Goal: Information Seeking & Learning: Learn about a topic

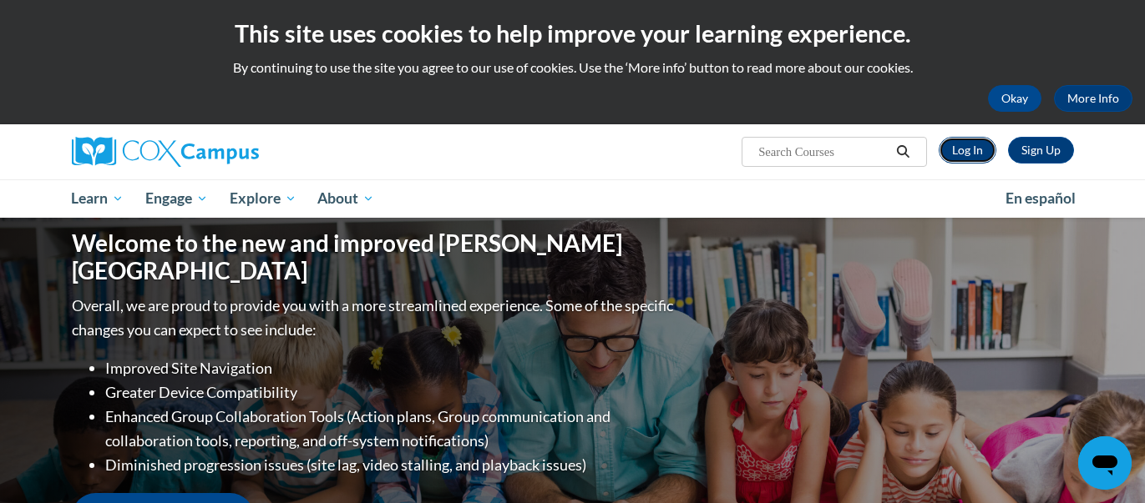
click at [975, 154] on link "Log In" at bounding box center [967, 150] width 58 height 27
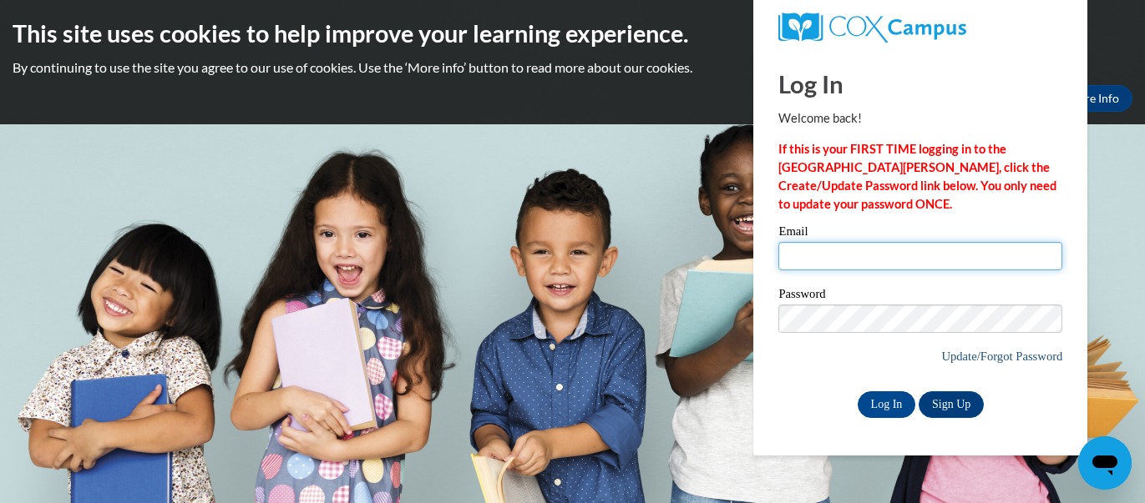
type input "[EMAIL_ADDRESS][DOMAIN_NAME]"
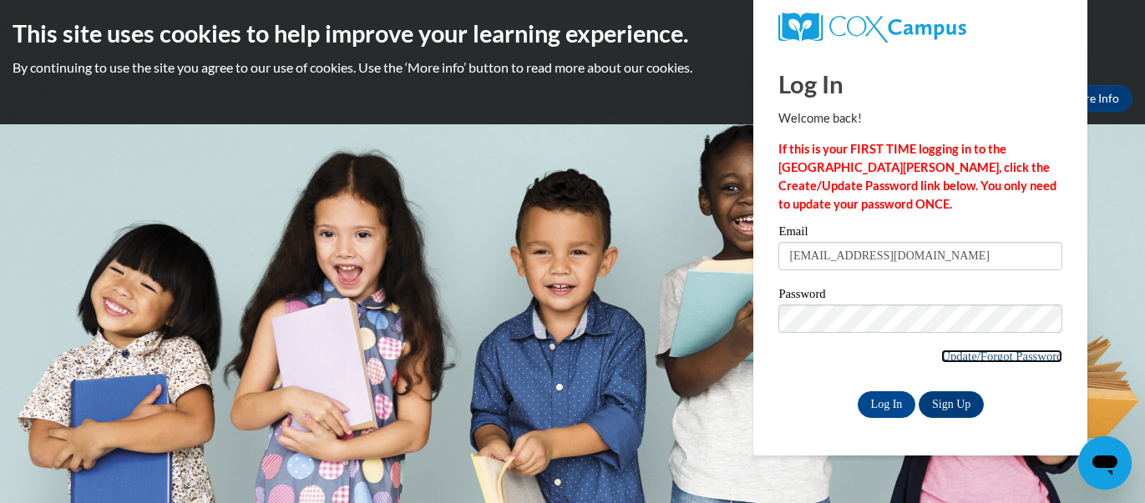
click at [962, 358] on link "Update/Forgot Password" at bounding box center [1001, 356] width 121 height 13
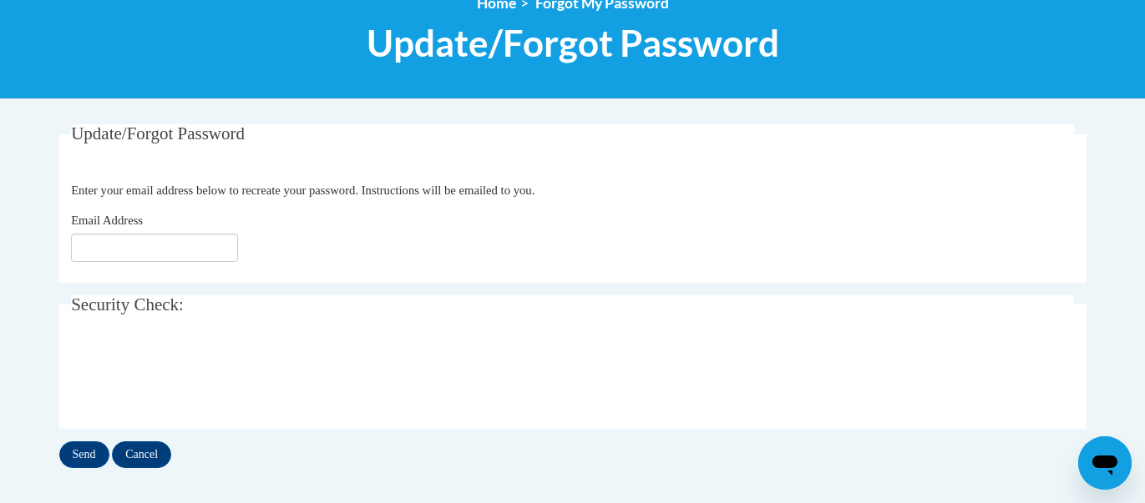
scroll to position [544, 0]
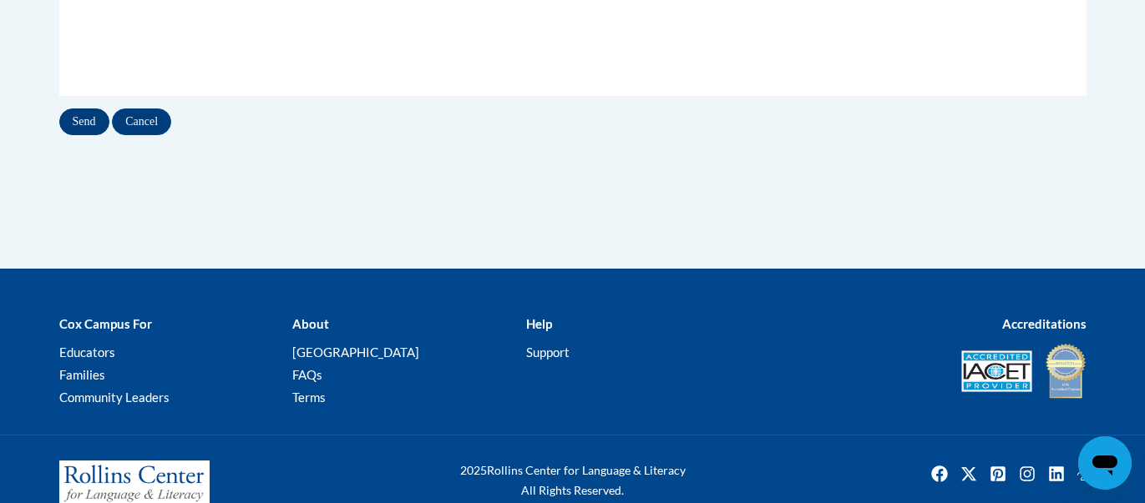
type input "[EMAIL_ADDRESS][DOMAIN_NAME]"
click at [90, 128] on input "Send" at bounding box center [84, 122] width 50 height 27
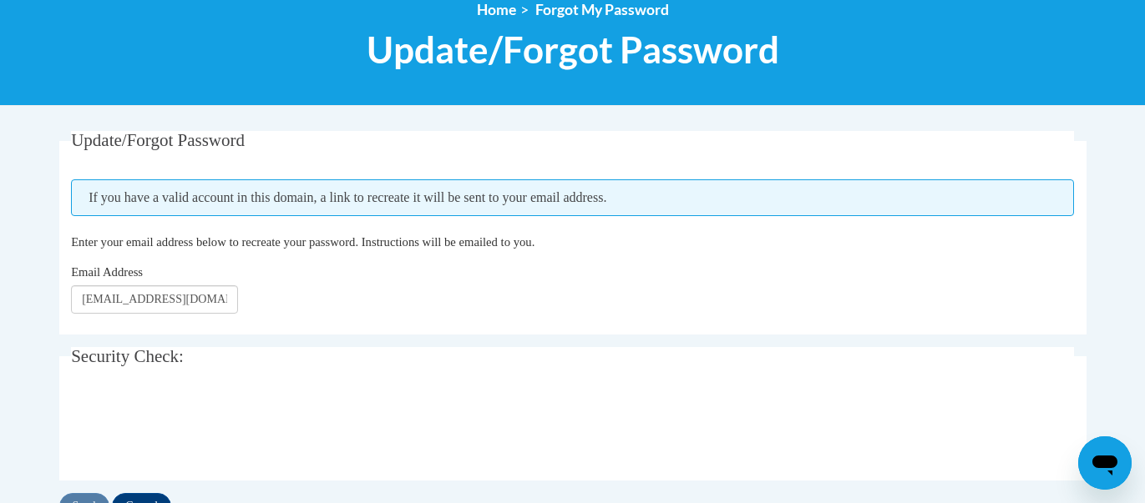
scroll to position [243, 0]
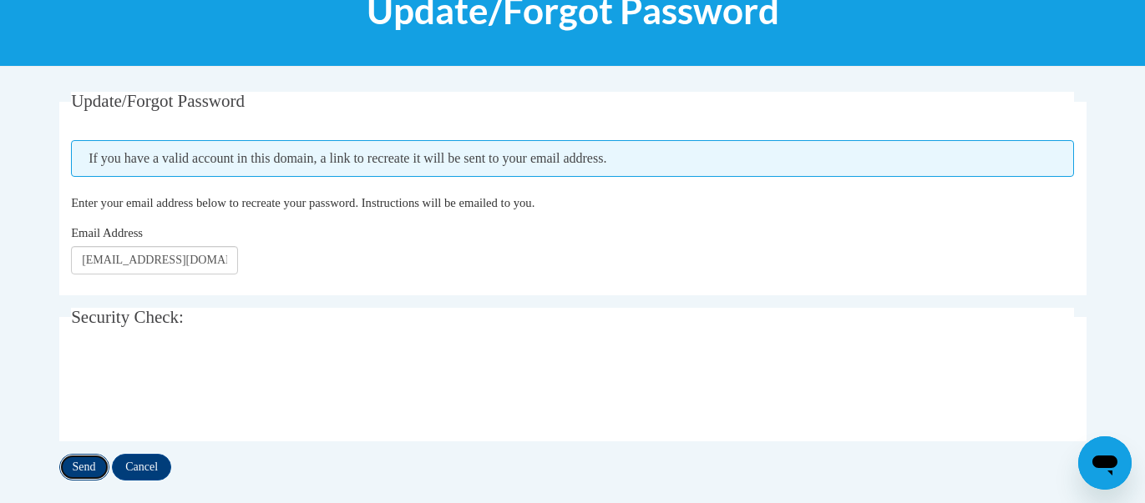
click at [91, 470] on input "Send" at bounding box center [84, 467] width 50 height 27
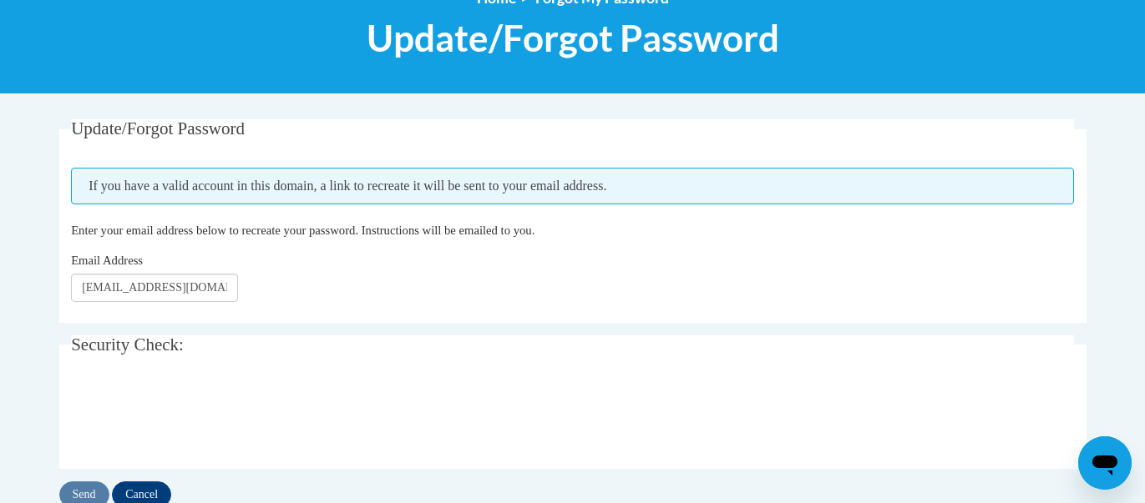
scroll to position [218, 0]
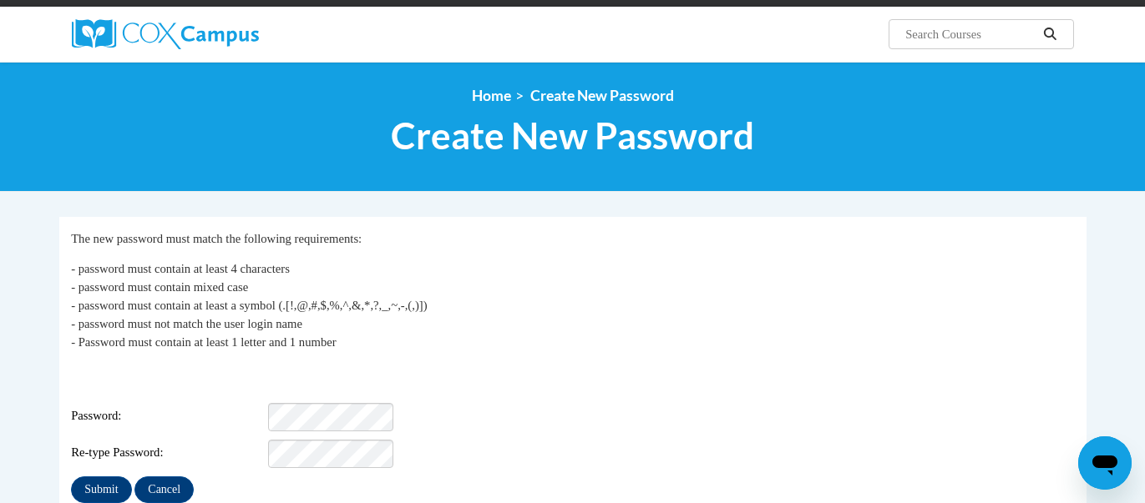
scroll to position [124, 0]
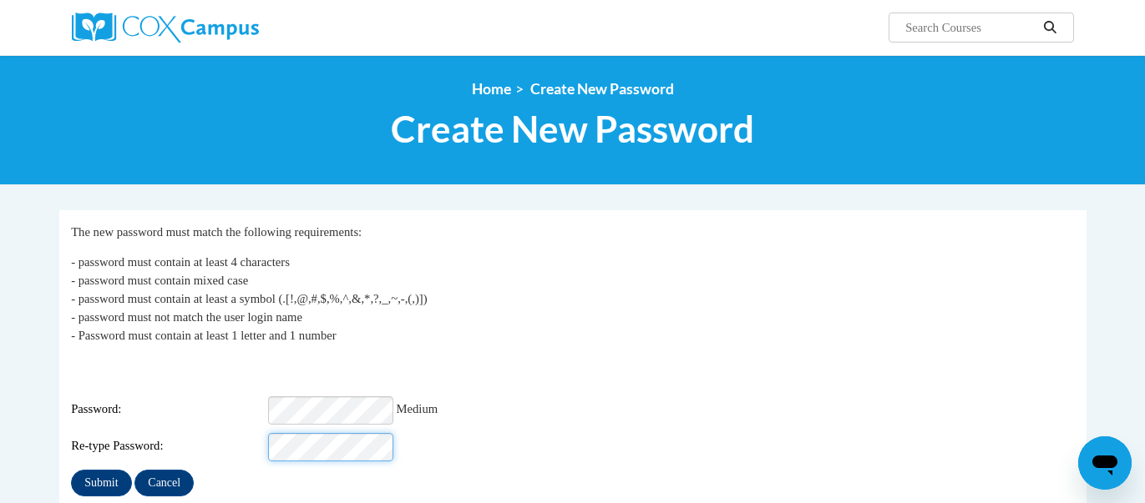
click at [71, 470] on input "Submit" at bounding box center [101, 483] width 60 height 27
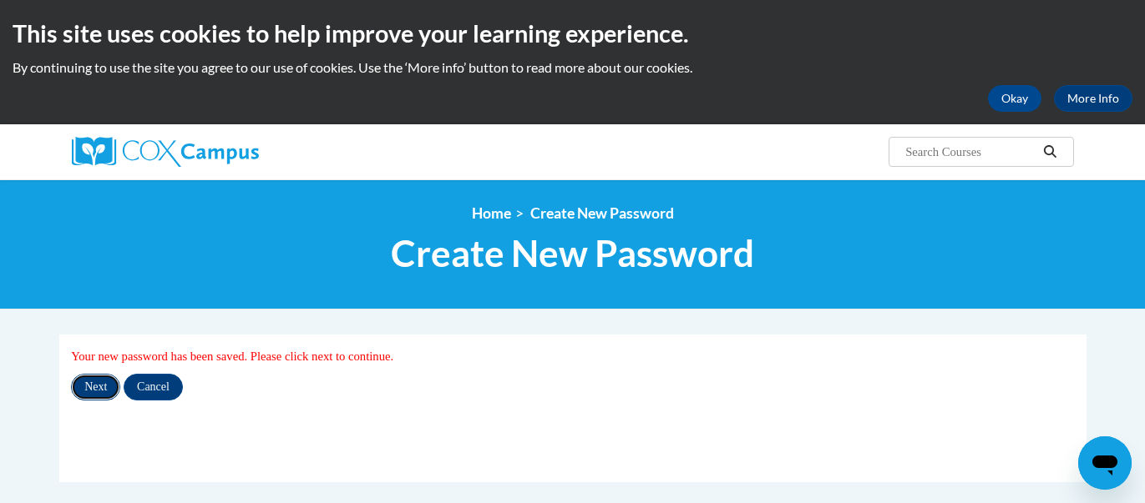
click at [109, 392] on input "Next" at bounding box center [95, 387] width 49 height 27
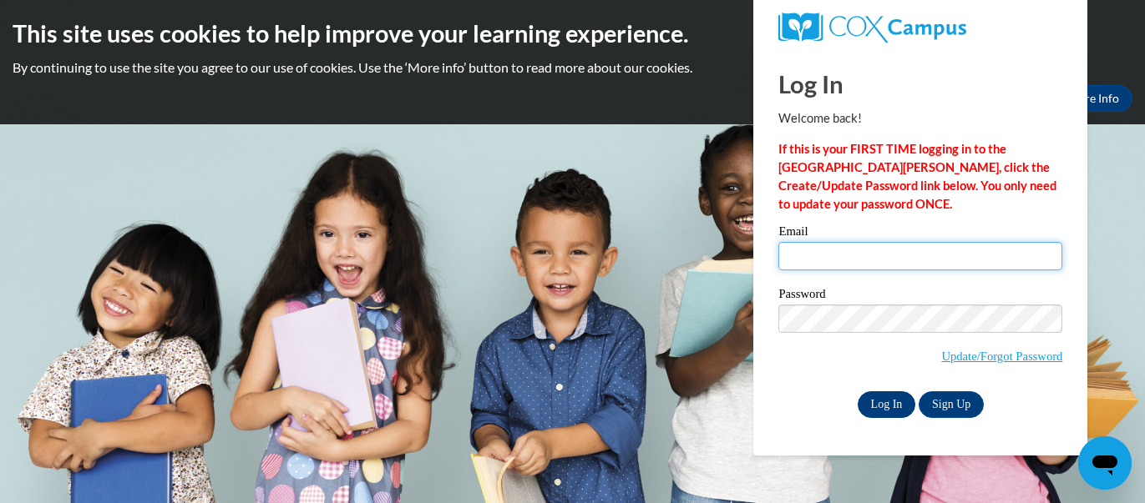
type input "[EMAIL_ADDRESS][DOMAIN_NAME]"
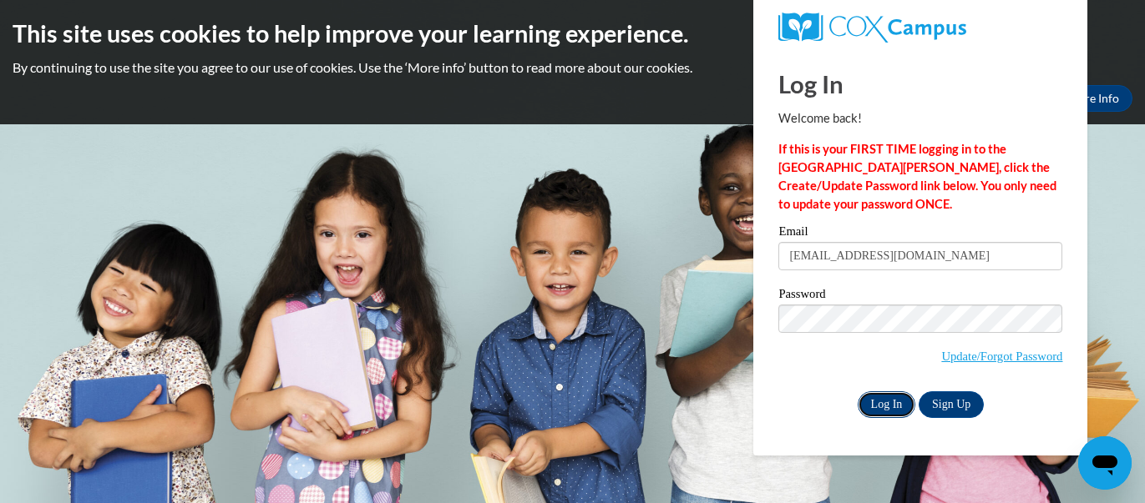
click at [902, 407] on input "Log In" at bounding box center [886, 405] width 58 height 27
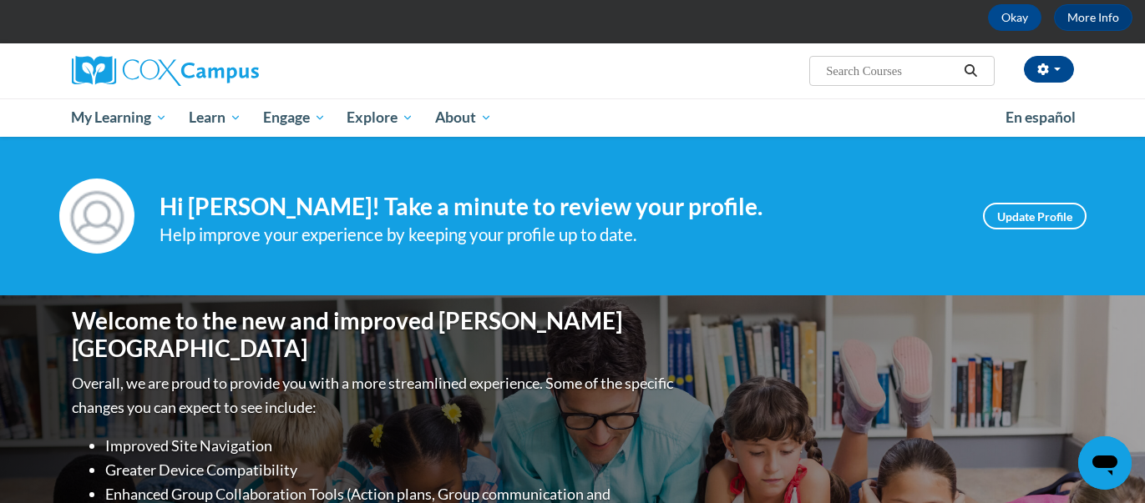
scroll to position [70, 0]
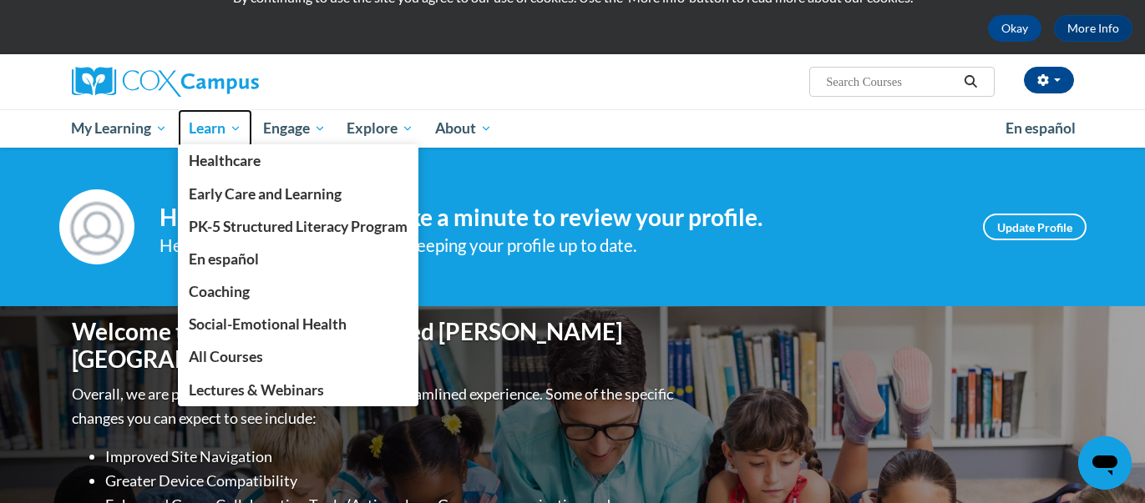
click at [206, 129] on span "Learn" at bounding box center [215, 129] width 53 height 20
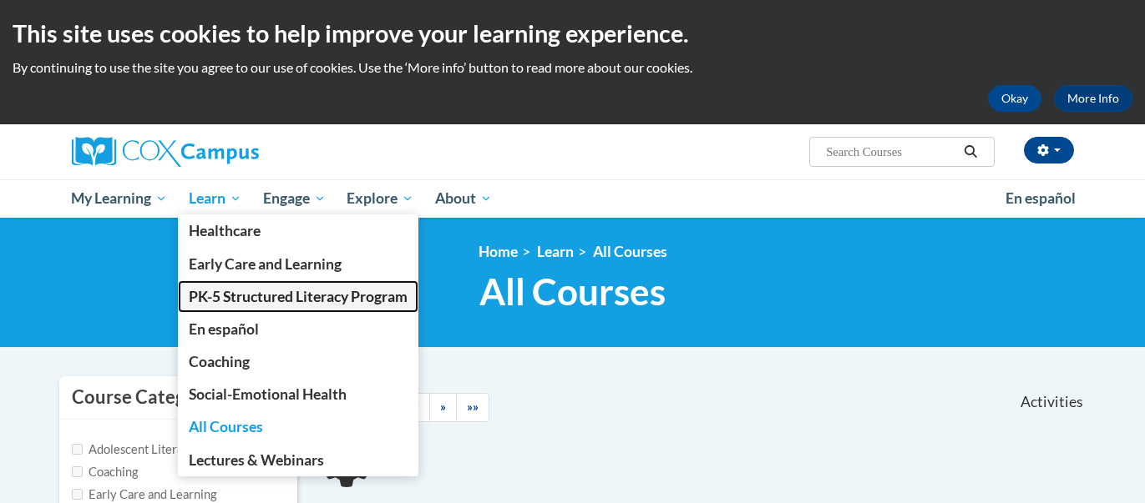
click at [280, 302] on span "PK-5 Structured Literacy Program" at bounding box center [298, 297] width 219 height 18
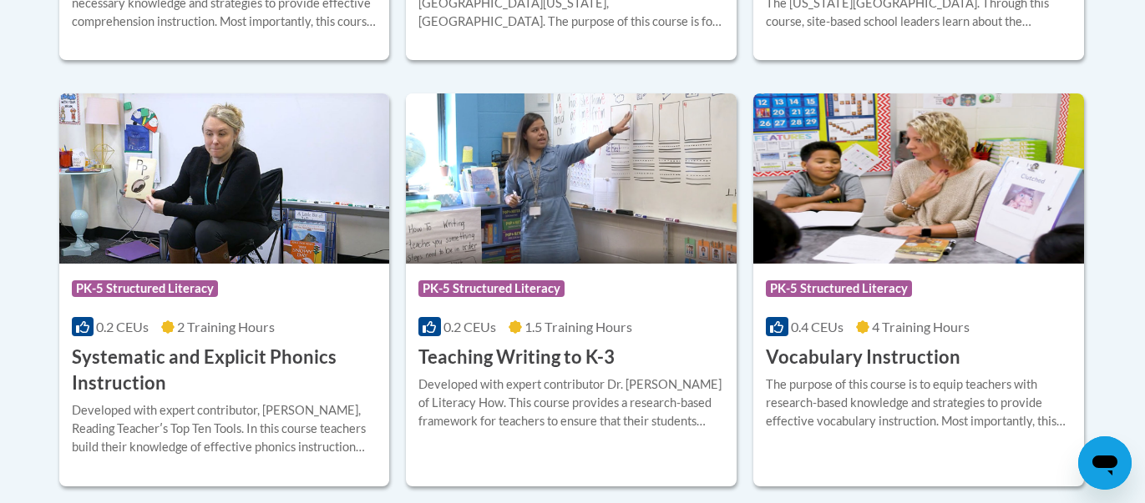
scroll to position [1930, 0]
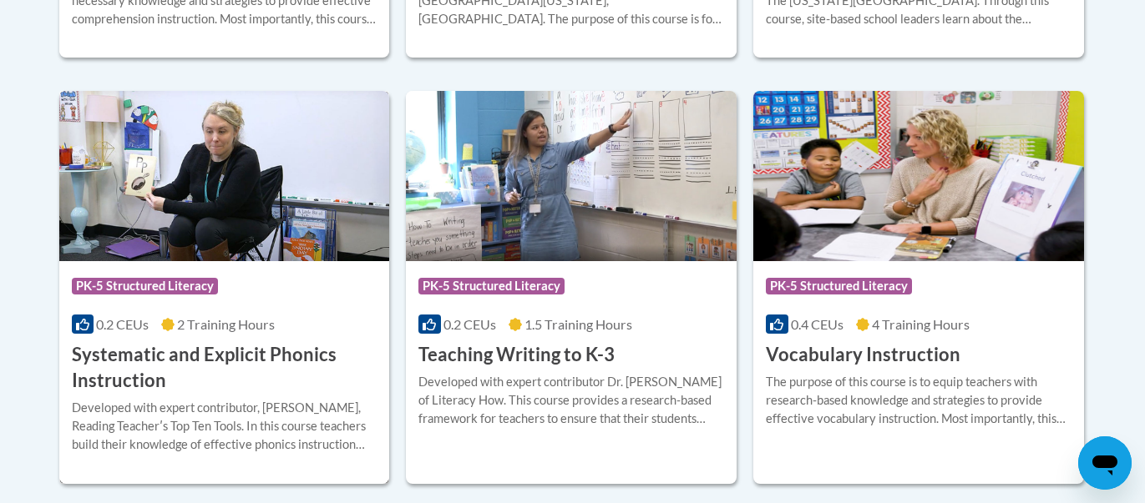
click at [160, 362] on h3 "Systematic and Explicit Phonics Instruction" at bounding box center [225, 368] width 306 height 52
click at [159, 362] on h3 "Systematic and Explicit Phonics Instruction" at bounding box center [225, 368] width 306 height 52
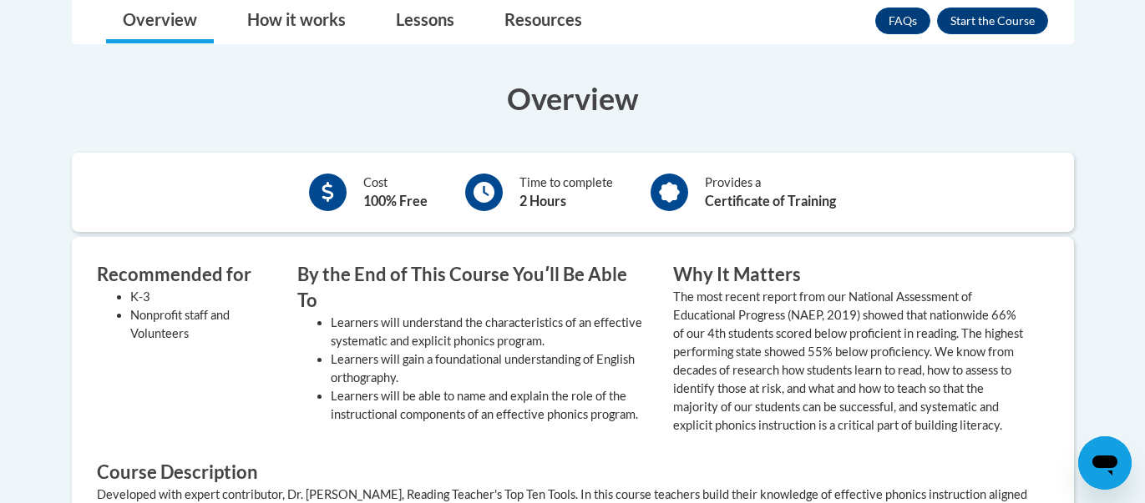
scroll to position [514, 0]
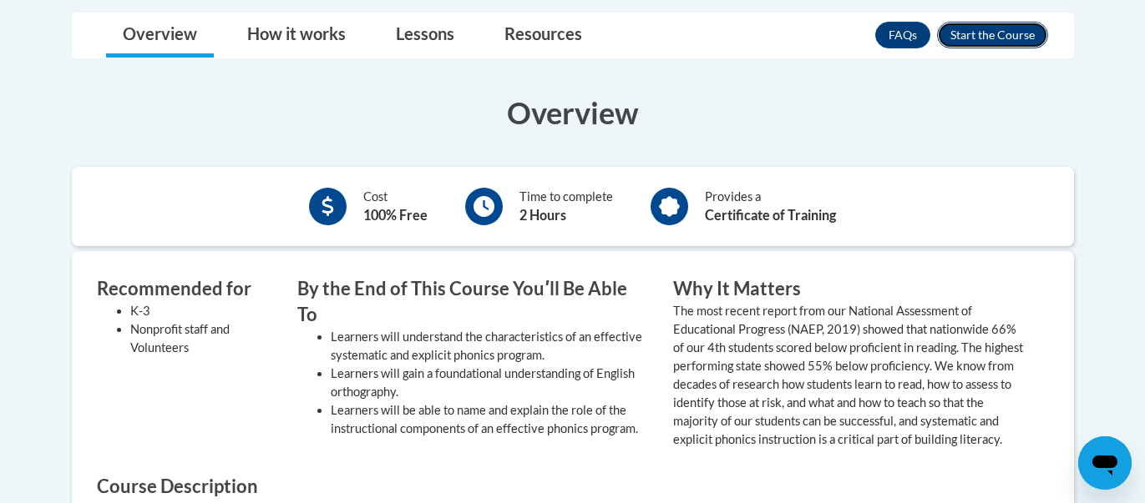
click at [989, 39] on button "Enroll" at bounding box center [992, 35] width 111 height 27
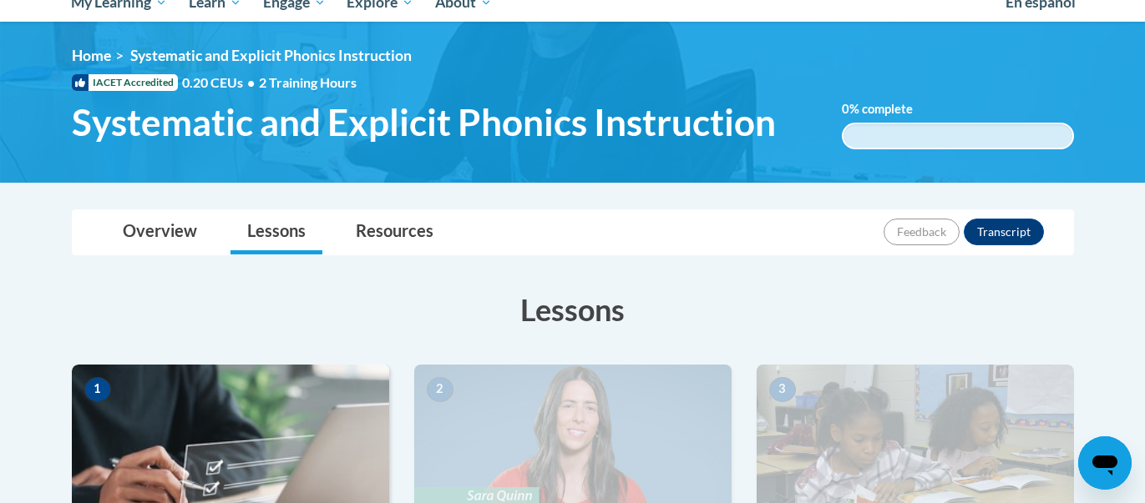
scroll to position [564, 0]
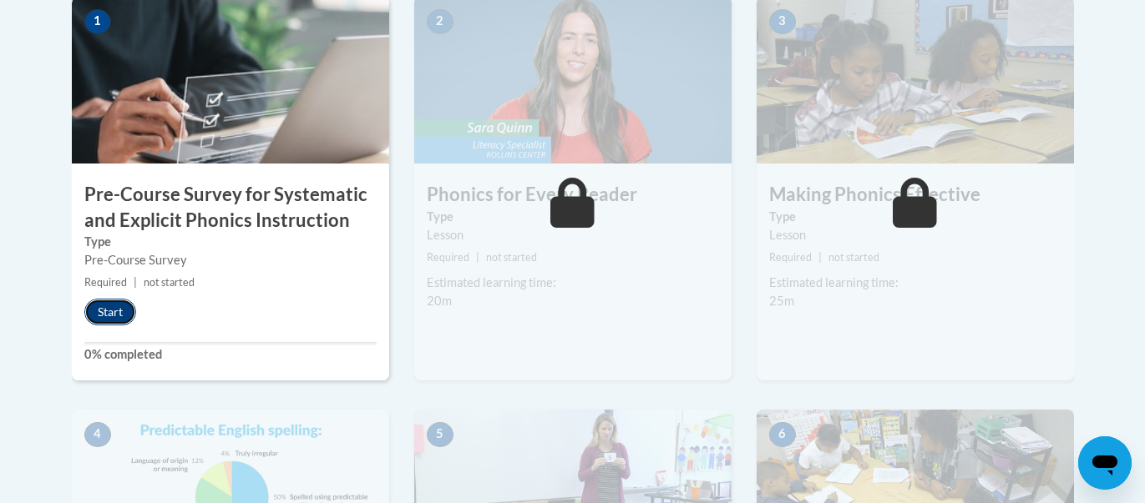
click at [104, 312] on button "Start" at bounding box center [110, 312] width 52 height 27
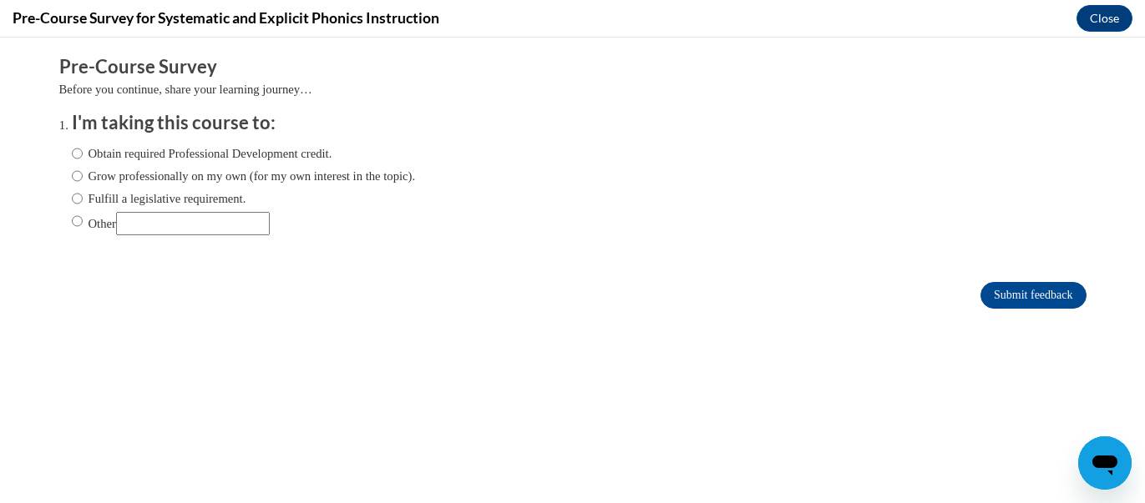
scroll to position [0, 0]
click at [77, 220] on input "Other" at bounding box center [77, 221] width 11 height 18
radio input "true"
click at [179, 225] on input "Other" at bounding box center [193, 223] width 154 height 23
type input "required"
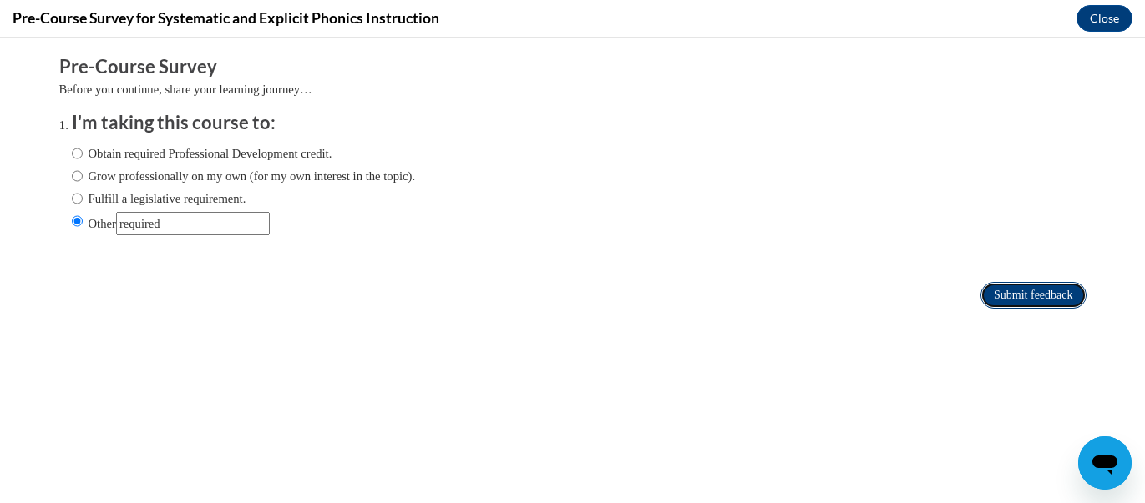
click at [1052, 301] on input "Submit feedback" at bounding box center [1032, 295] width 105 height 27
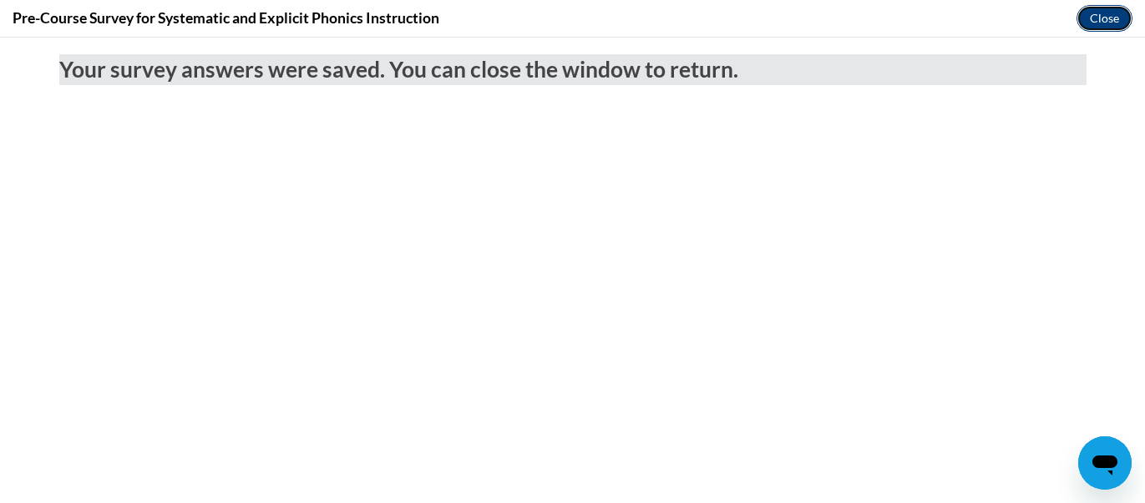
click at [1100, 19] on button "Close" at bounding box center [1104, 18] width 56 height 27
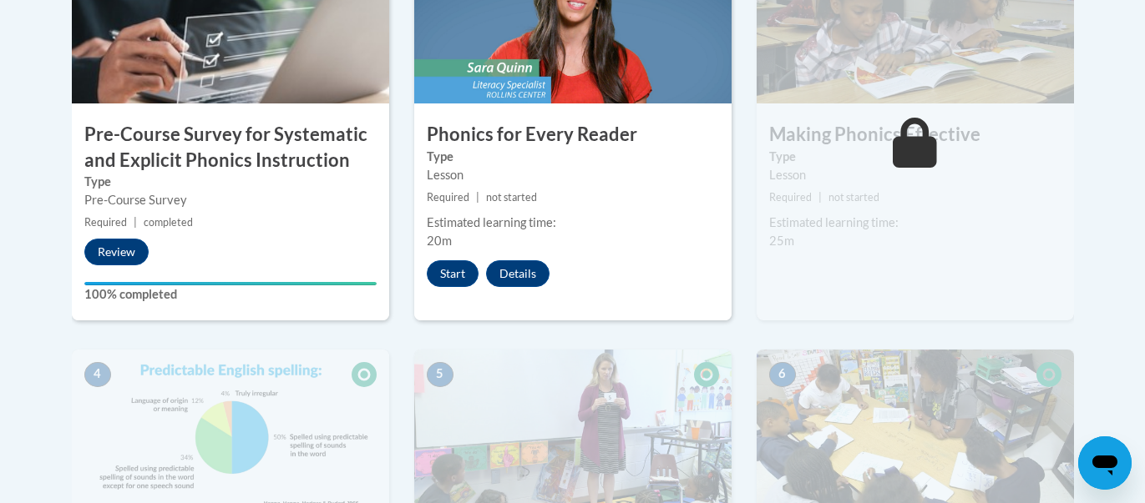
scroll to position [637, 0]
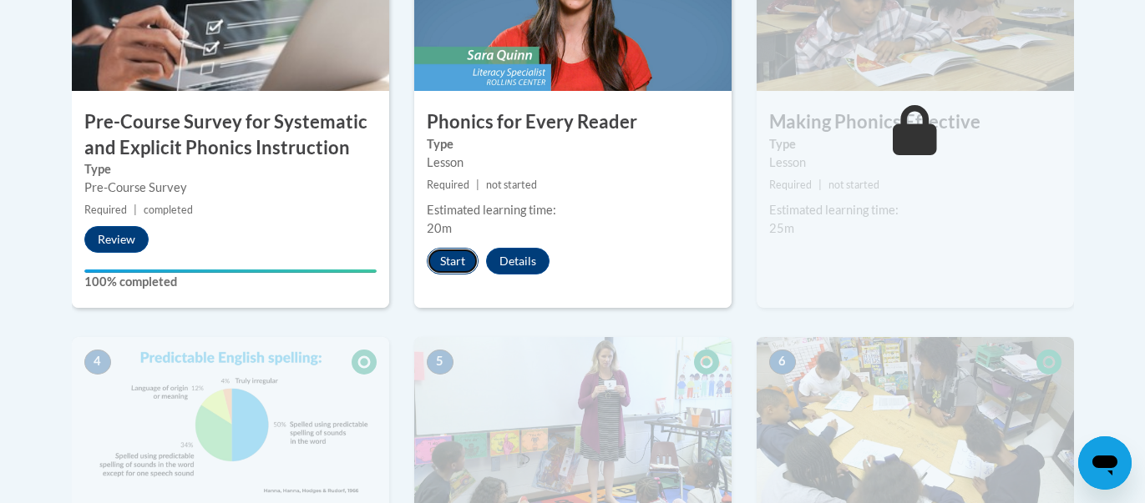
click at [458, 265] on button "Start" at bounding box center [453, 261] width 52 height 27
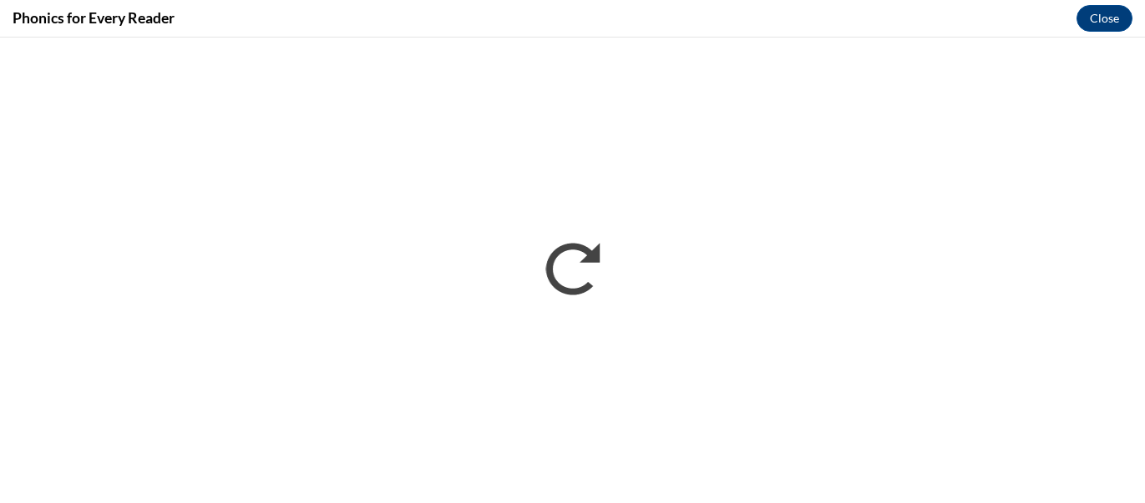
scroll to position [0, 0]
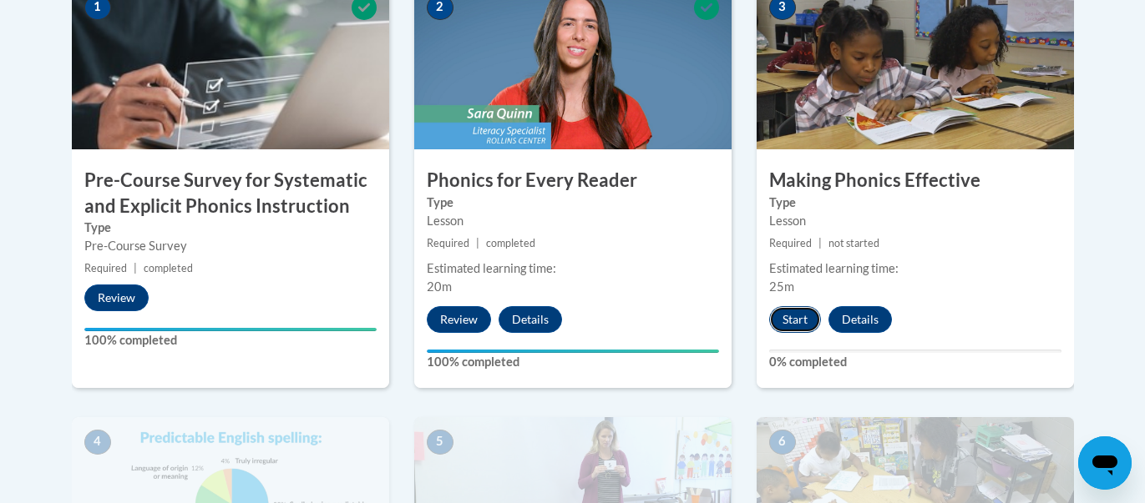
click at [802, 316] on button "Start" at bounding box center [795, 319] width 52 height 27
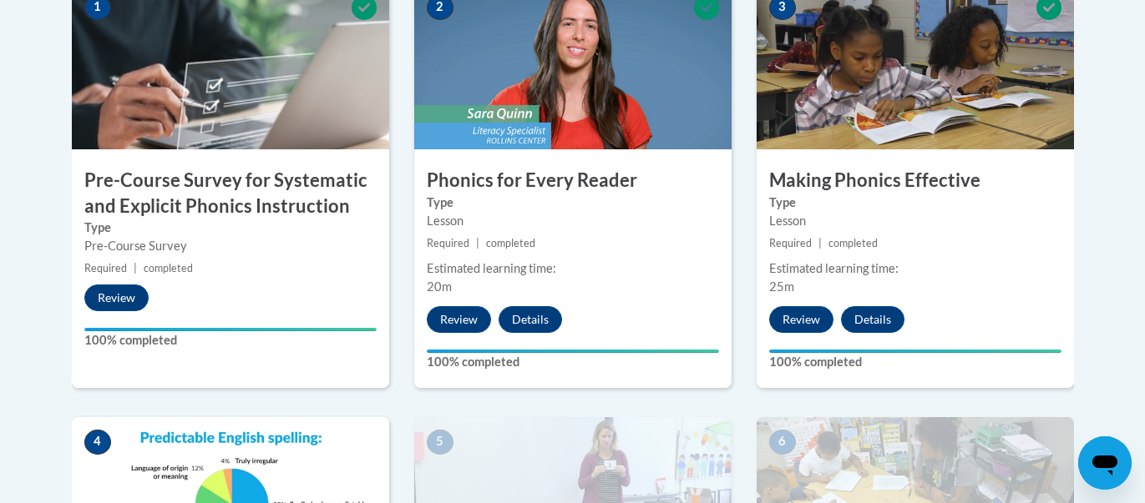
scroll to position [515, 0]
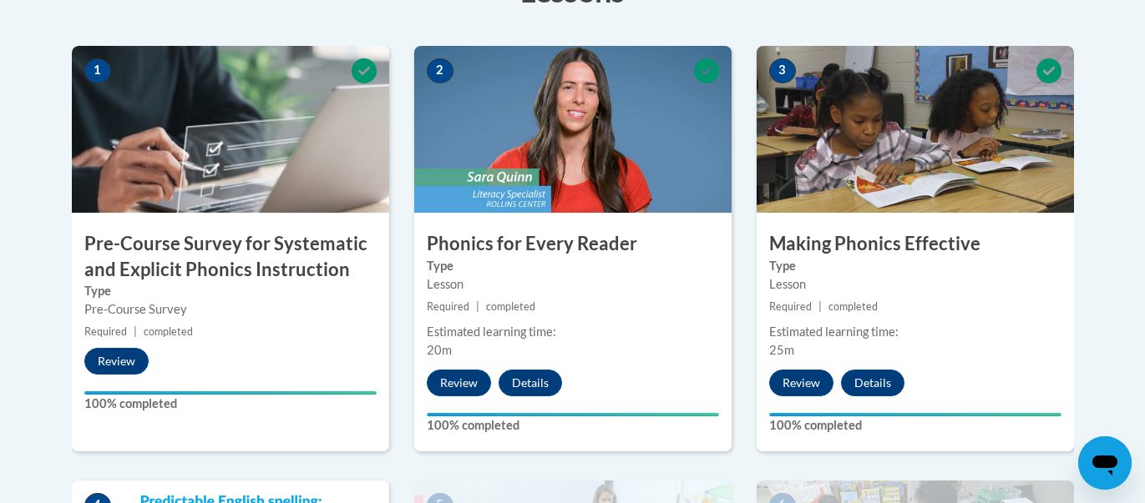
click at [1028, 334] on div "Estimated learning time:" at bounding box center [915, 332] width 292 height 18
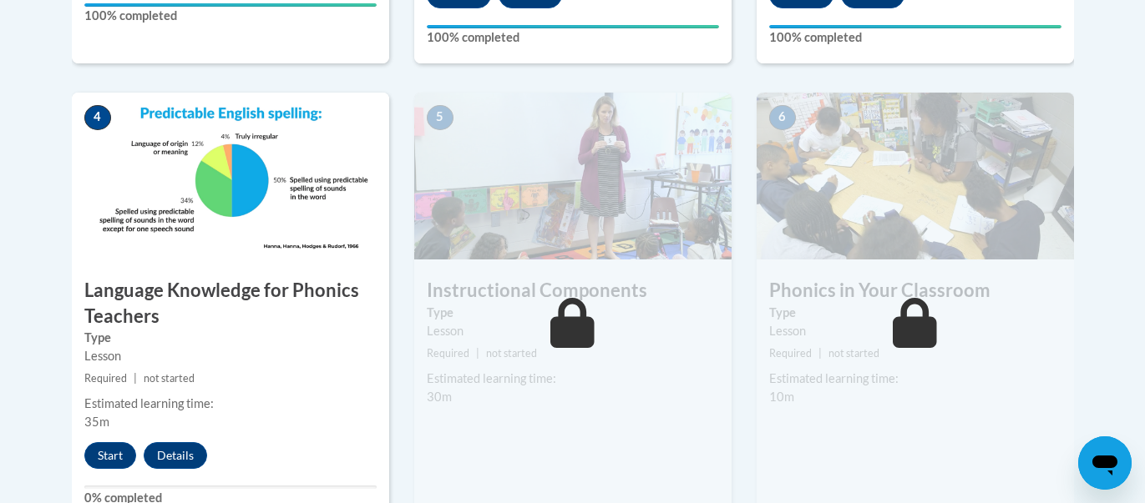
scroll to position [933, 0]
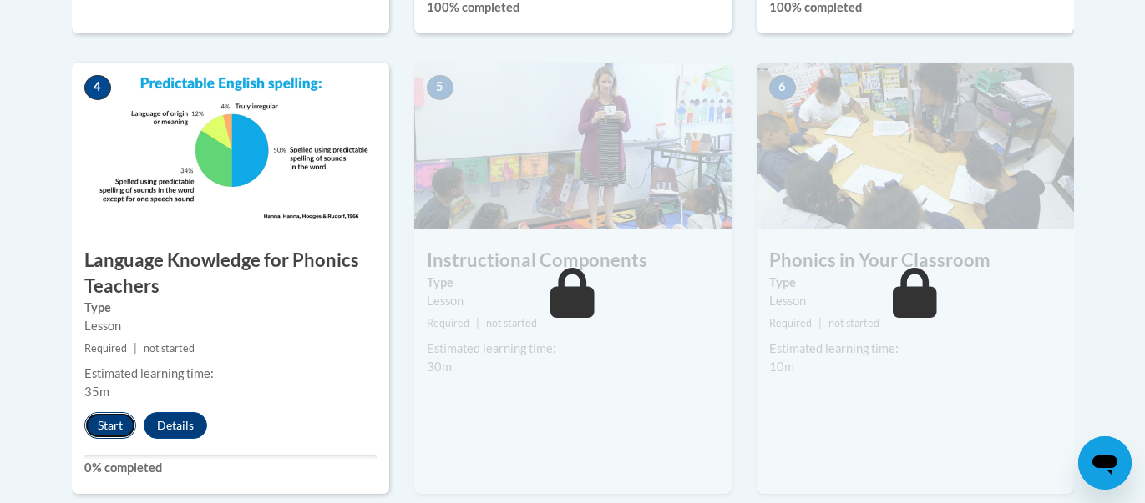
click at [115, 424] on button "Start" at bounding box center [110, 425] width 52 height 27
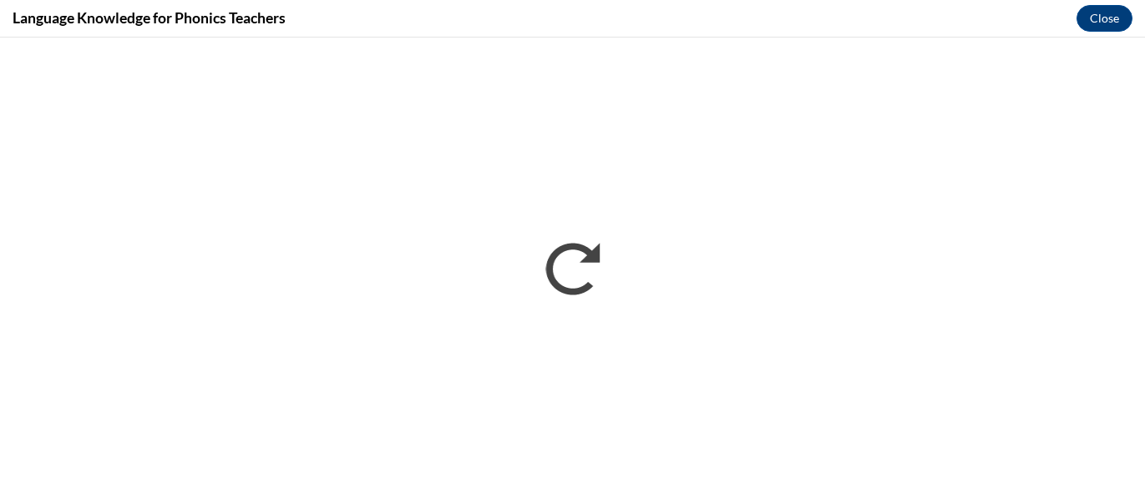
scroll to position [0, 0]
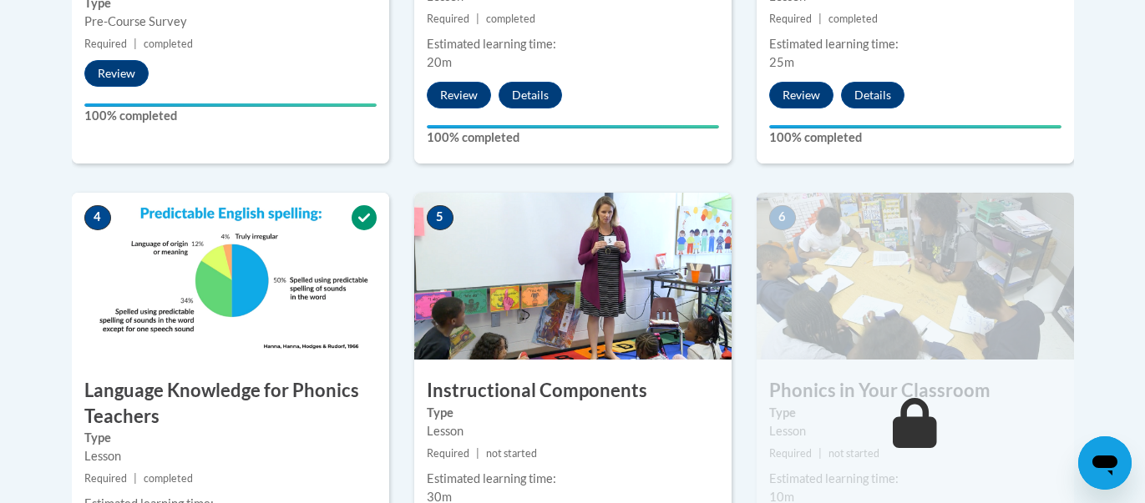
scroll to position [805, 0]
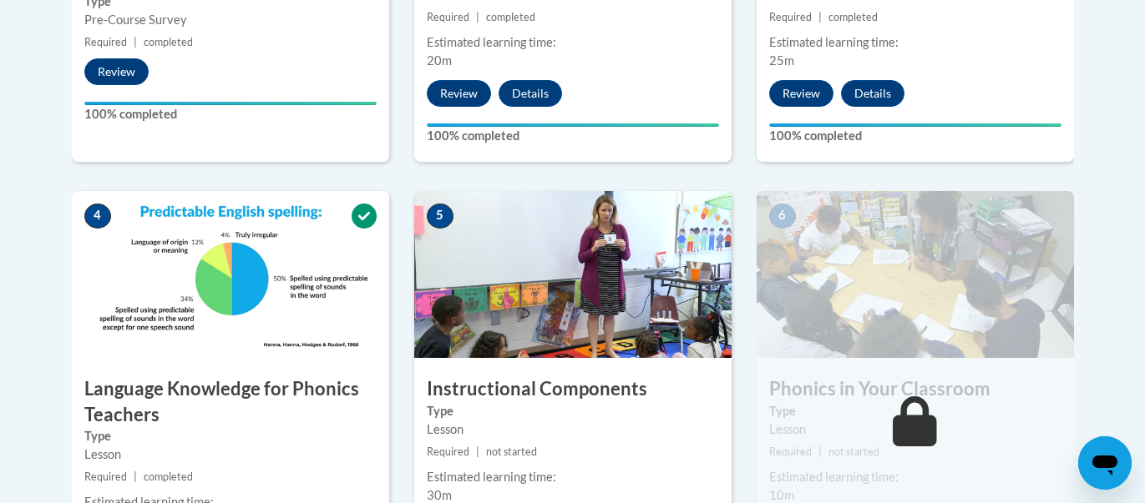
click at [579, 276] on img at bounding box center [572, 274] width 317 height 167
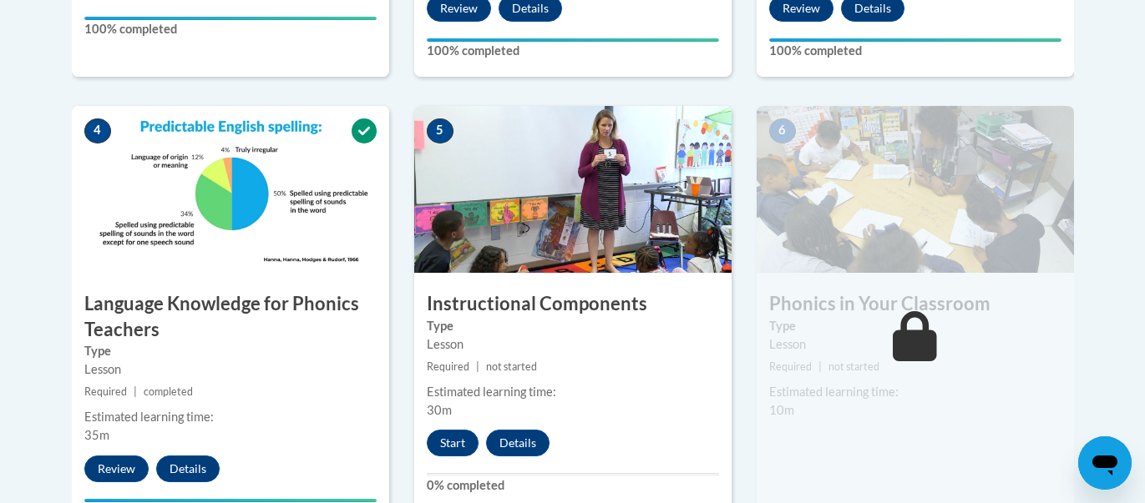
scroll to position [958, 0]
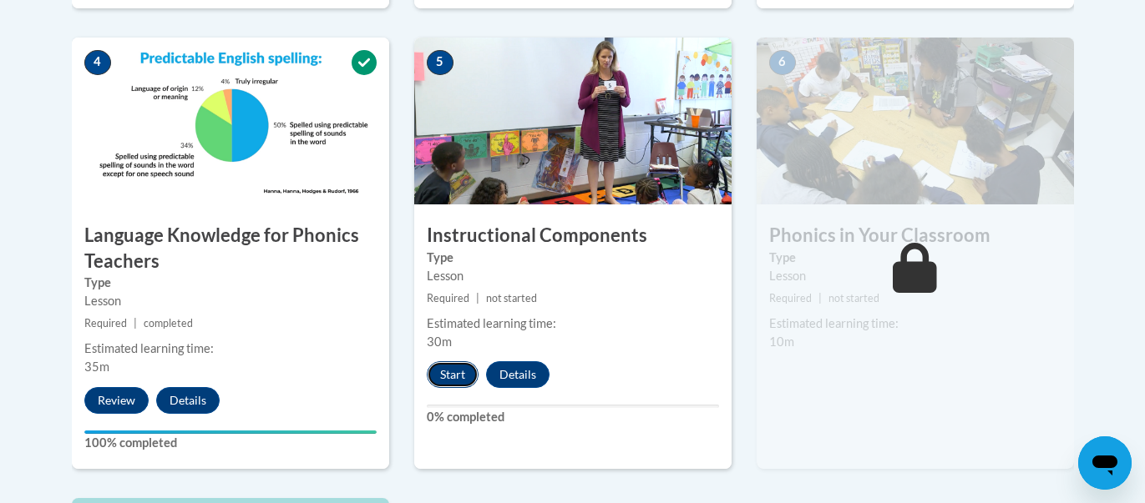
click at [460, 380] on button "Start" at bounding box center [453, 375] width 52 height 27
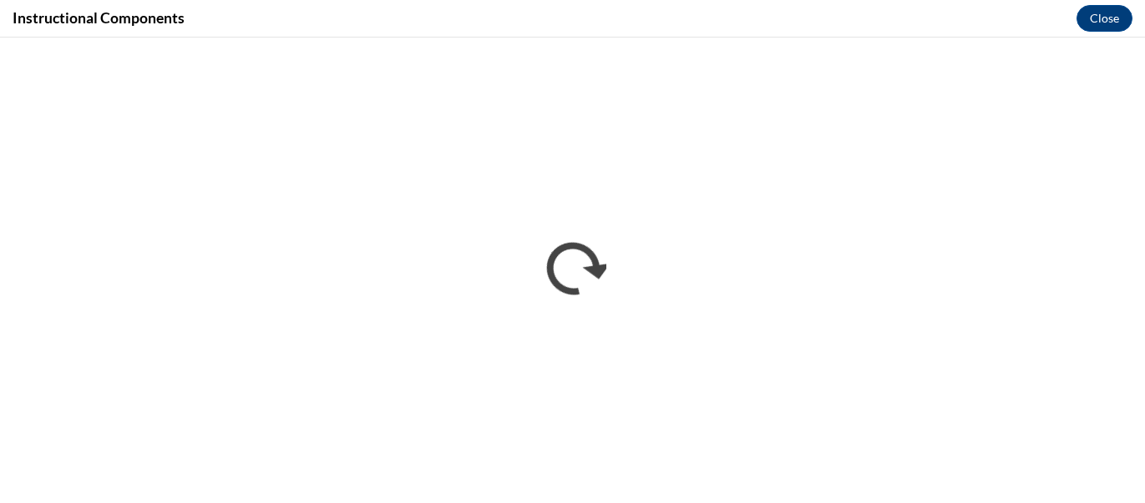
scroll to position [0, 0]
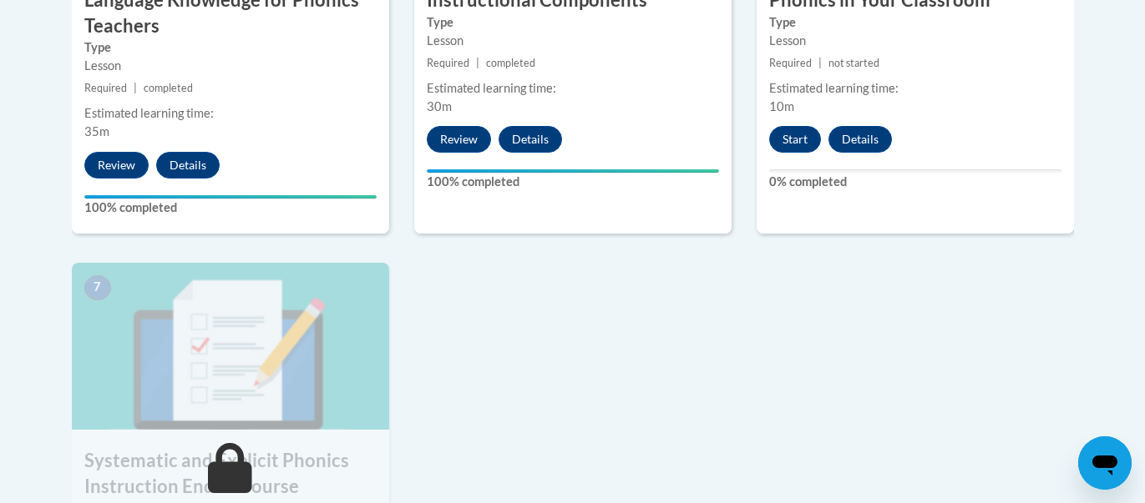
scroll to position [1201, 0]
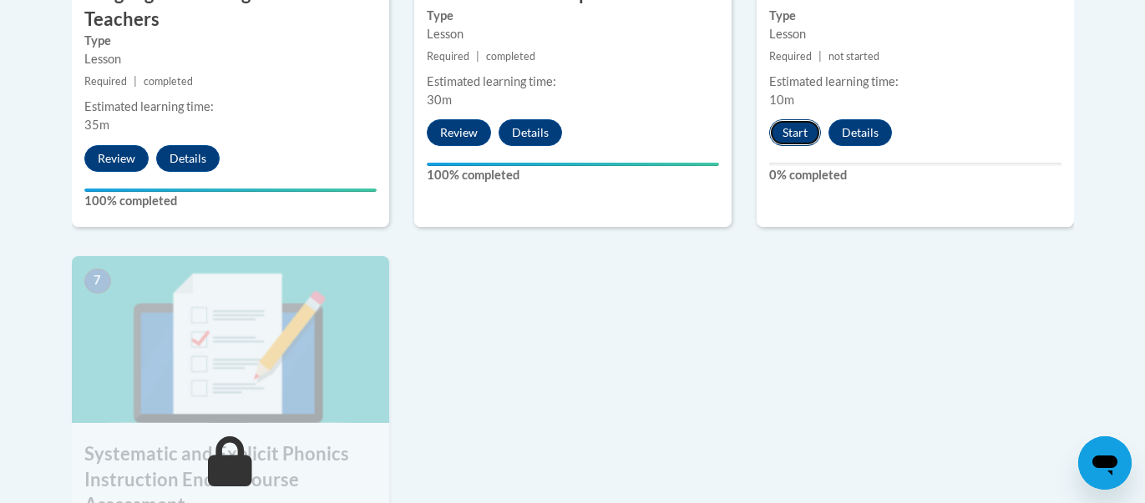
click at [791, 136] on button "Start" at bounding box center [795, 132] width 52 height 27
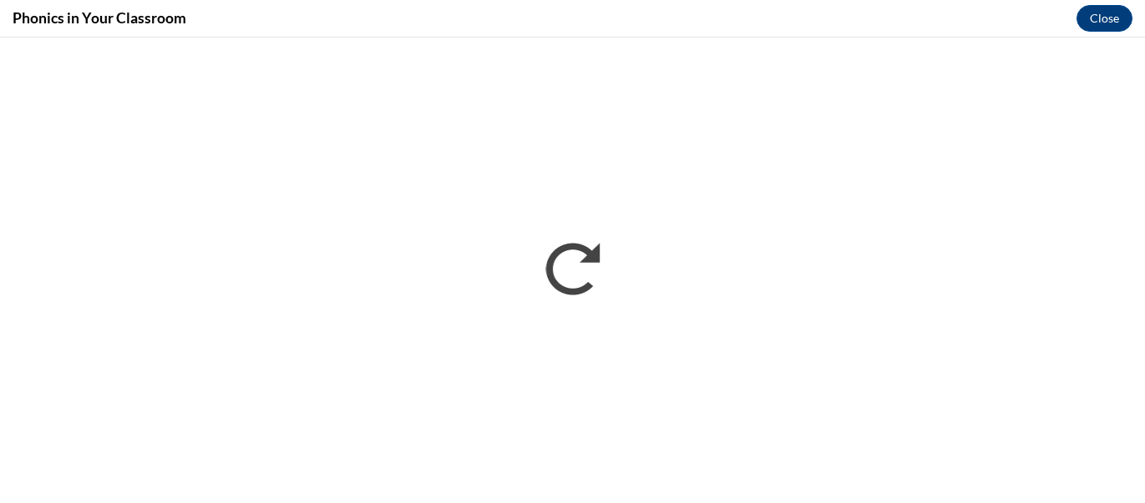
scroll to position [0, 0]
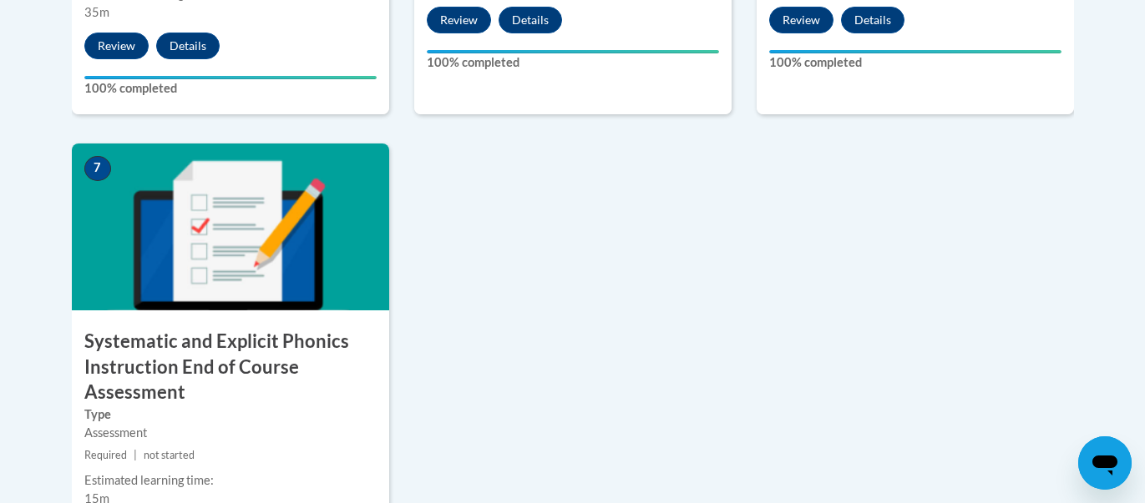
scroll to position [1430, 0]
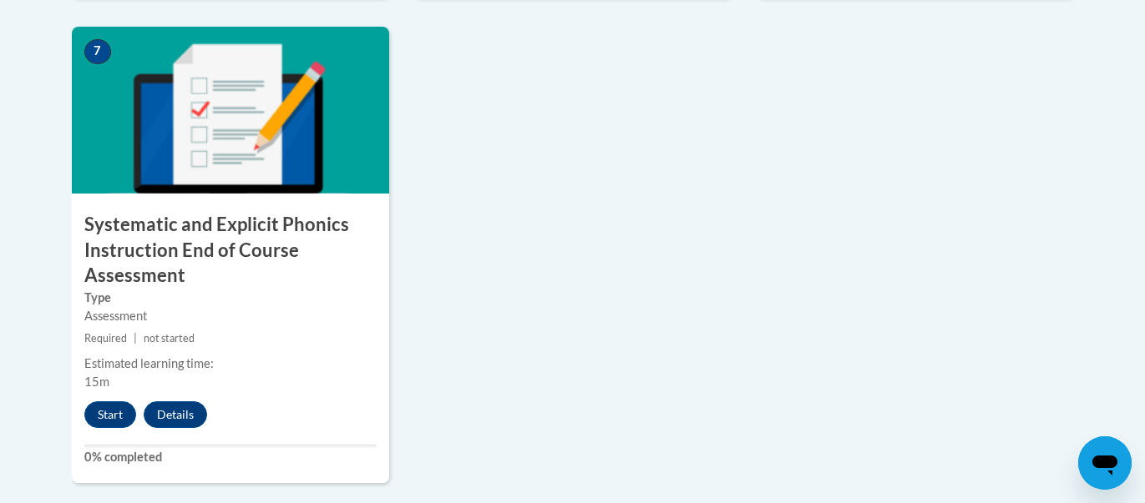
drag, startPoint x: 468, startPoint y: 306, endPoint x: 388, endPoint y: 307, distance: 79.3
click at [111, 418] on button "Start" at bounding box center [110, 415] width 52 height 27
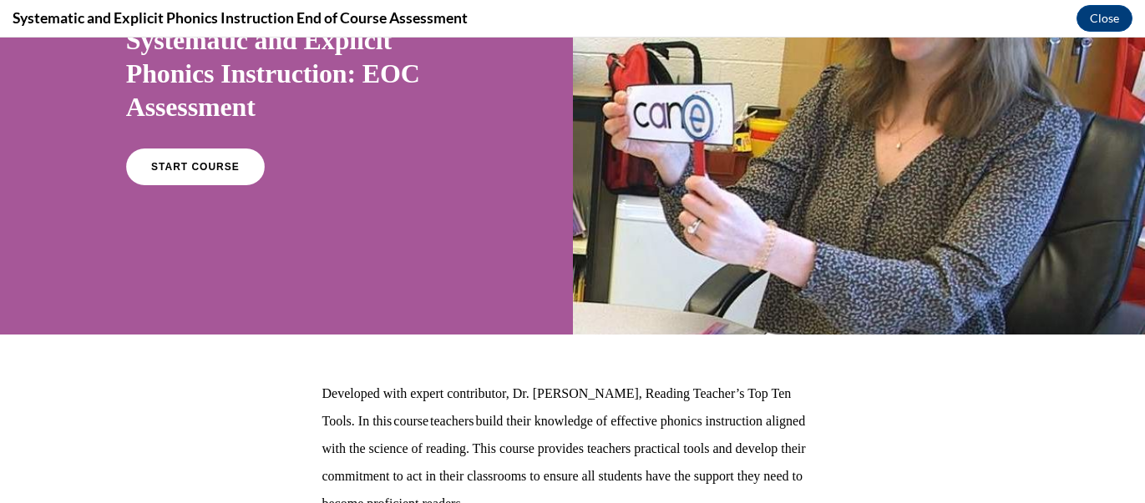
scroll to position [0, 0]
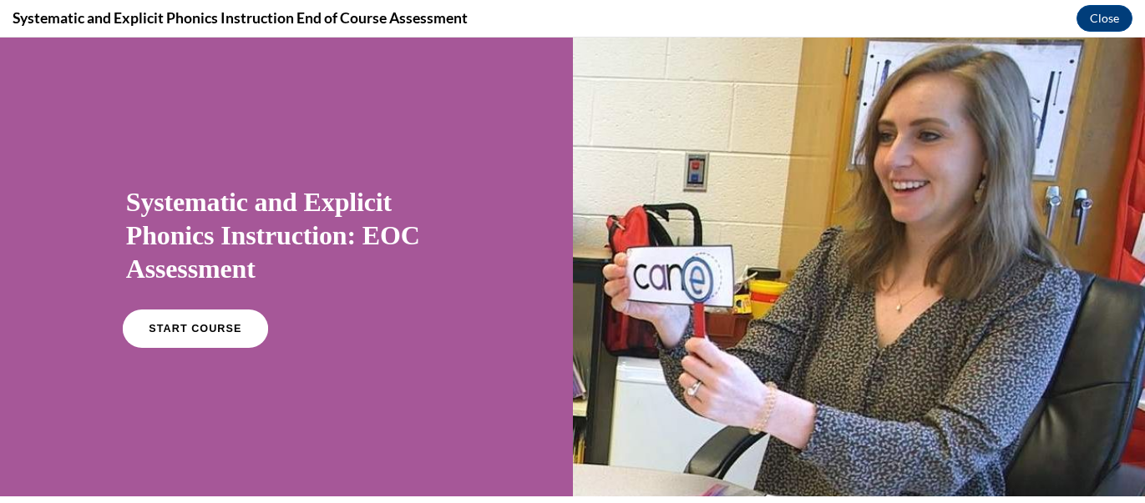
click at [241, 326] on link "START COURSE" at bounding box center [195, 329] width 145 height 38
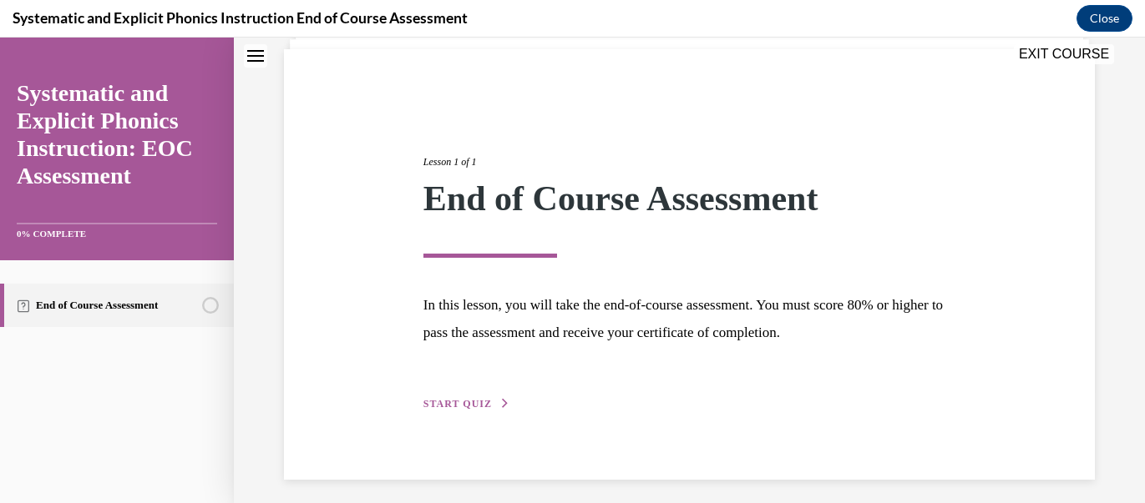
scroll to position [125, 0]
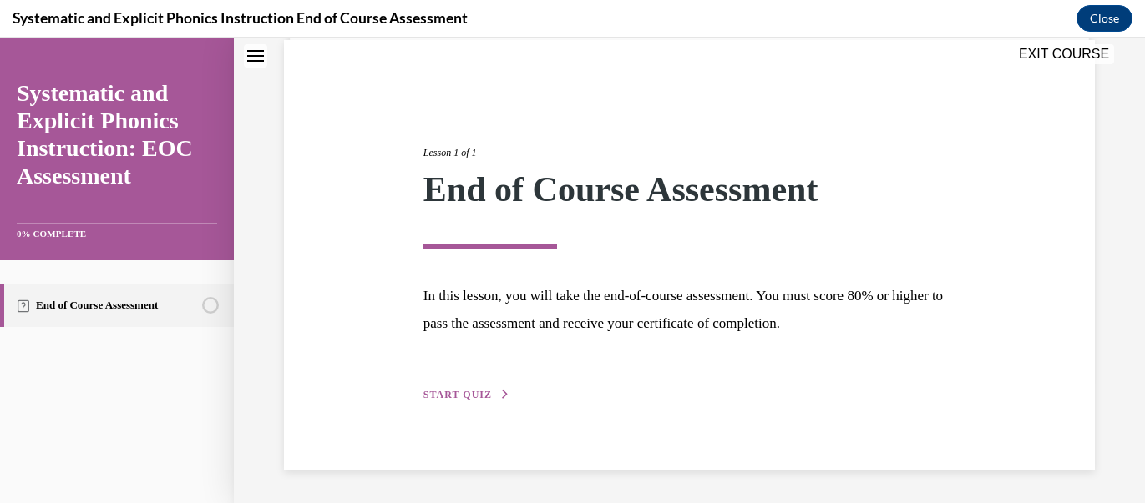
click at [458, 397] on span "START QUIZ" at bounding box center [457, 395] width 68 height 12
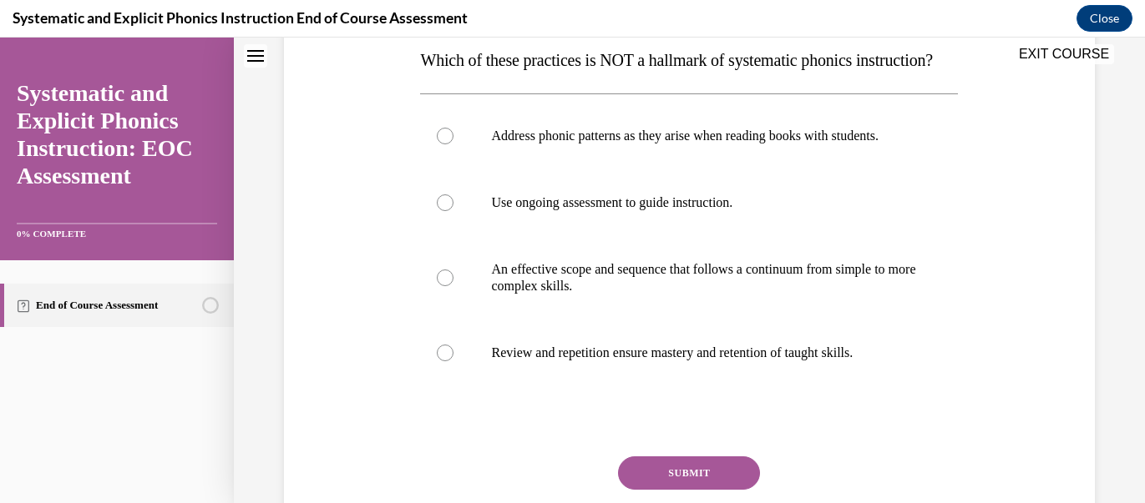
scroll to position [281, 0]
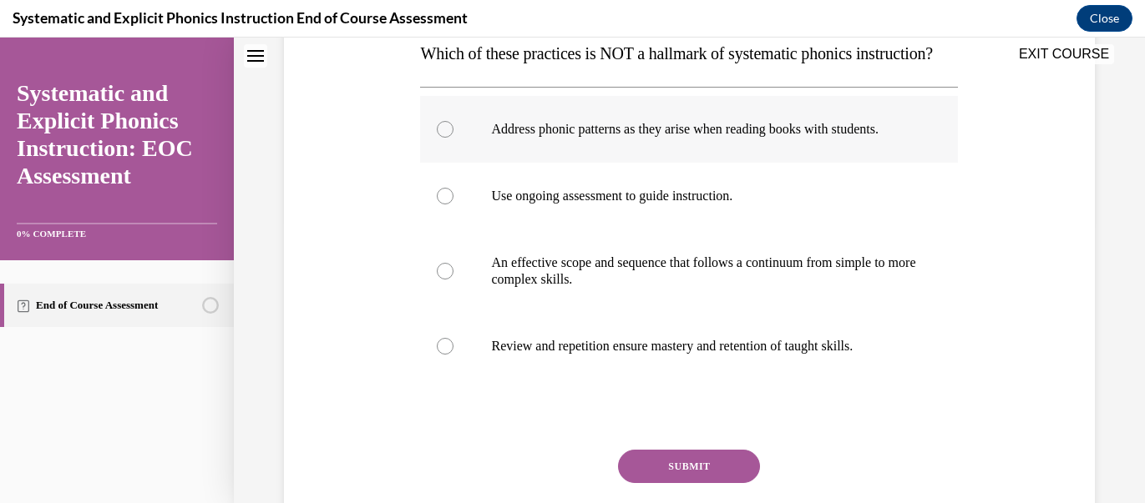
click at [449, 138] on div at bounding box center [445, 129] width 17 height 17
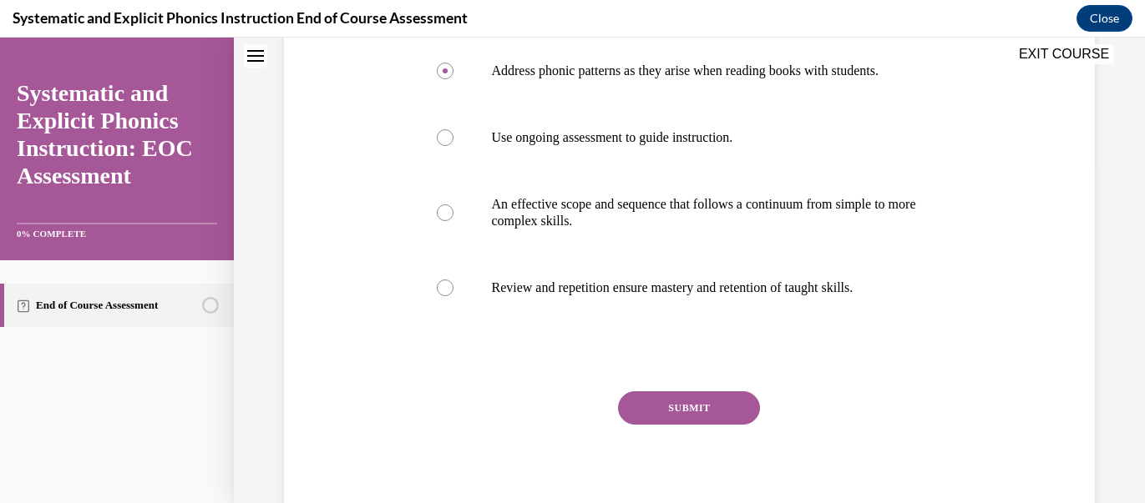
scroll to position [349, 0]
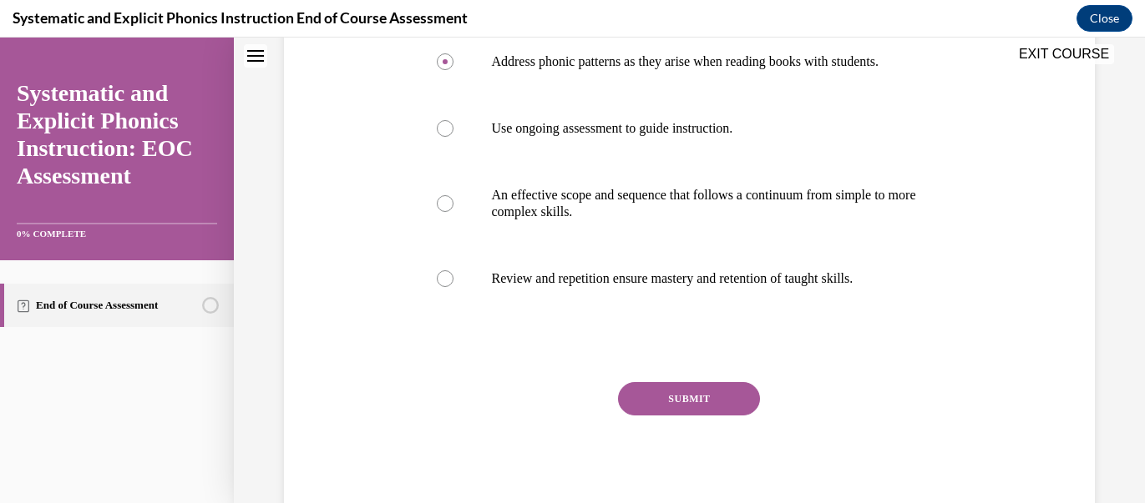
click at [694, 416] on button "SUBMIT" at bounding box center [689, 398] width 142 height 33
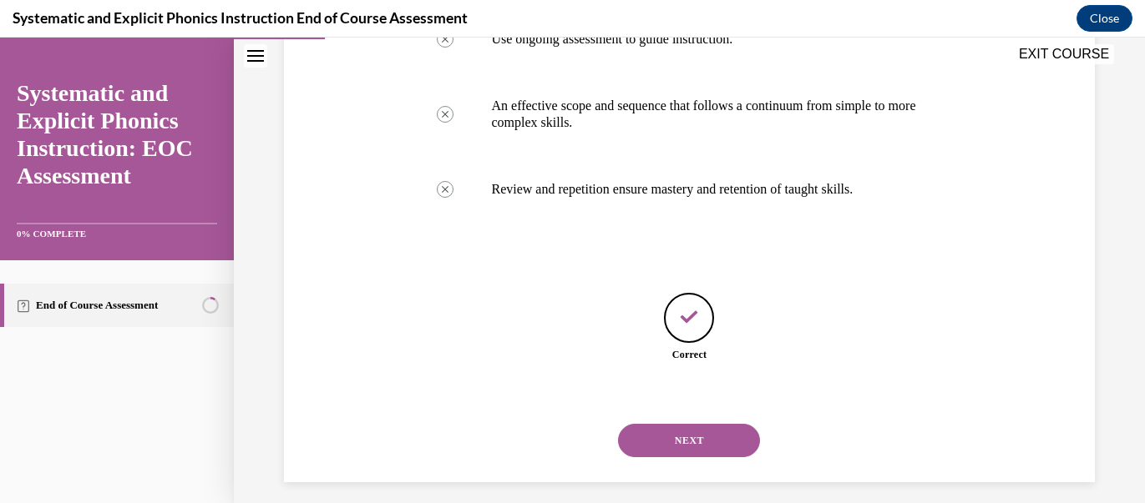
scroll to position [483, 0]
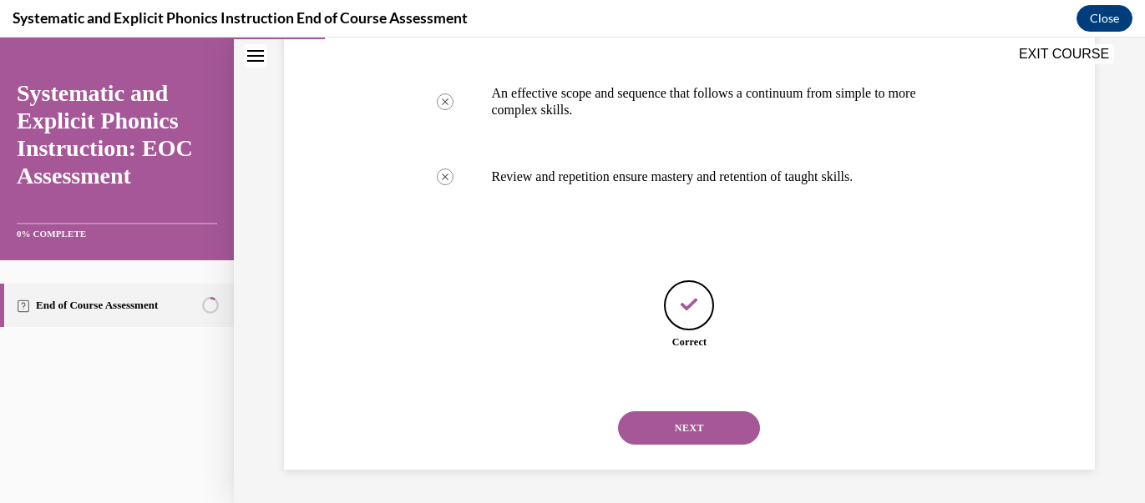
click at [658, 437] on button "NEXT" at bounding box center [689, 428] width 142 height 33
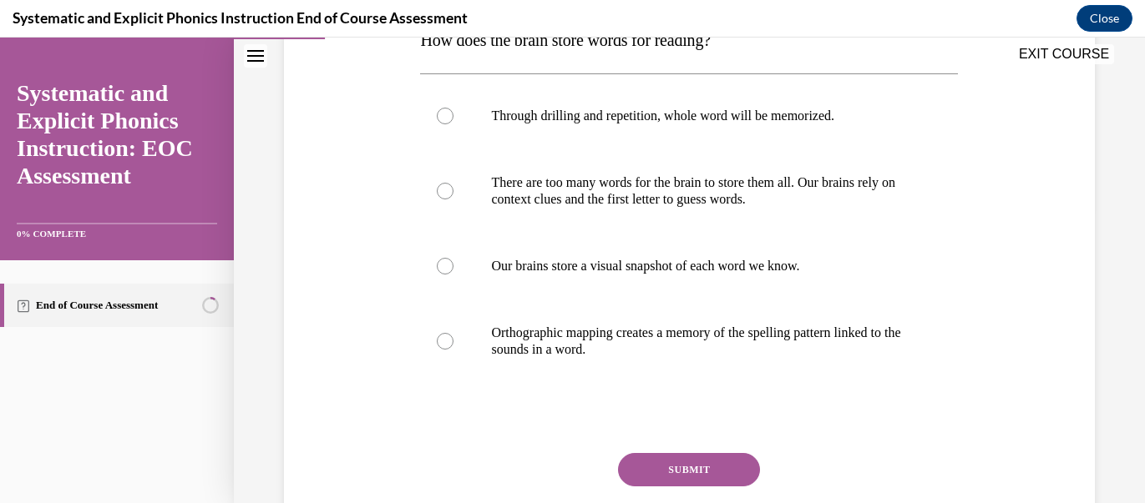
scroll to position [296, 0]
click at [448, 342] on div at bounding box center [445, 340] width 17 height 17
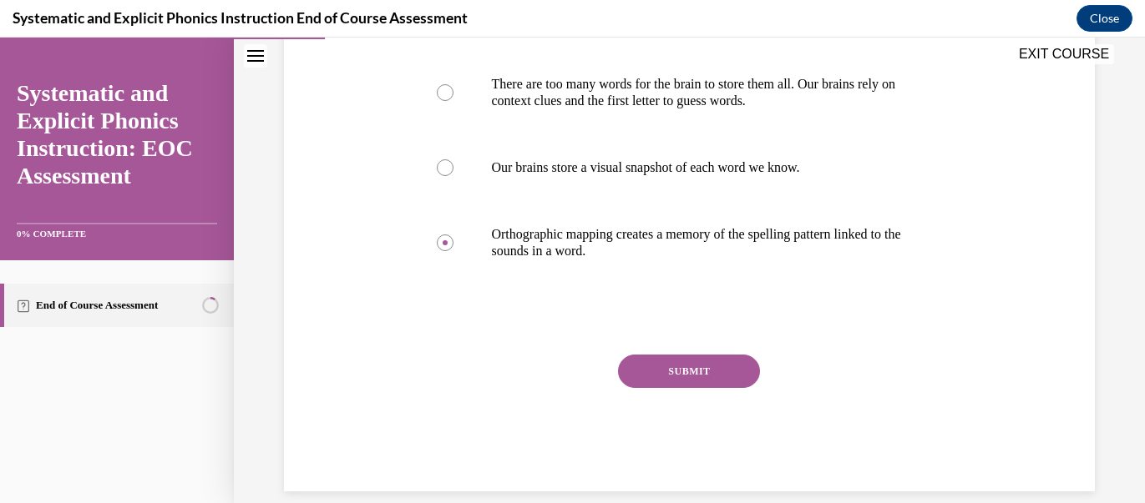
scroll to position [406, 0]
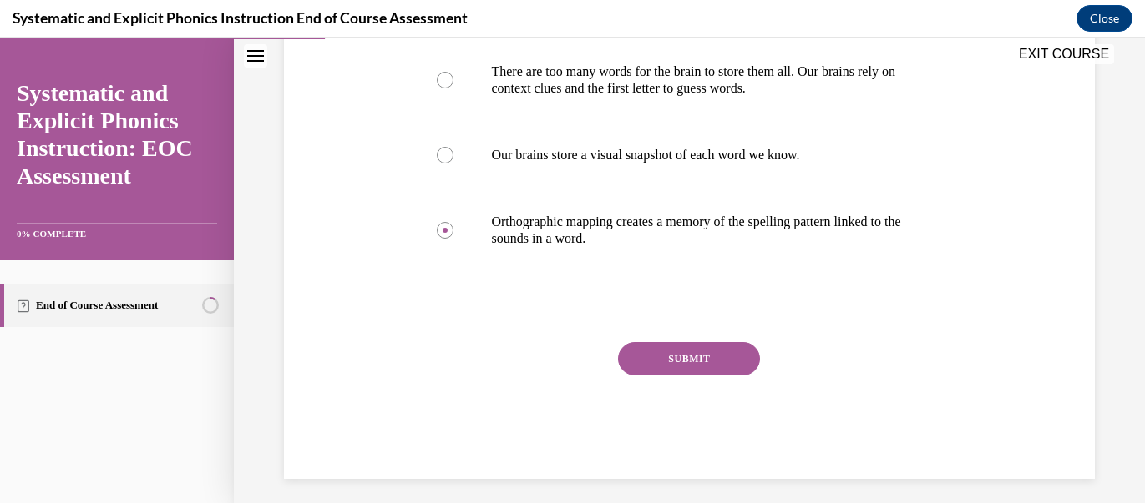
click at [721, 363] on button "SUBMIT" at bounding box center [689, 358] width 142 height 33
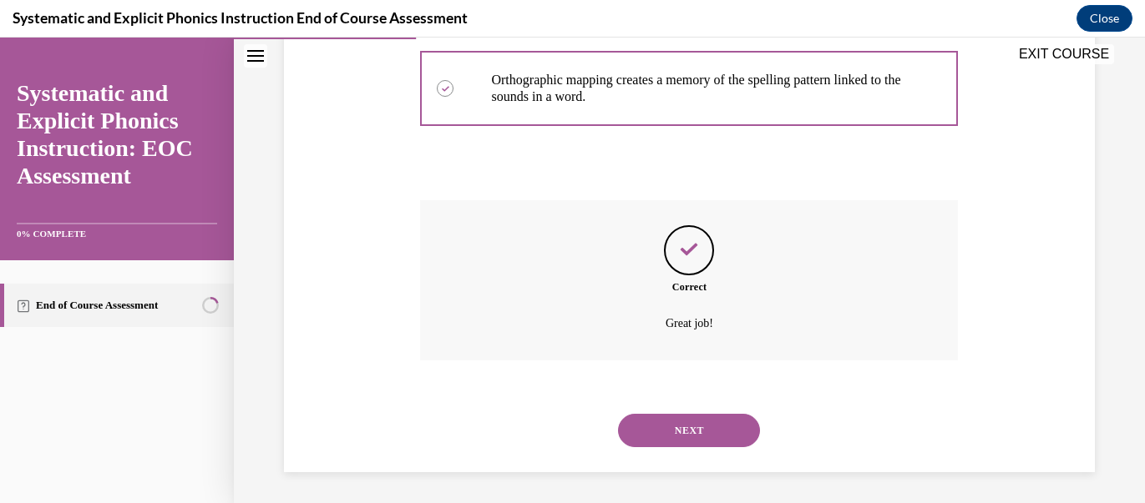
scroll to position [549, 0]
click at [722, 432] on button "NEXT" at bounding box center [689, 428] width 142 height 33
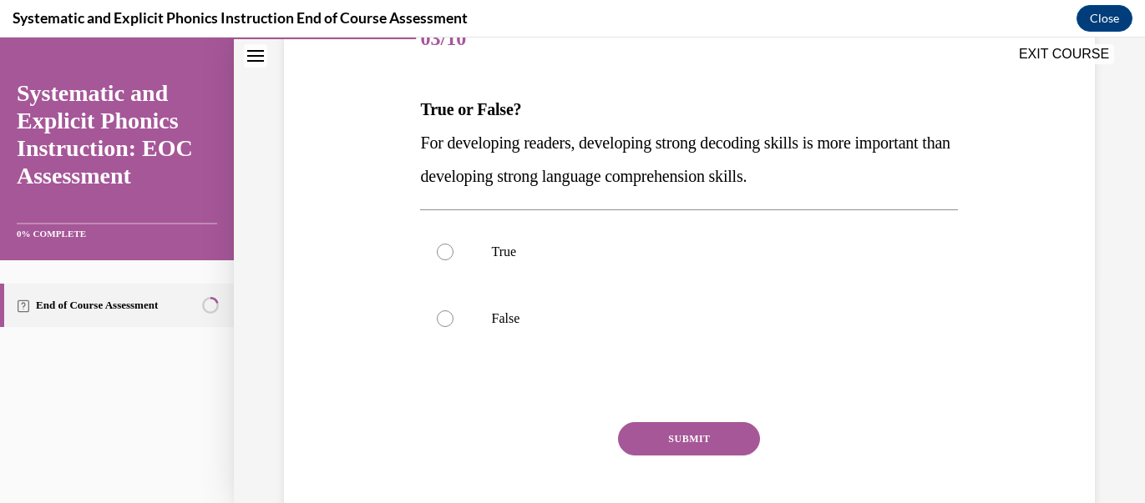
scroll to position [225, 0]
click at [446, 322] on div at bounding box center [445, 319] width 17 height 17
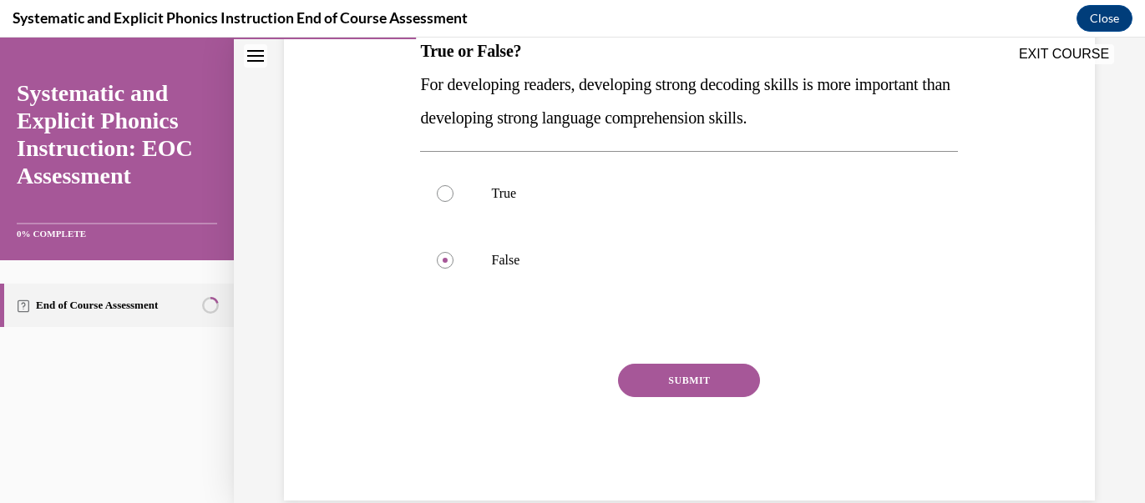
scroll to position [296, 0]
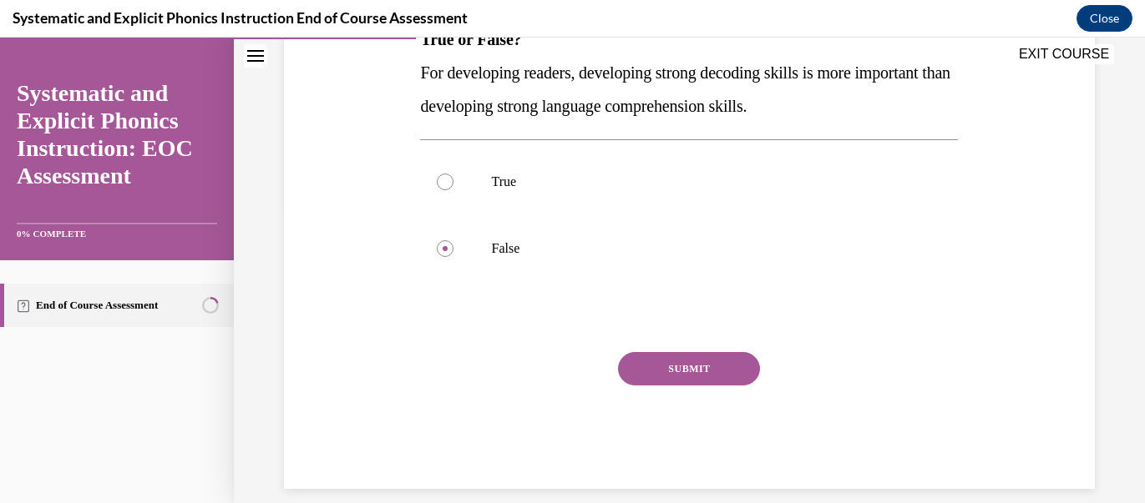
drag, startPoint x: 690, startPoint y: 376, endPoint x: 699, endPoint y: 380, distance: 10.1
click at [690, 376] on button "SUBMIT" at bounding box center [689, 368] width 142 height 33
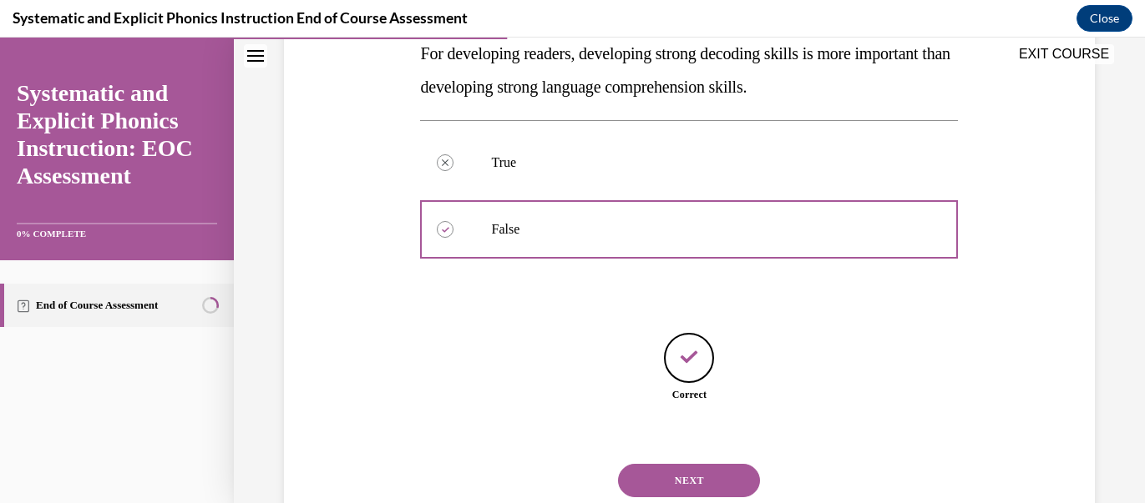
scroll to position [367, 0]
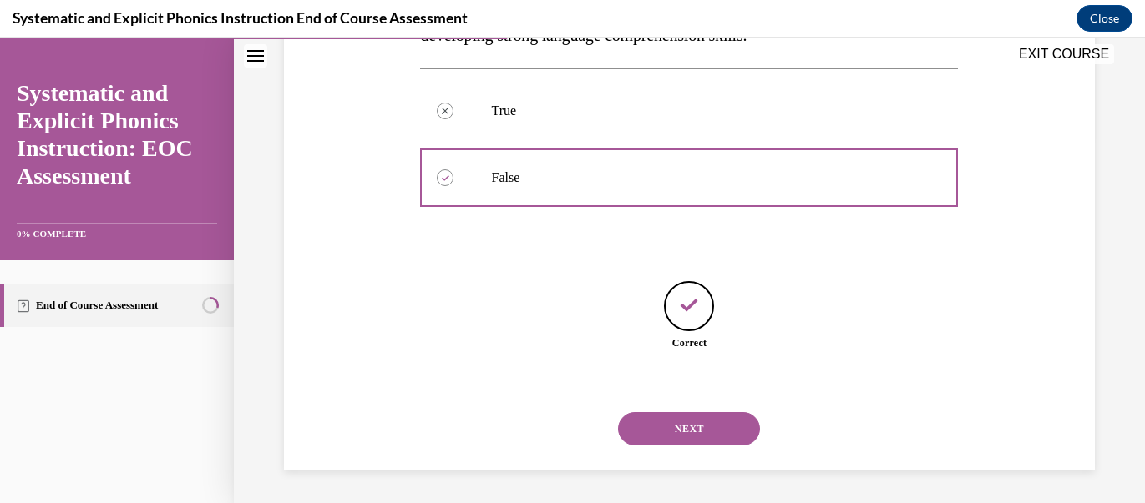
click at [691, 437] on button "NEXT" at bounding box center [689, 428] width 142 height 33
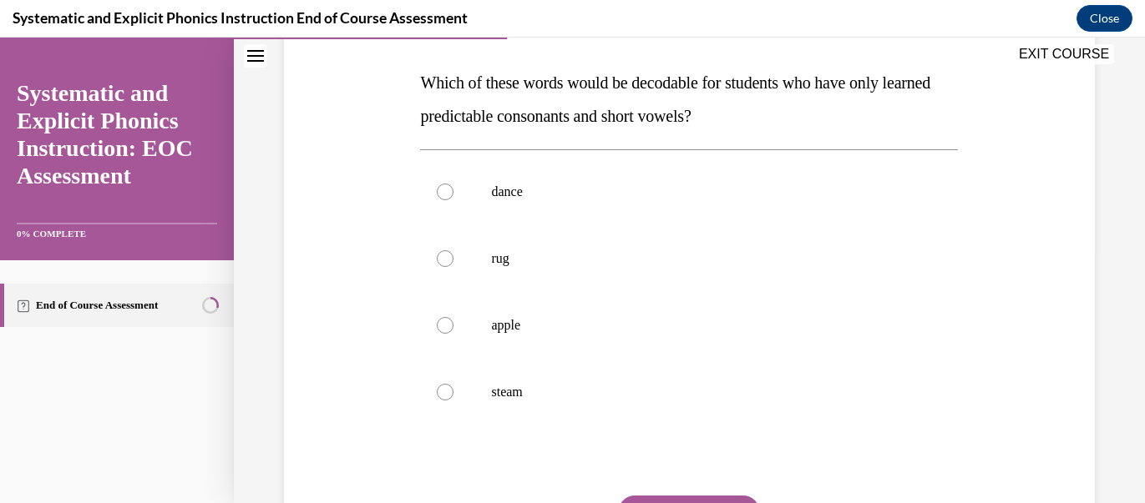
scroll to position [269, 0]
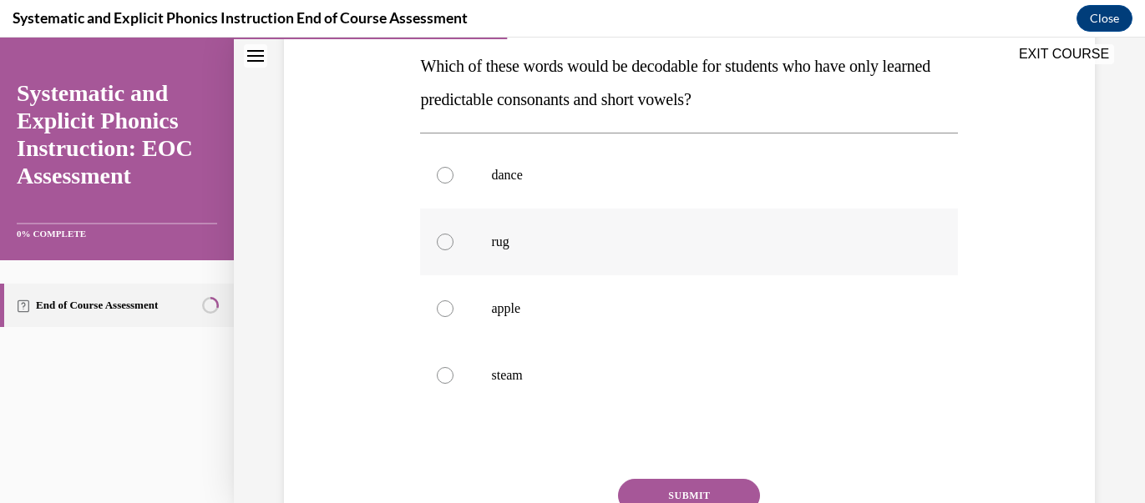
click at [442, 249] on div at bounding box center [445, 242] width 17 height 17
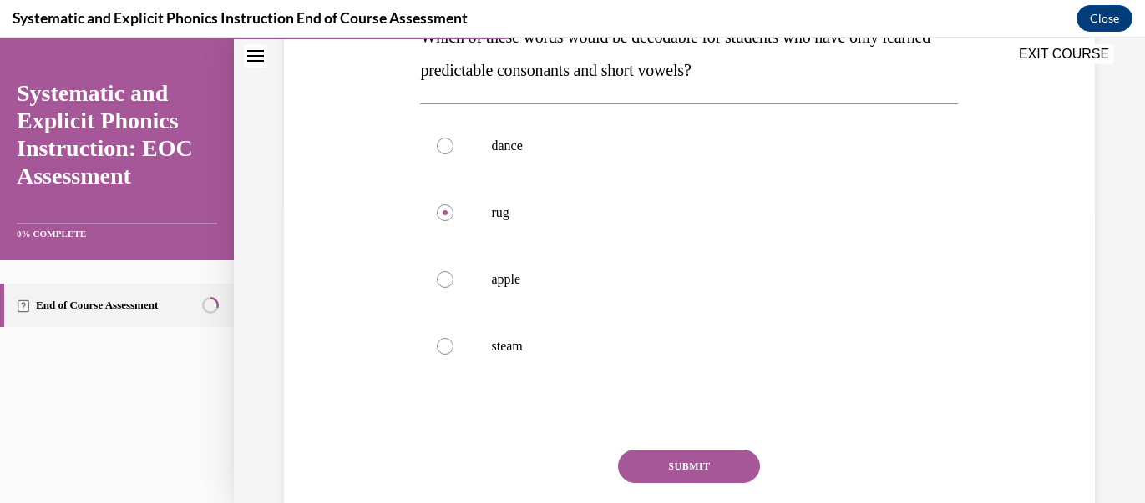
scroll to position [321, 0]
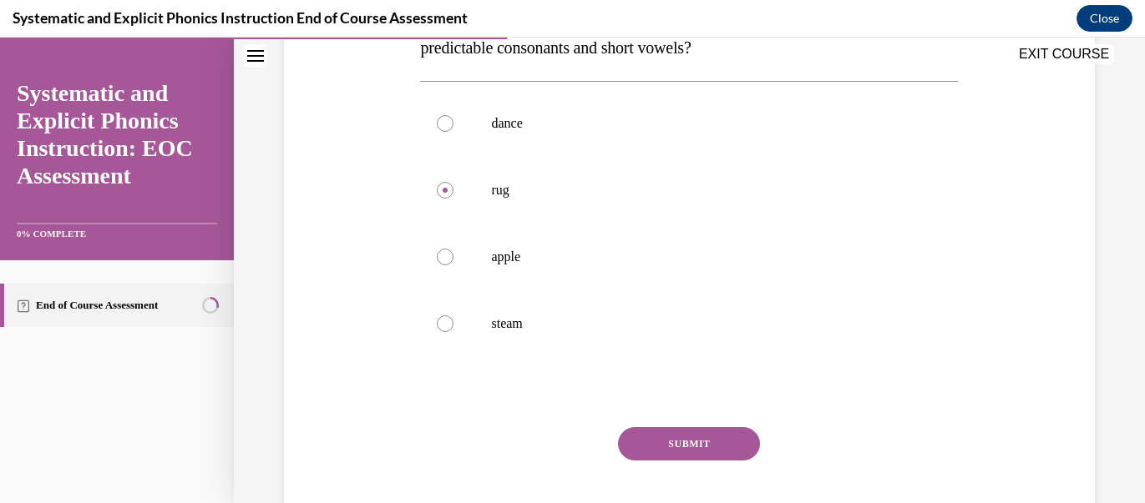
click at [681, 454] on button "SUBMIT" at bounding box center [689, 443] width 142 height 33
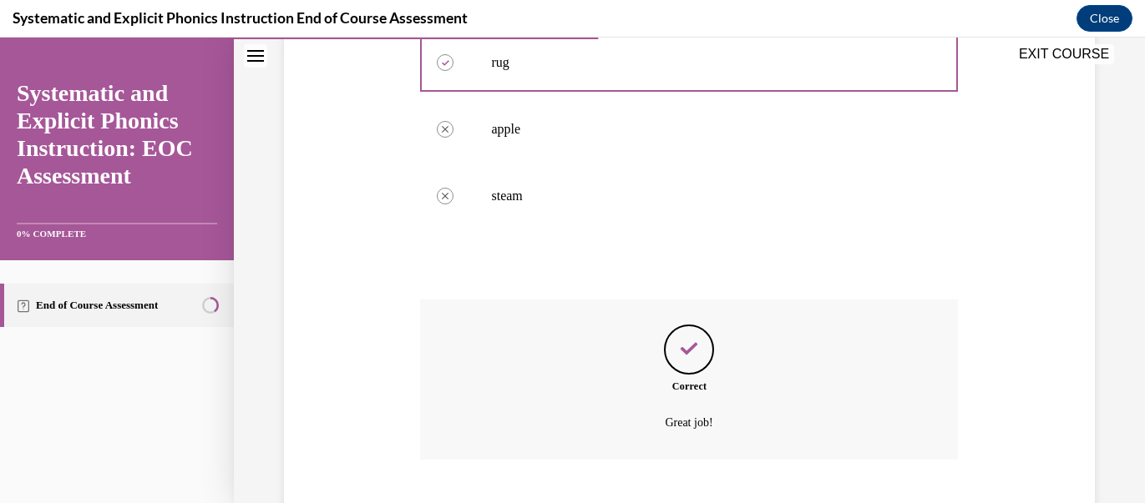
scroll to position [549, 0]
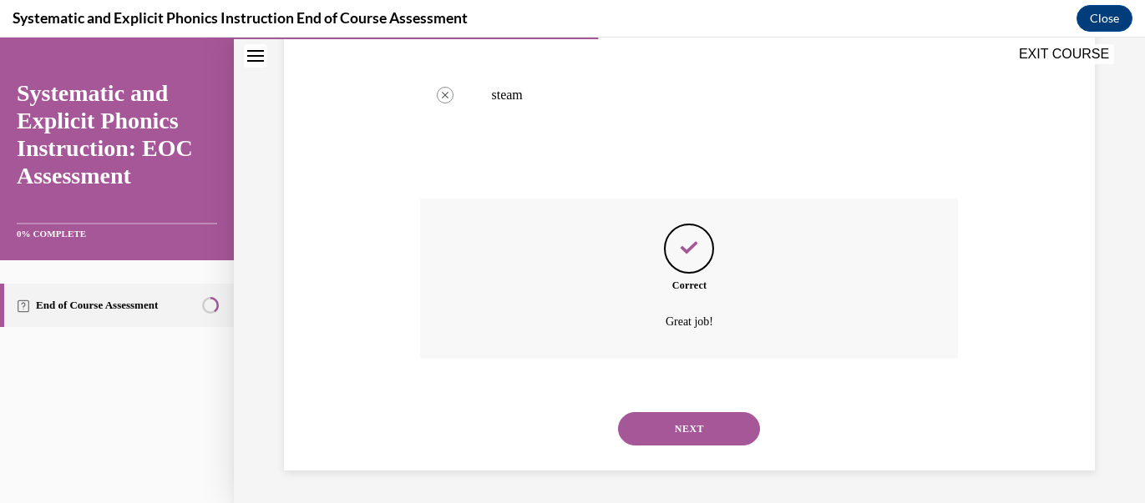
click at [721, 433] on button "NEXT" at bounding box center [689, 428] width 142 height 33
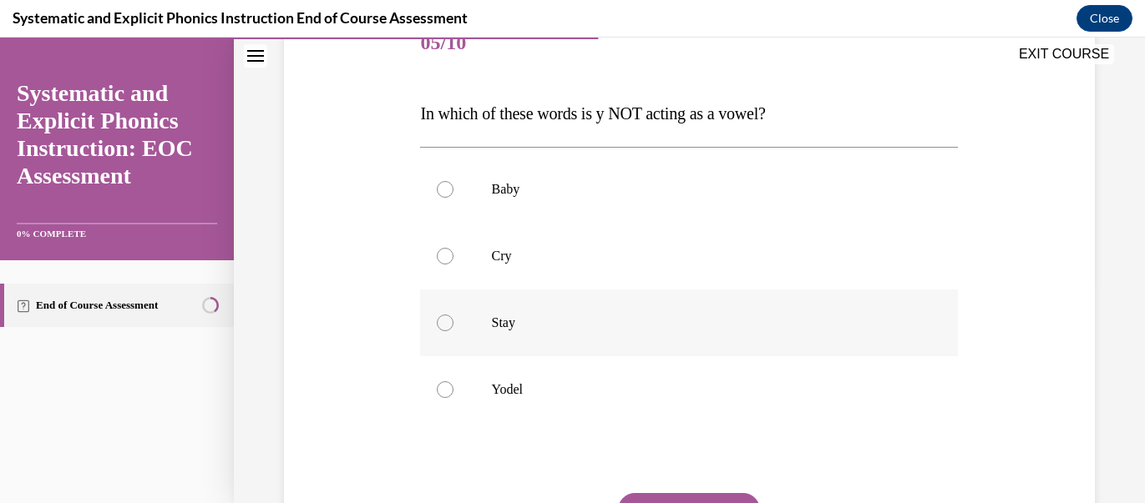
scroll to position [222, 0]
click at [449, 391] on div at bounding box center [445, 389] width 17 height 17
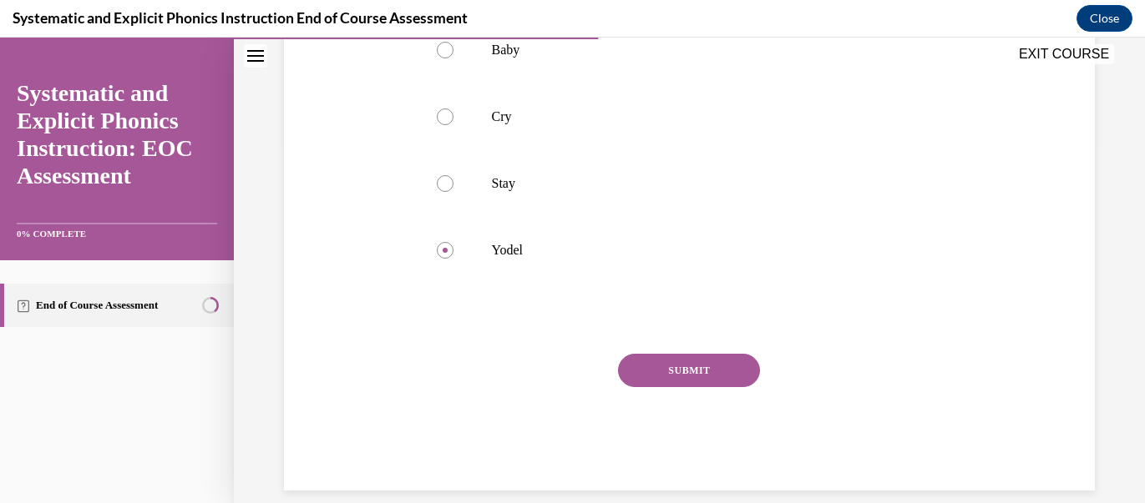
click at [711, 371] on button "SUBMIT" at bounding box center [689, 370] width 142 height 33
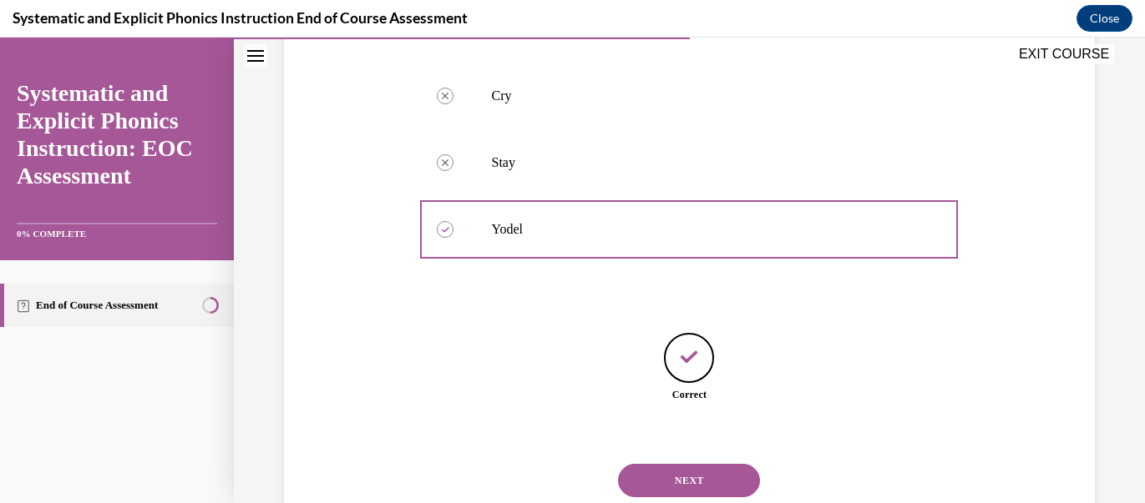
scroll to position [433, 0]
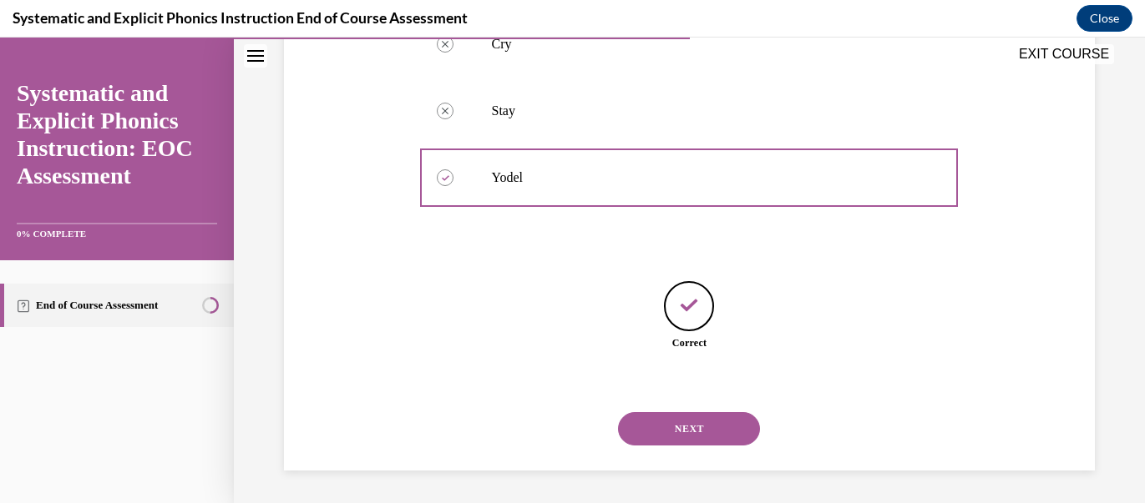
click at [725, 424] on button "NEXT" at bounding box center [689, 428] width 142 height 33
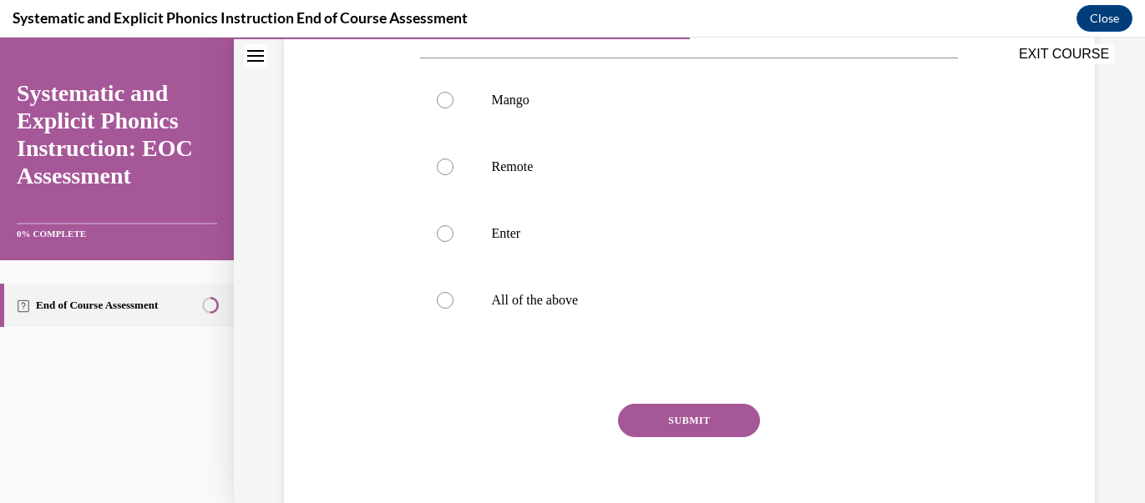
scroll to position [308, 0]
click at [441, 170] on div at bounding box center [445, 169] width 17 height 17
click at [680, 425] on button "SUBMIT" at bounding box center [689, 423] width 142 height 33
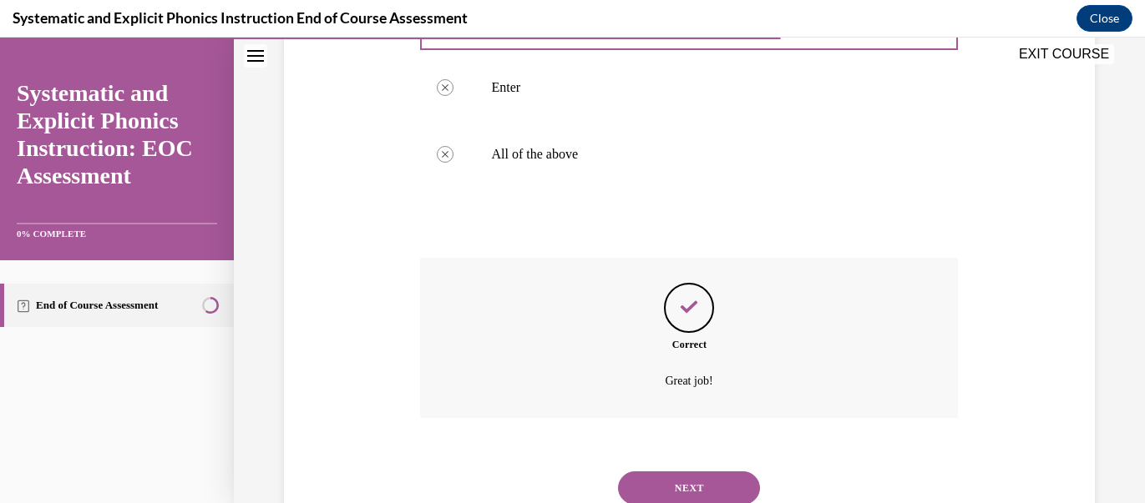
scroll to position [516, 0]
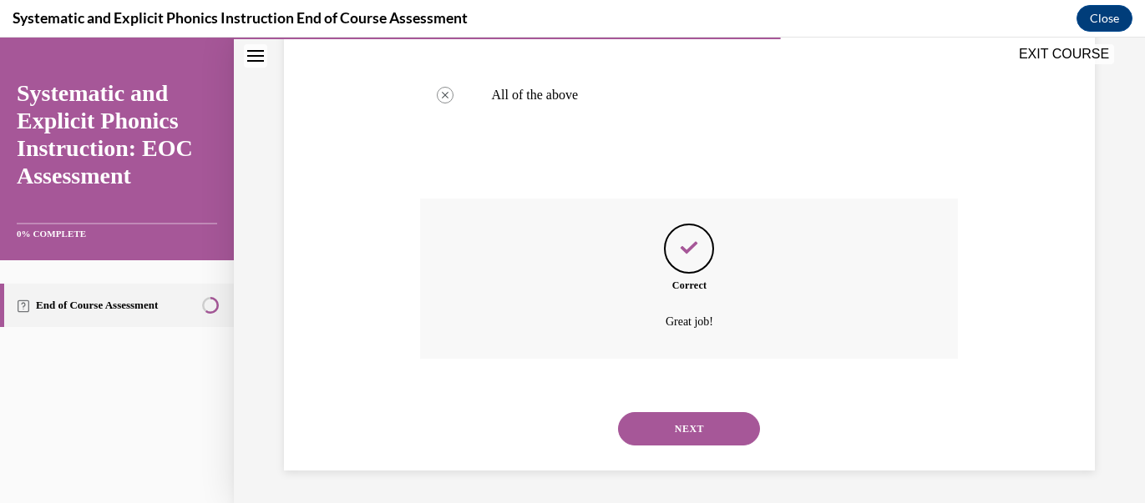
click at [719, 437] on button "NEXT" at bounding box center [689, 428] width 142 height 33
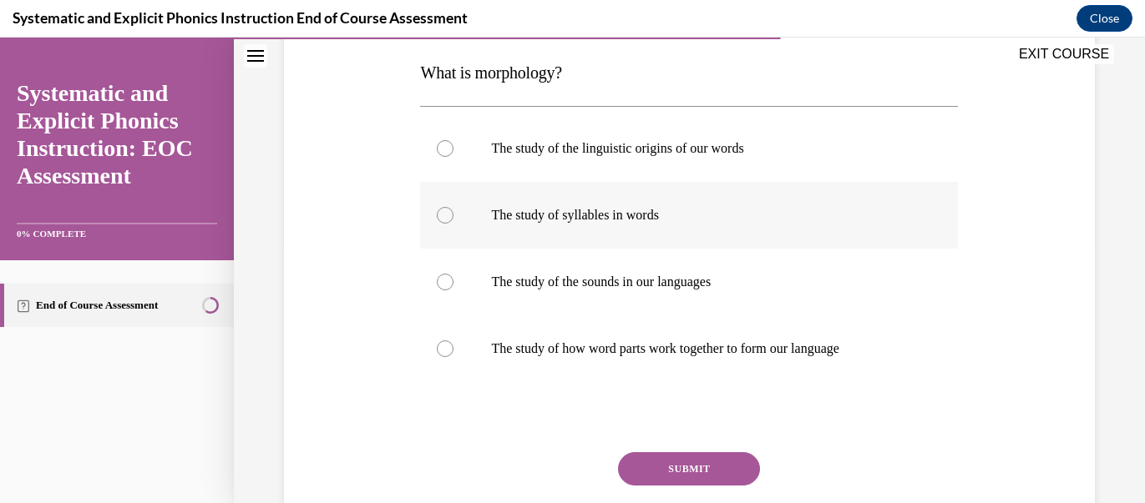
scroll to position [266, 0]
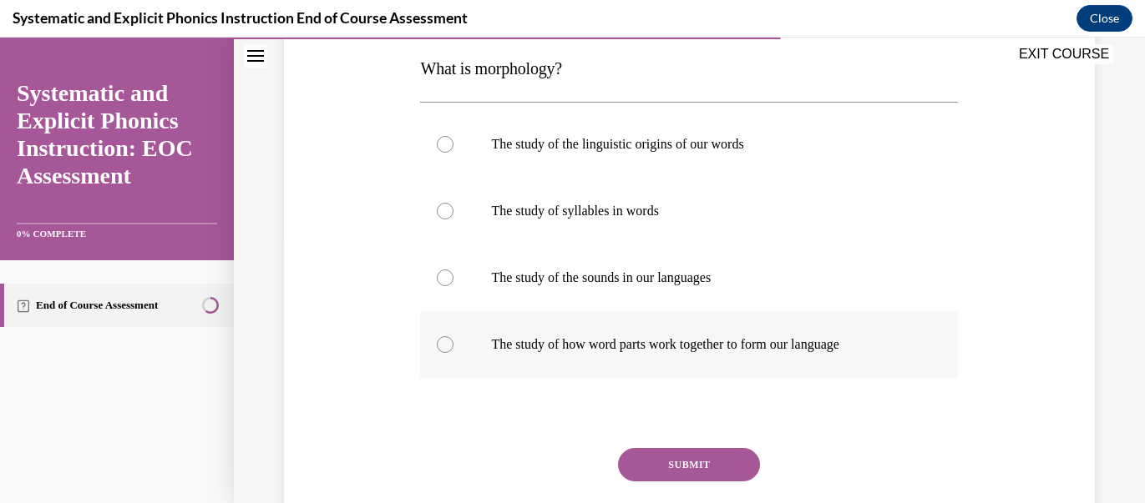
click at [443, 347] on div at bounding box center [445, 344] width 17 height 17
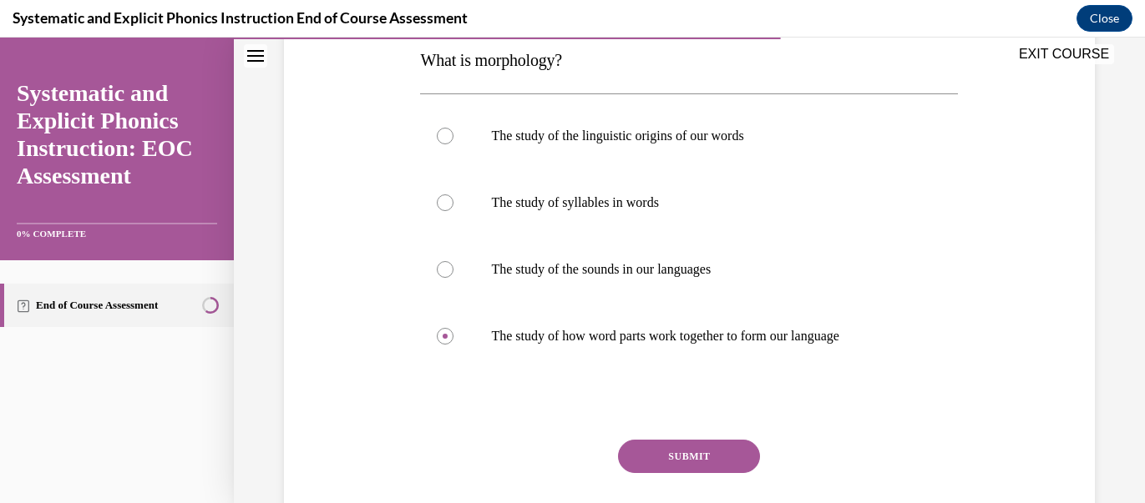
scroll to position [283, 0]
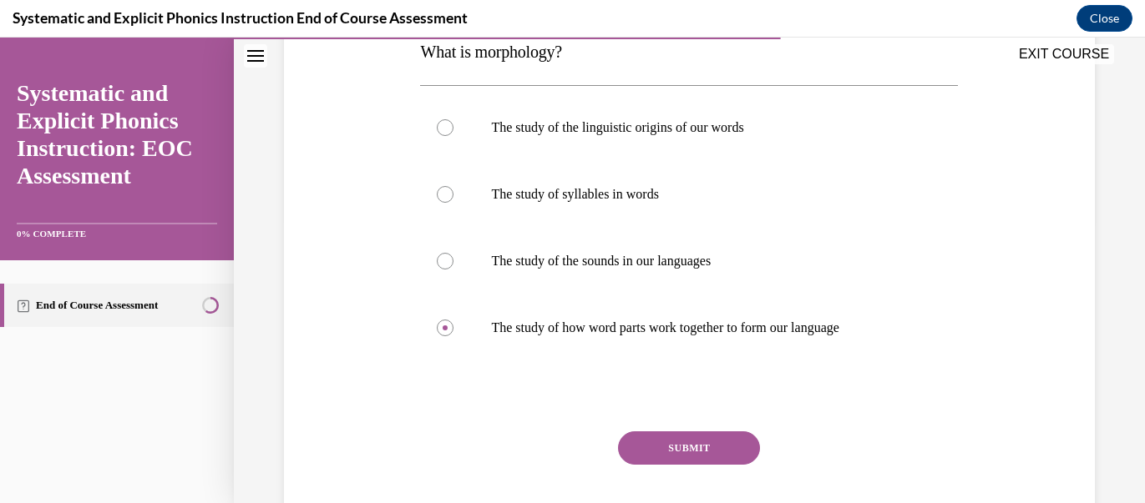
click at [705, 445] on button "SUBMIT" at bounding box center [689, 448] width 142 height 33
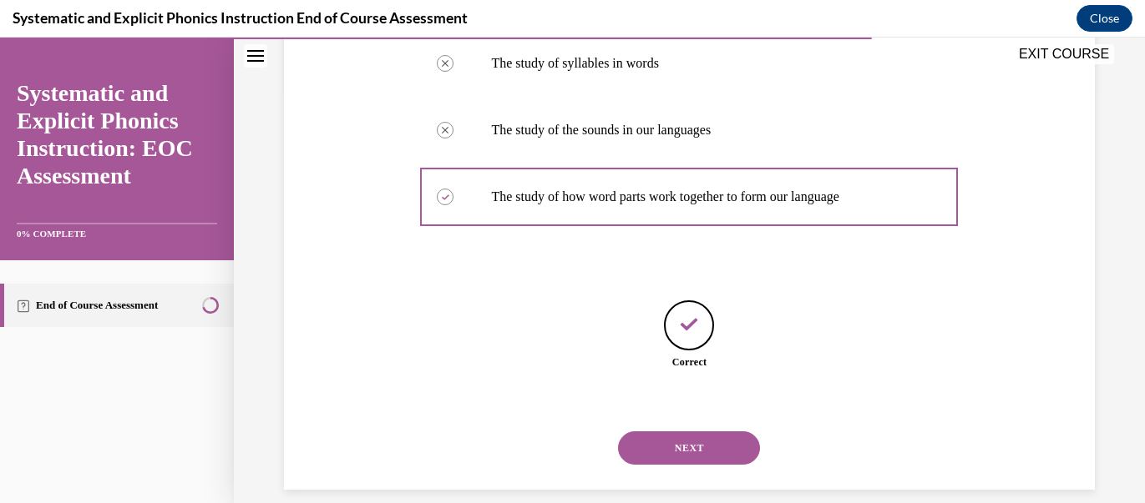
scroll to position [433, 0]
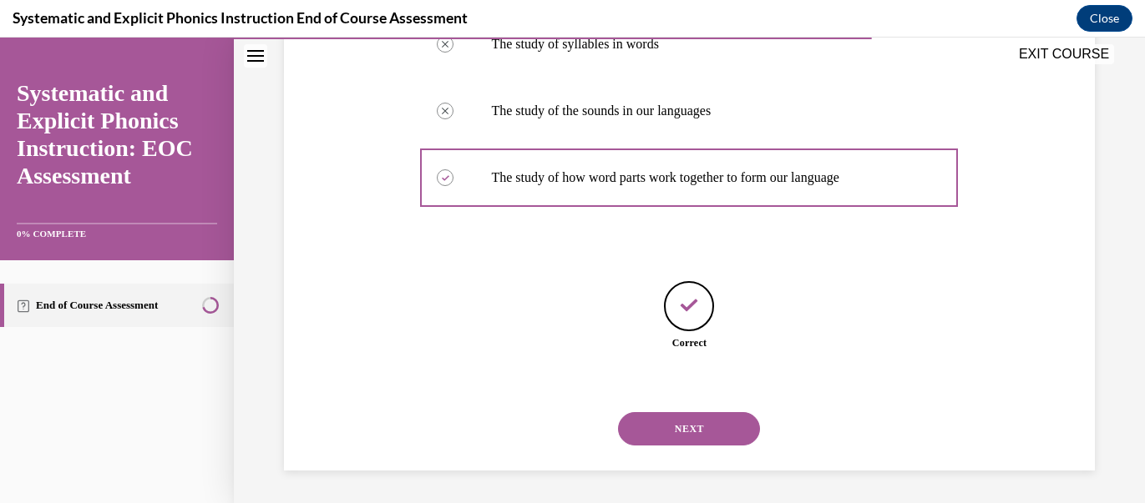
click at [711, 435] on button "NEXT" at bounding box center [689, 428] width 142 height 33
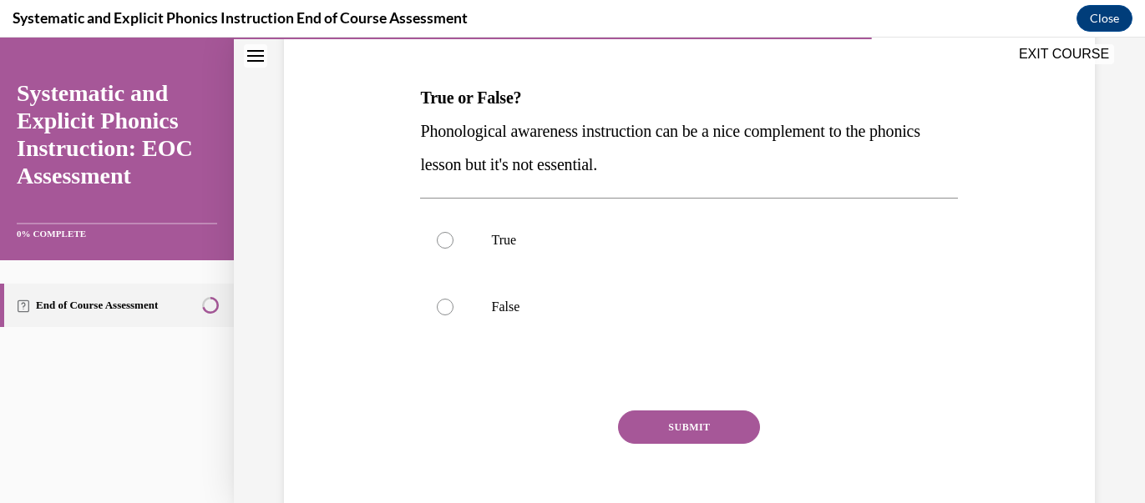
scroll to position [240, 0]
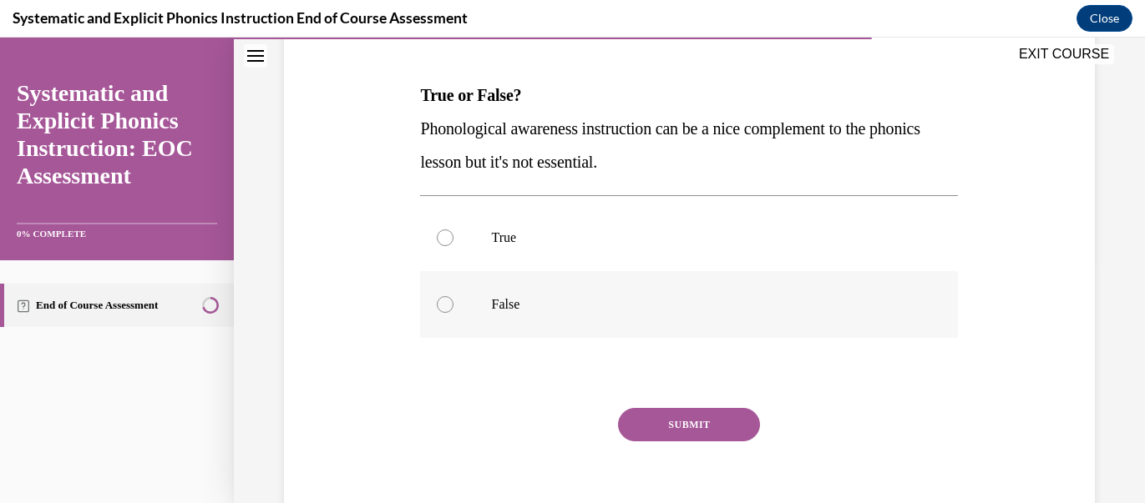
click at [445, 305] on div at bounding box center [445, 304] width 17 height 17
click at [700, 424] on button "SUBMIT" at bounding box center [689, 424] width 142 height 33
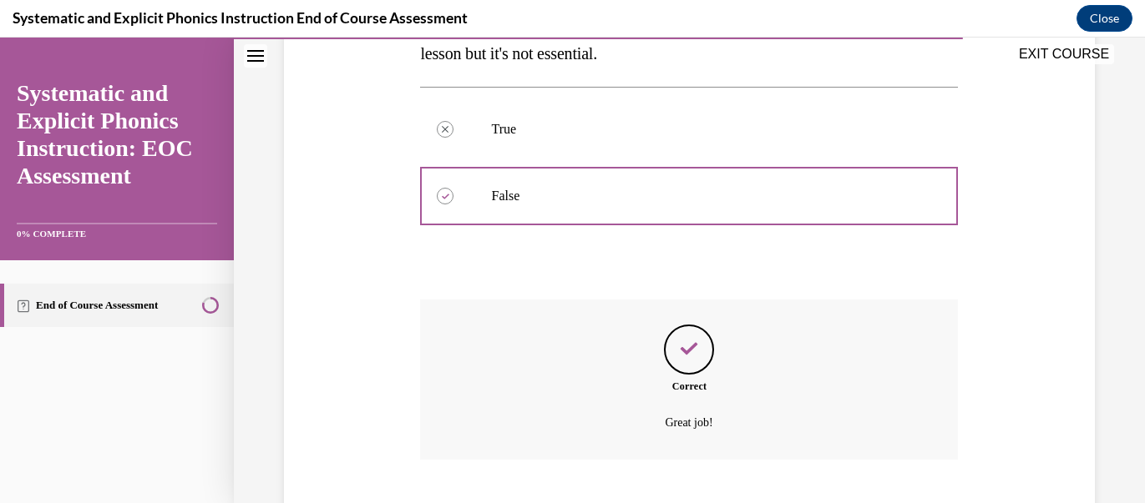
scroll to position [449, 0]
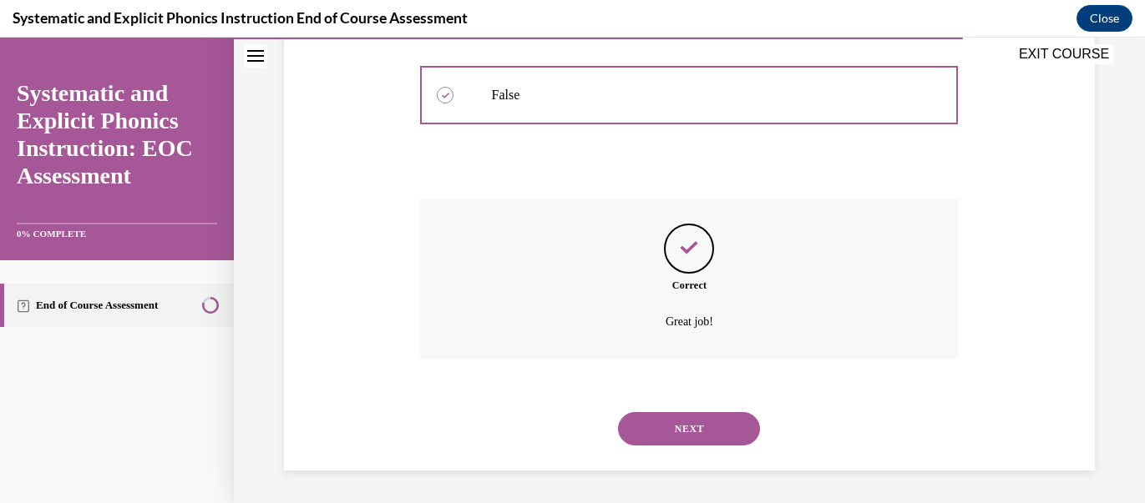
click at [736, 423] on button "NEXT" at bounding box center [689, 428] width 142 height 33
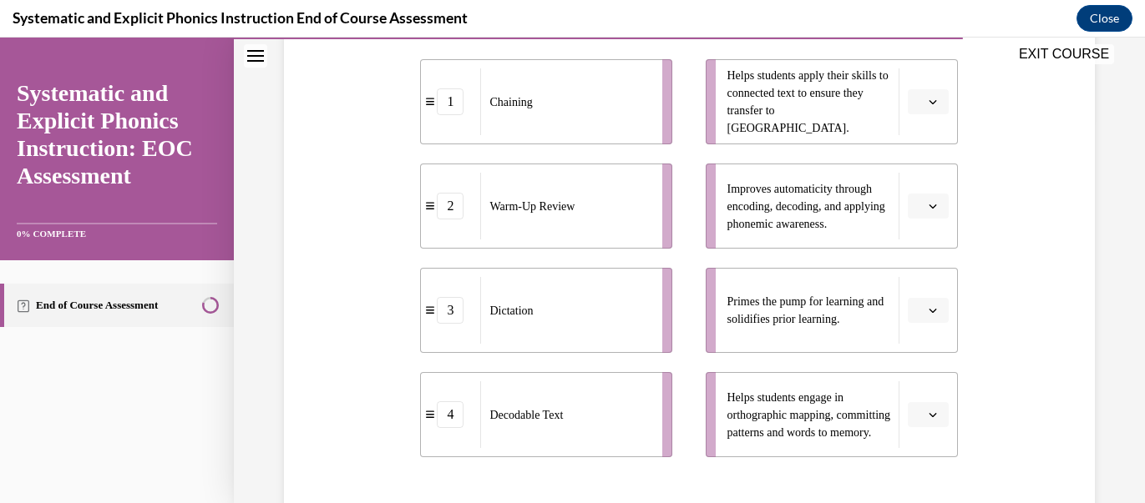
scroll to position [383, 0]
click at [934, 207] on icon "button" at bounding box center [933, 207] width 8 height 4
click at [930, 280] on div "1" at bounding box center [927, 276] width 42 height 33
click at [934, 103] on icon "button" at bounding box center [933, 103] width 8 height 4
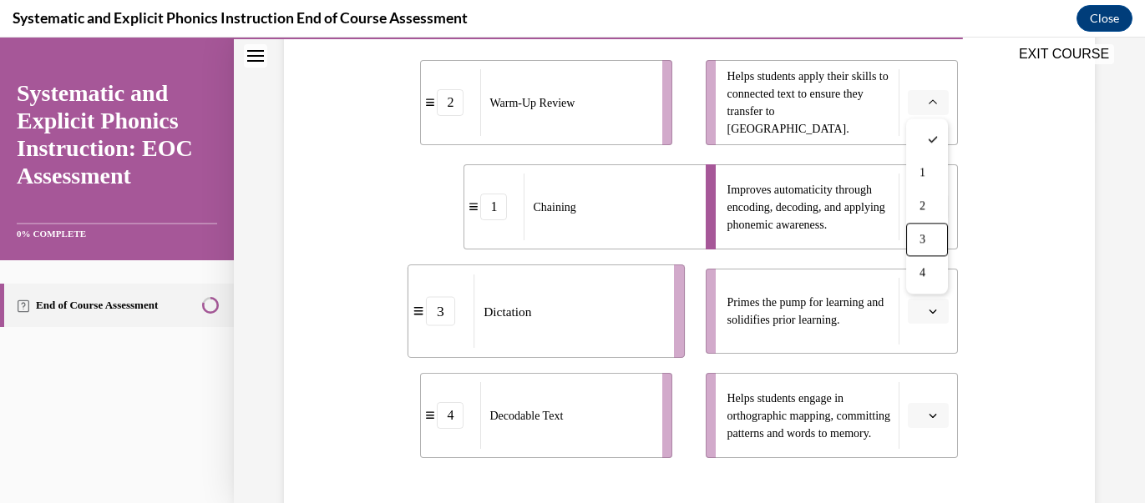
click at [930, 250] on div "3" at bounding box center [927, 239] width 42 height 33
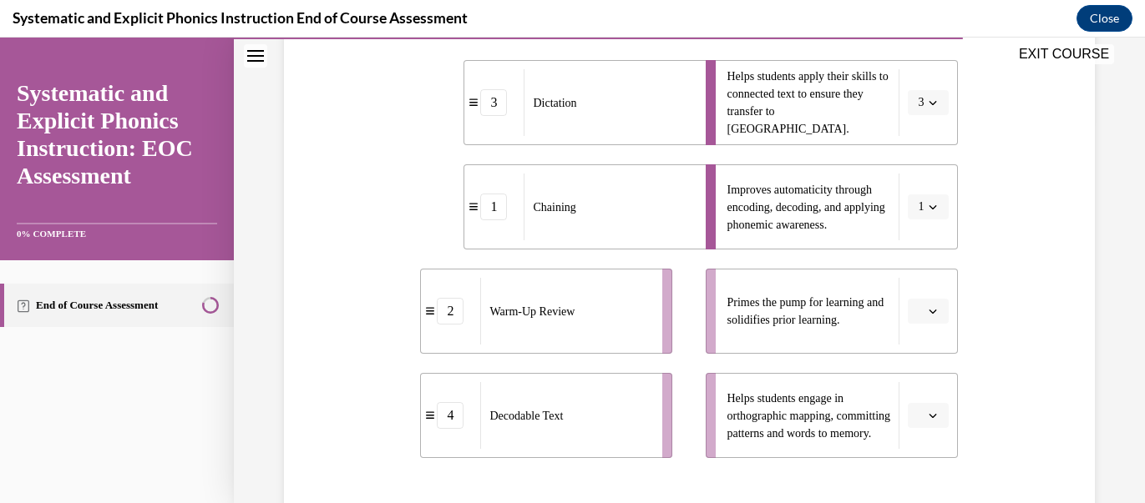
click at [933, 314] on icon "button" at bounding box center [932, 311] width 8 height 8
click at [926, 418] on div "2" at bounding box center [927, 414] width 42 height 33
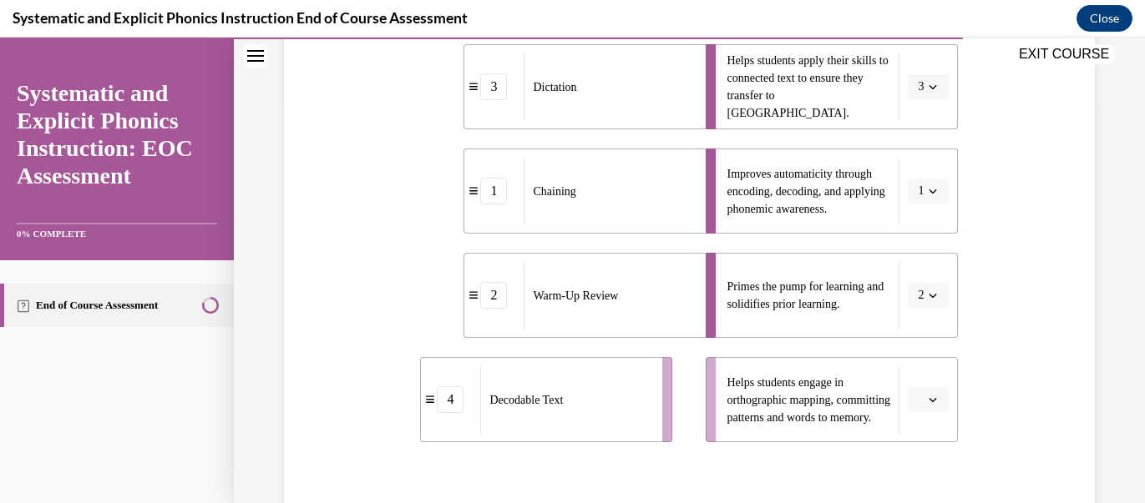
scroll to position [392, 0]
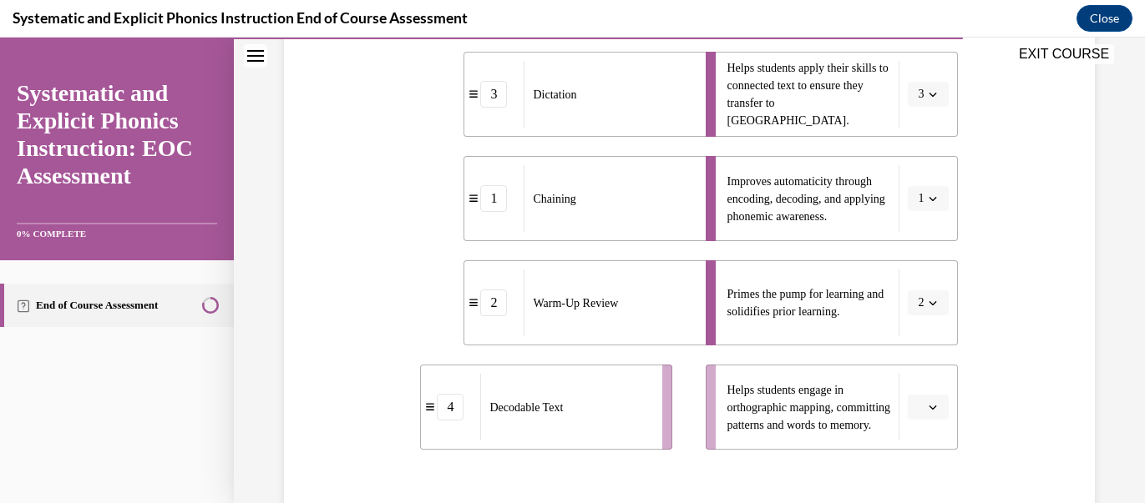
click at [935, 410] on icon "button" at bounding box center [932, 407] width 8 height 8
click at [933, 370] on div "4" at bounding box center [927, 369] width 42 height 33
click at [931, 409] on icon "button" at bounding box center [932, 407] width 8 height 8
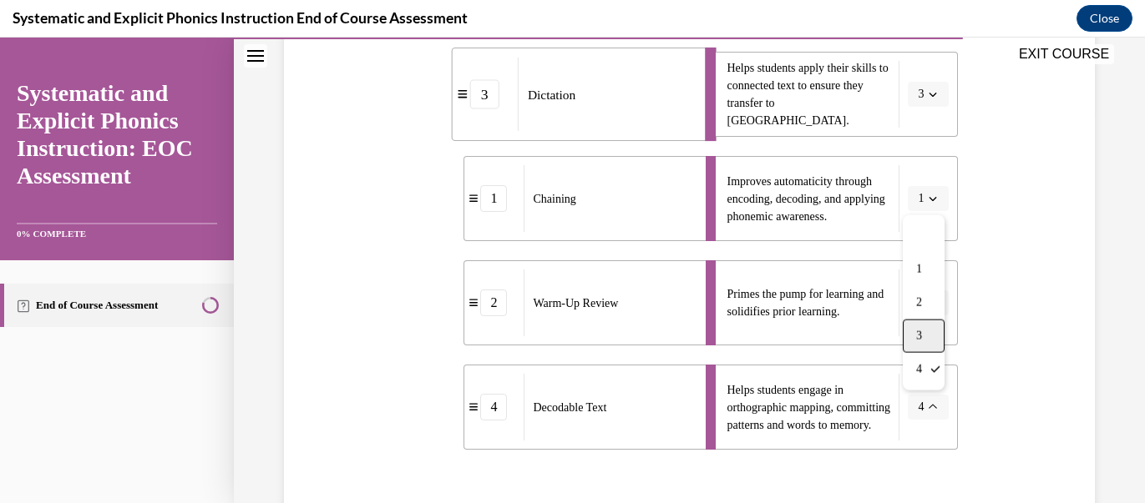
click at [925, 339] on div "3" at bounding box center [924, 336] width 42 height 33
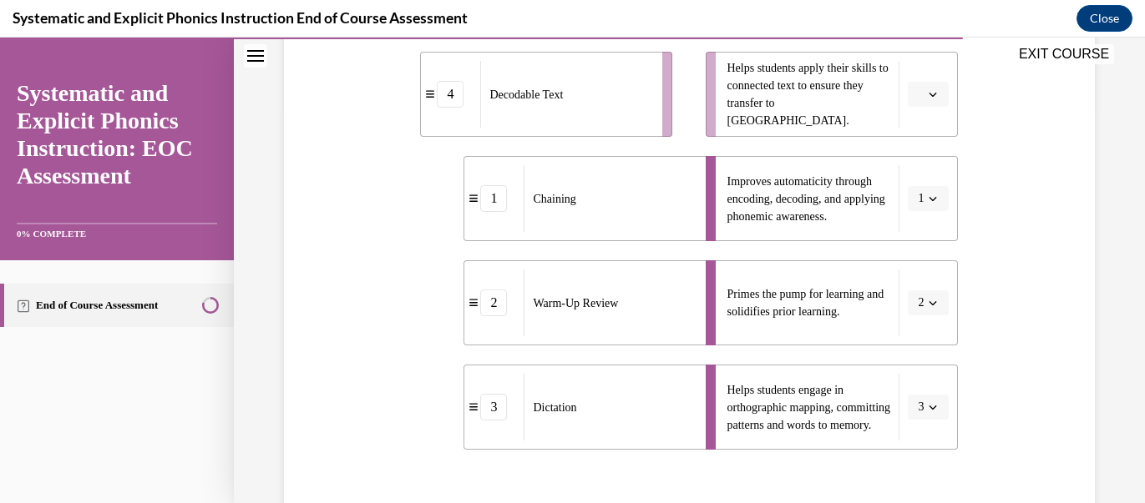
click at [935, 92] on icon "button" at bounding box center [932, 94] width 8 height 8
click at [924, 266] on span "4" at bounding box center [922, 264] width 6 height 13
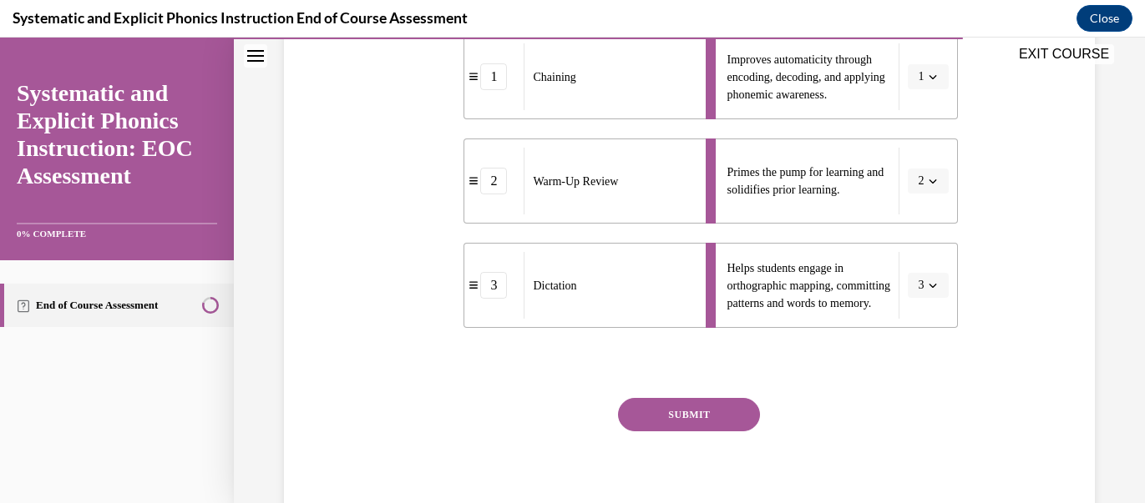
scroll to position [514, 0]
click at [704, 417] on button "SUBMIT" at bounding box center [689, 413] width 142 height 33
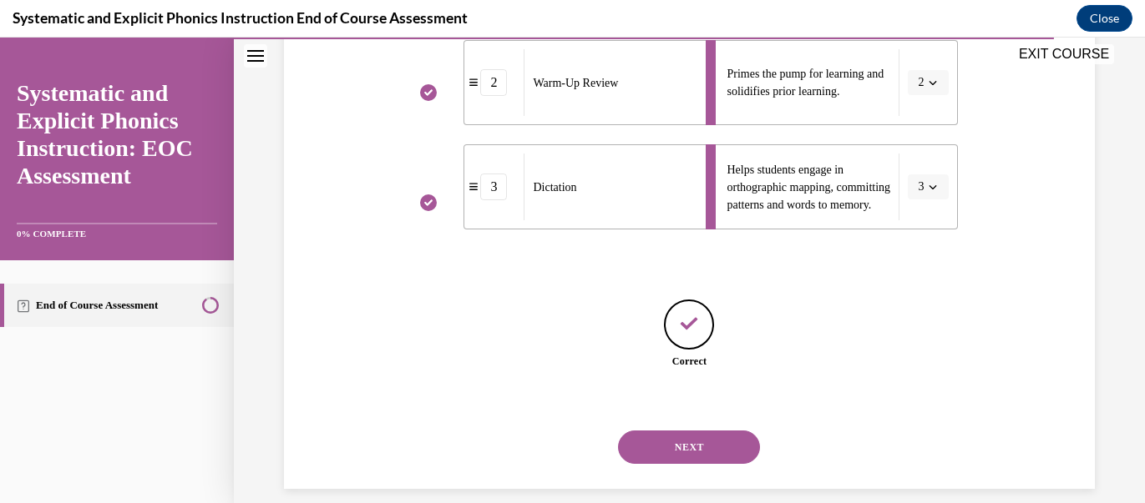
scroll to position [631, 0]
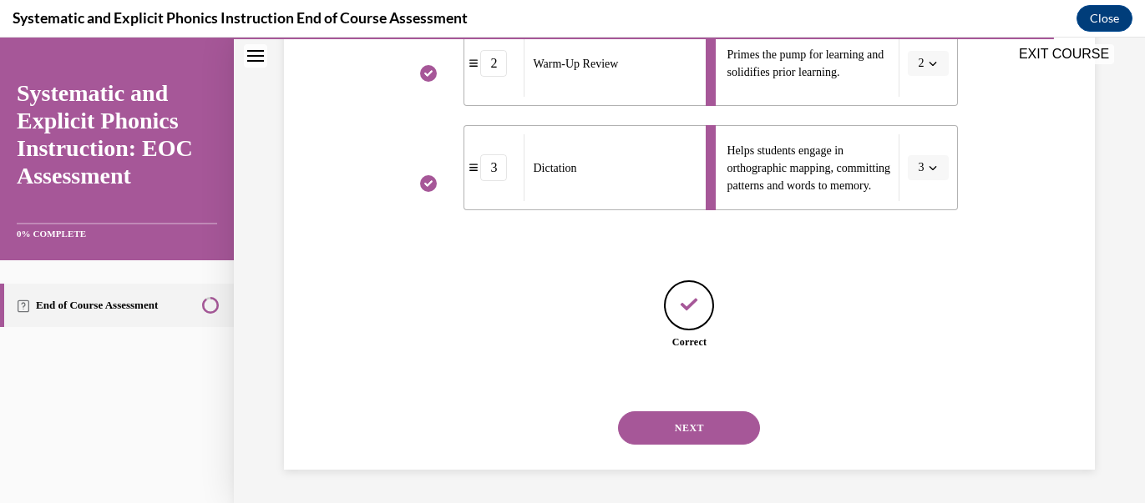
click at [724, 427] on button "NEXT" at bounding box center [689, 428] width 142 height 33
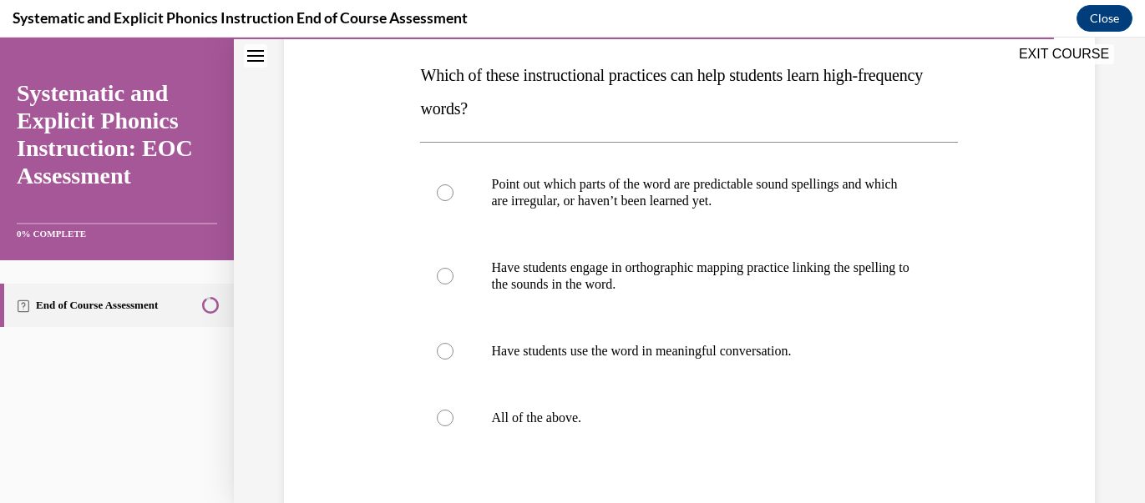
scroll to position [265, 0]
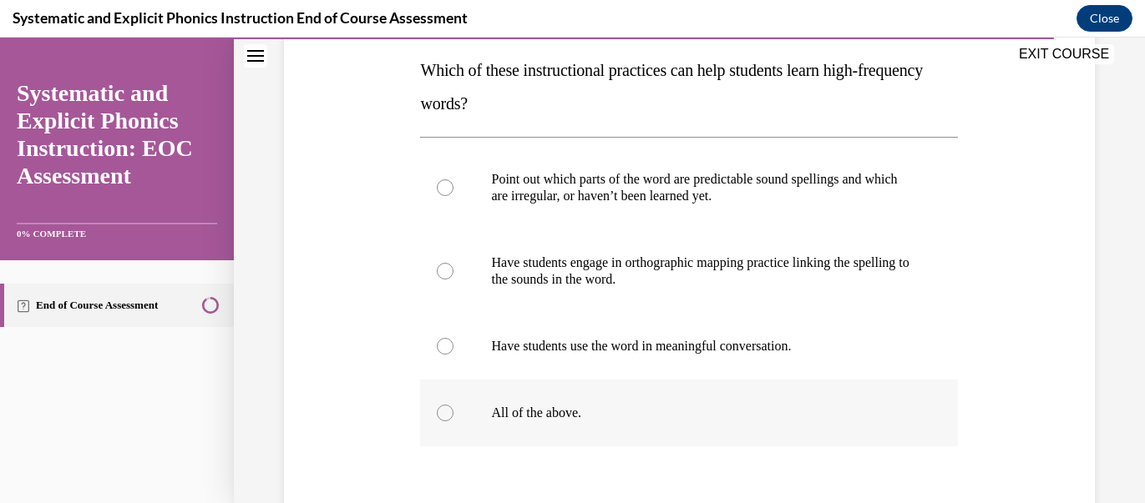
click at [438, 422] on div at bounding box center [689, 413] width 538 height 67
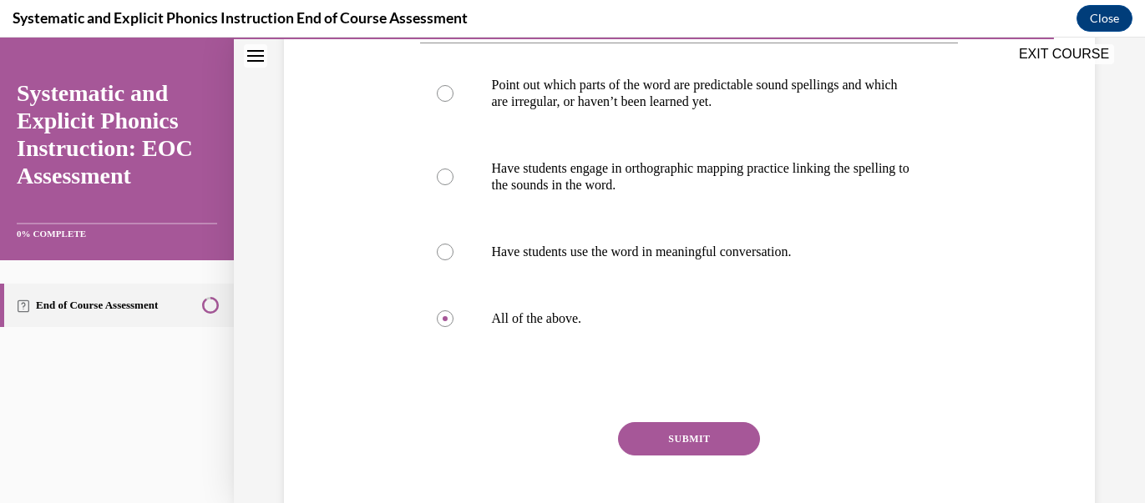
scroll to position [361, 0]
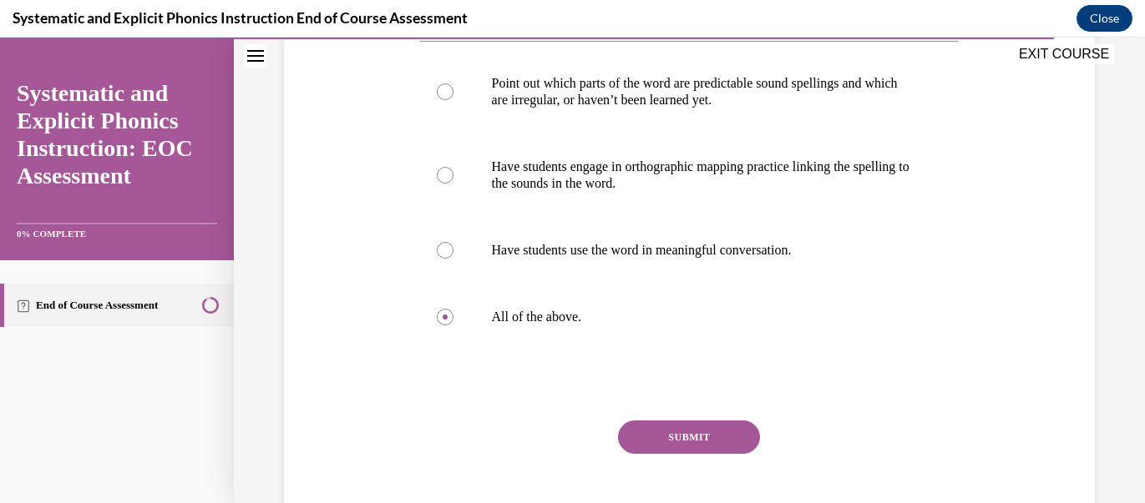
click at [733, 444] on button "SUBMIT" at bounding box center [689, 437] width 142 height 33
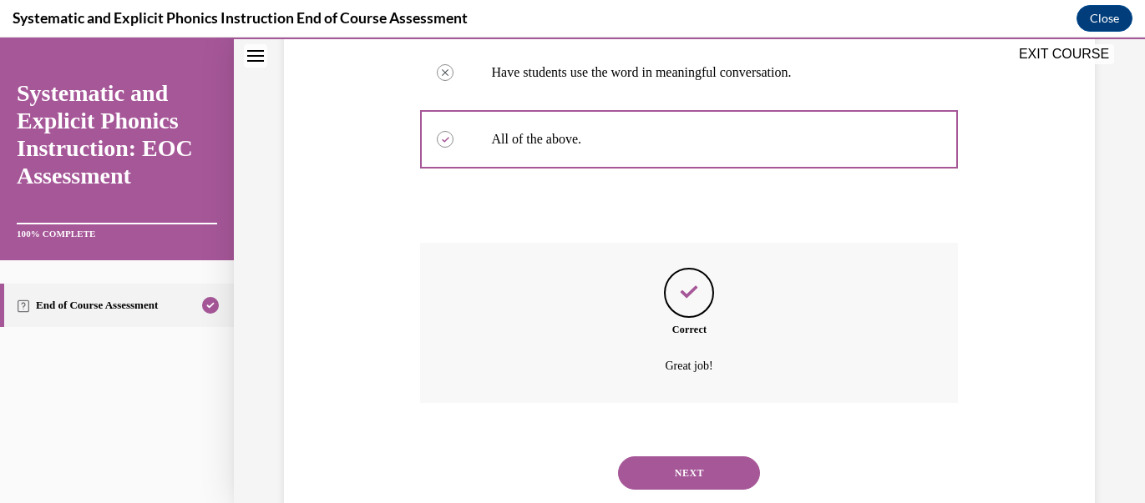
scroll to position [583, 0]
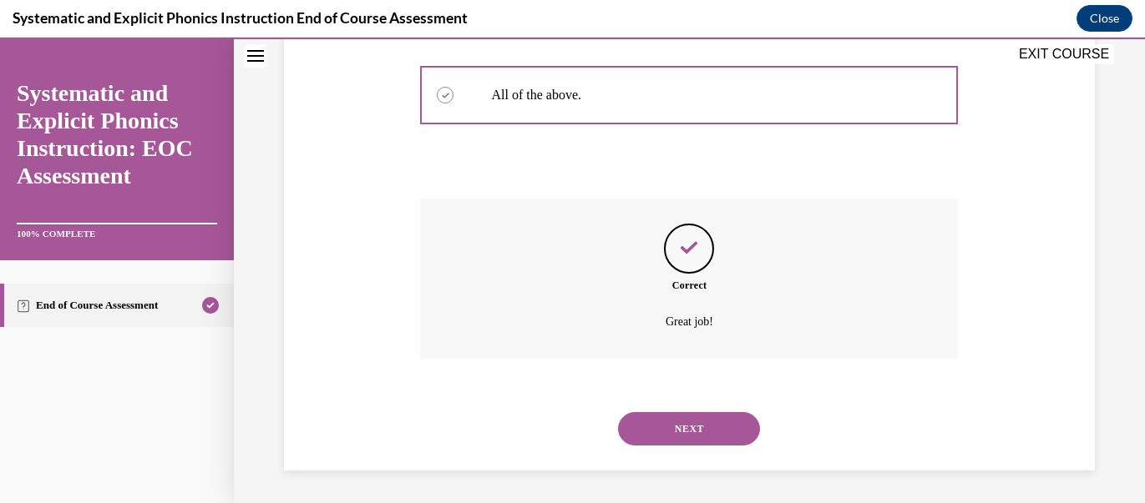
click at [698, 437] on button "NEXT" at bounding box center [689, 428] width 142 height 33
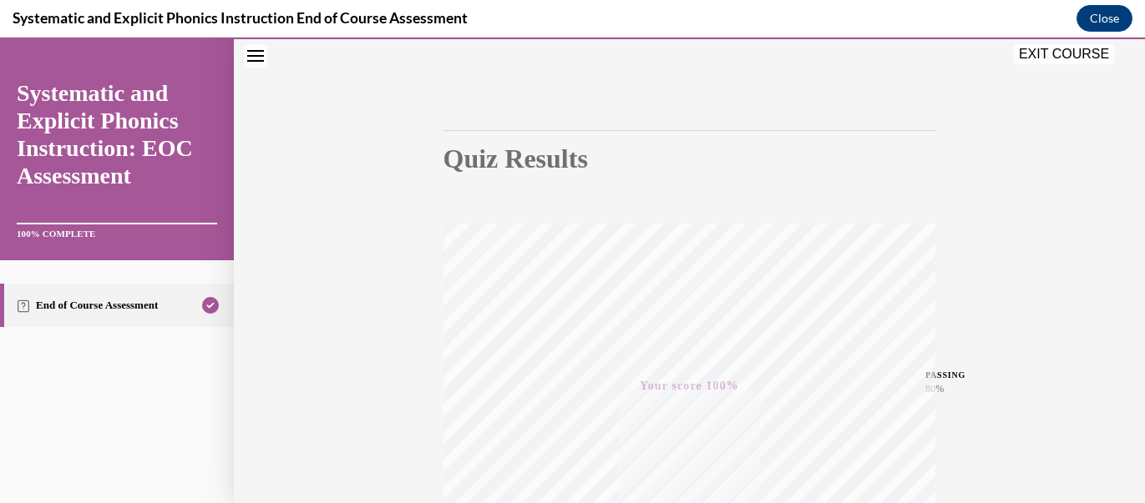
scroll to position [75, 0]
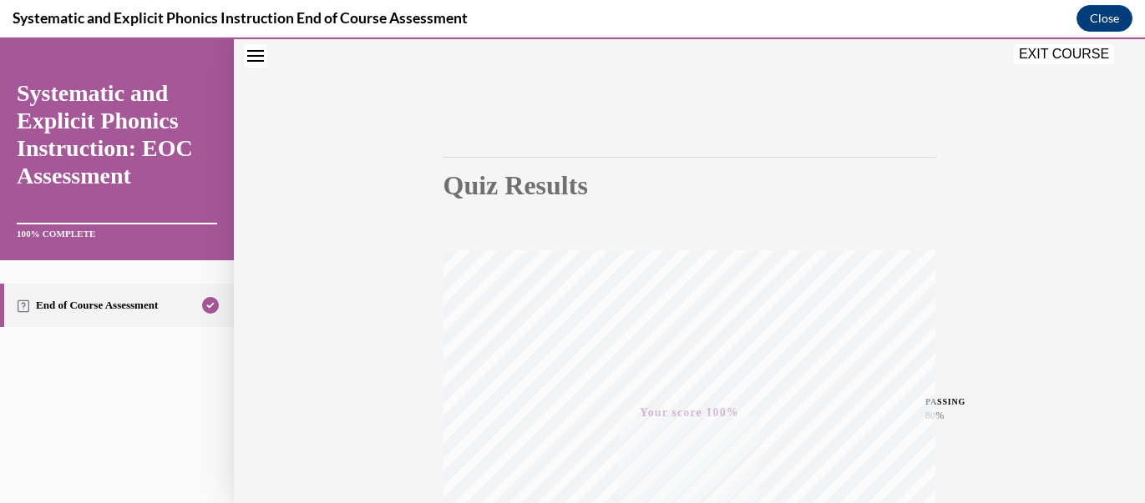
click at [1066, 60] on button "EXIT COURSE" at bounding box center [1064, 54] width 100 height 20
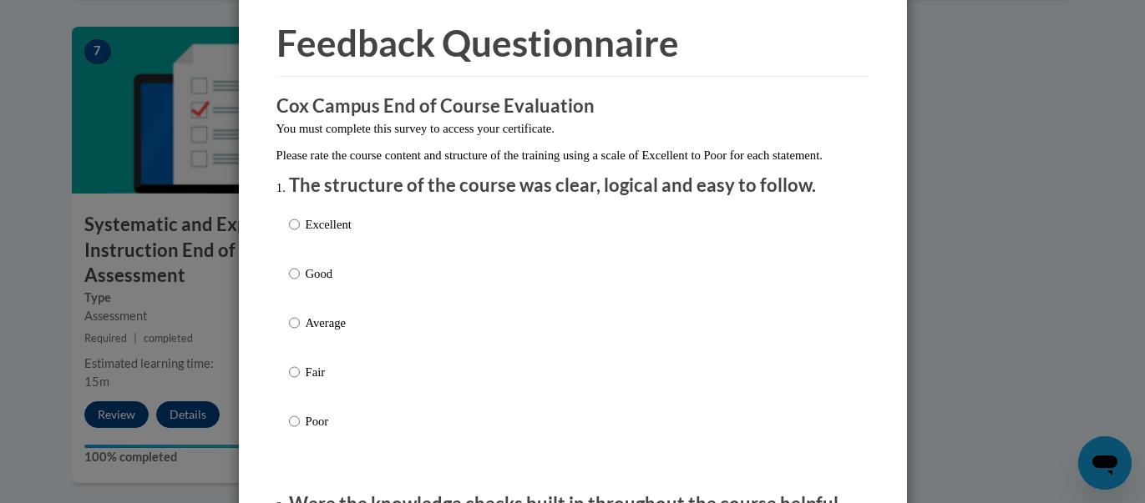
scroll to position [66, 0]
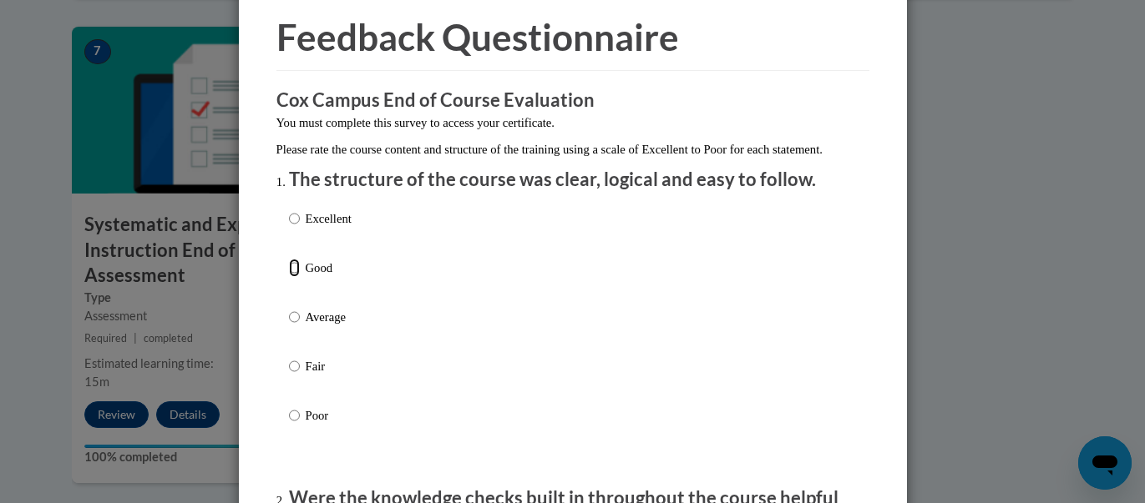
drag, startPoint x: 294, startPoint y: 286, endPoint x: 590, endPoint y: 296, distance: 296.6
click at [294, 277] on input "Good" at bounding box center [294, 268] width 11 height 18
radio input "true"
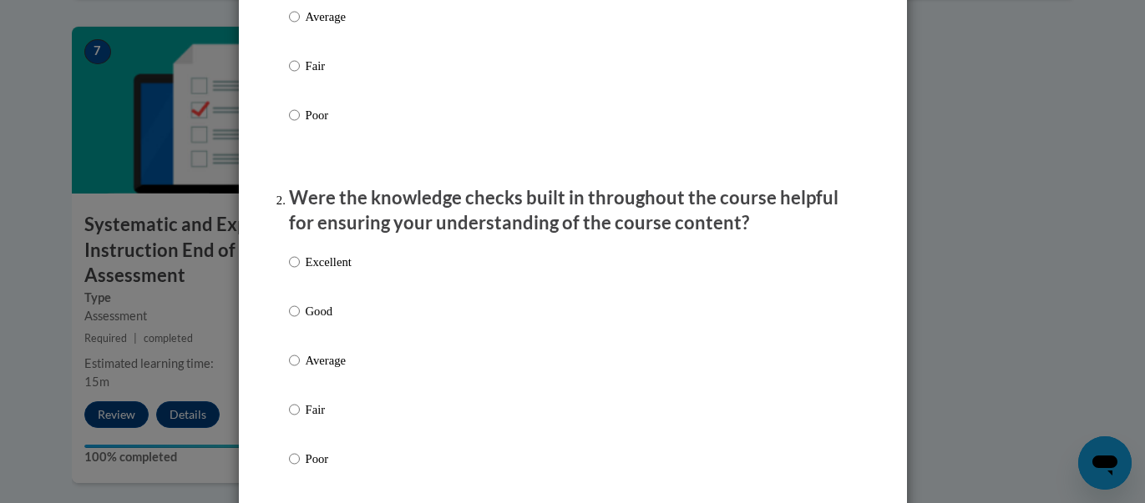
scroll to position [368, 0]
click at [290, 368] on input "Average" at bounding box center [294, 359] width 11 height 18
radio input "true"
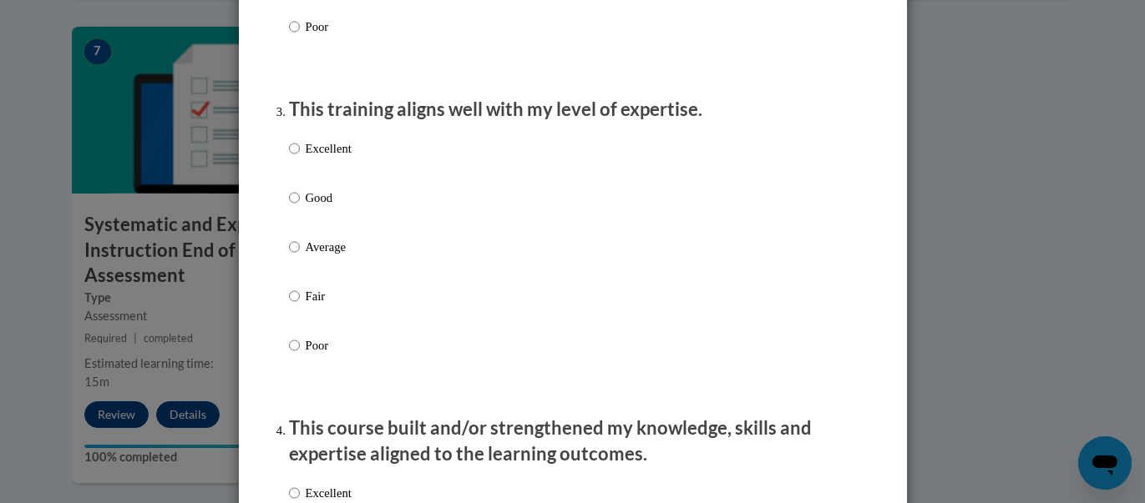
scroll to position [794, 0]
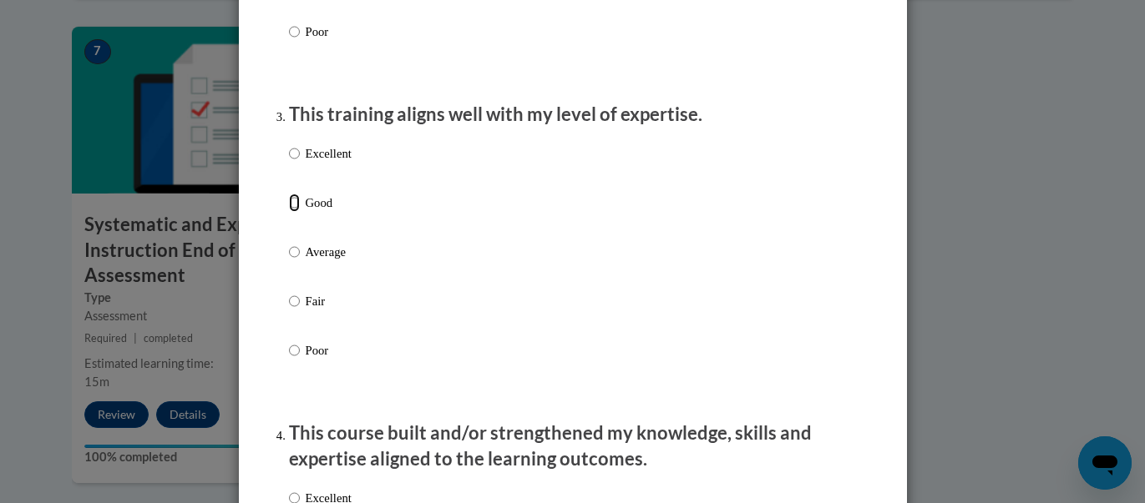
click at [294, 212] on input "Good" at bounding box center [294, 203] width 11 height 18
radio input "true"
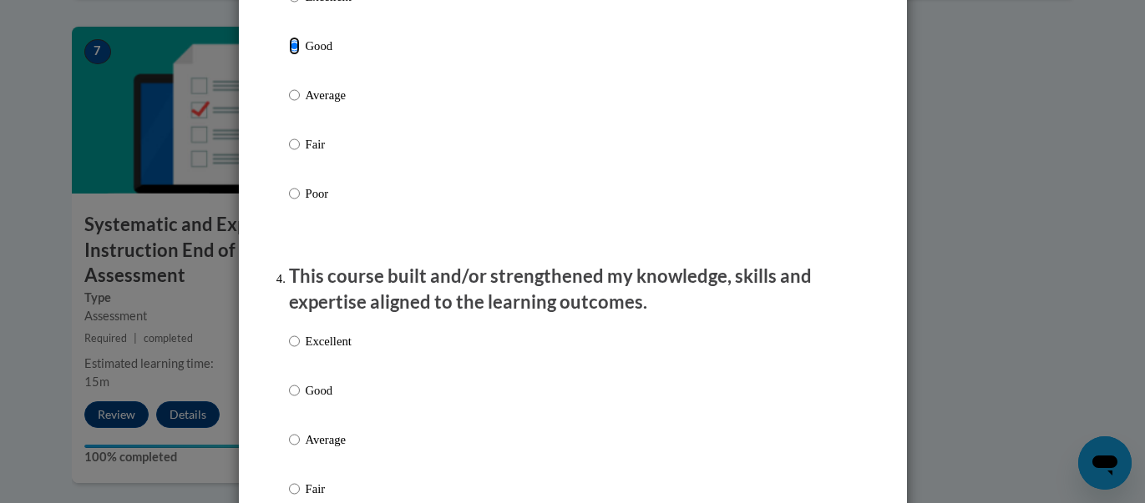
scroll to position [1044, 0]
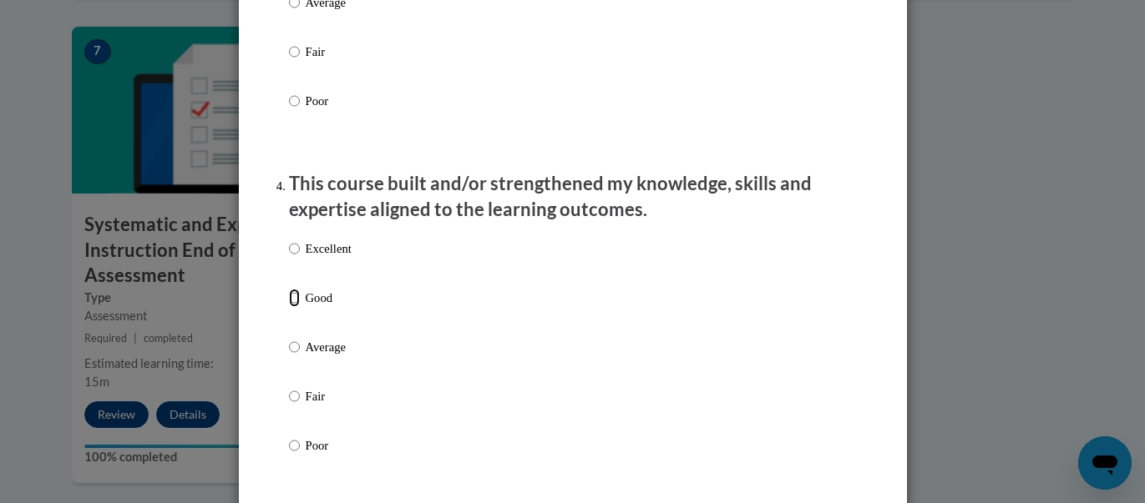
click at [291, 307] on input "Good" at bounding box center [294, 298] width 11 height 18
radio input "true"
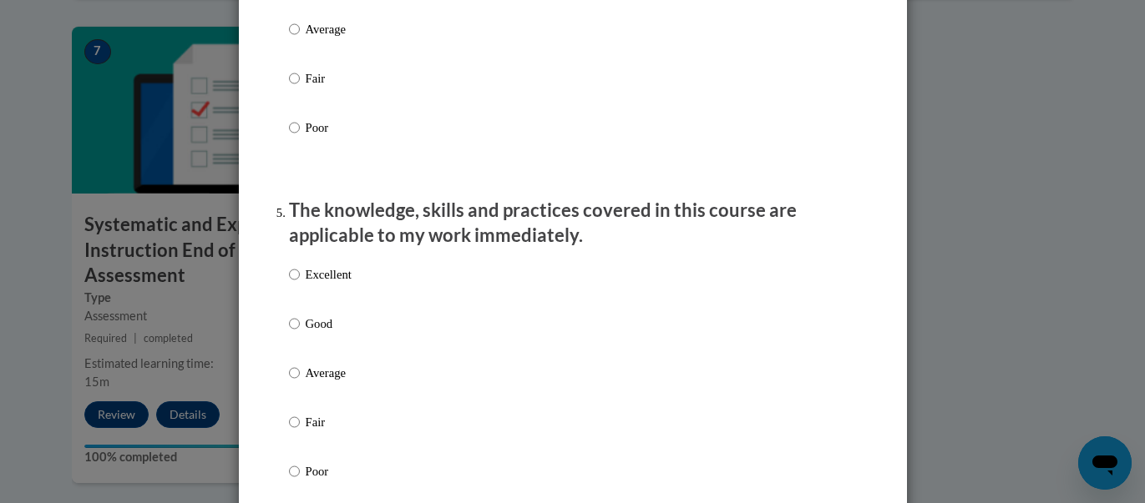
scroll to position [1453, 0]
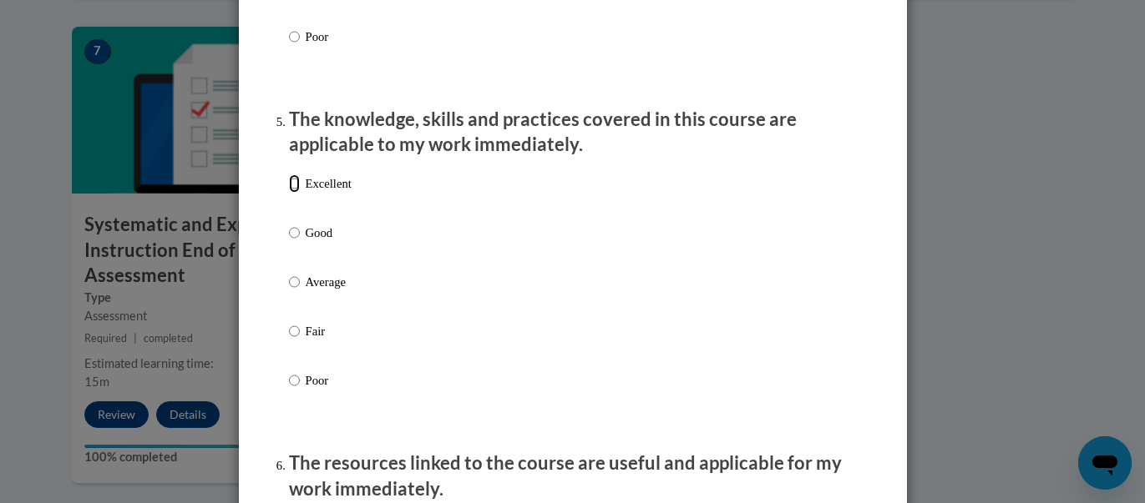
drag, startPoint x: 296, startPoint y: 201, endPoint x: 443, endPoint y: 212, distance: 147.3
click at [296, 193] on input "Excellent" at bounding box center [294, 183] width 11 height 18
radio input "true"
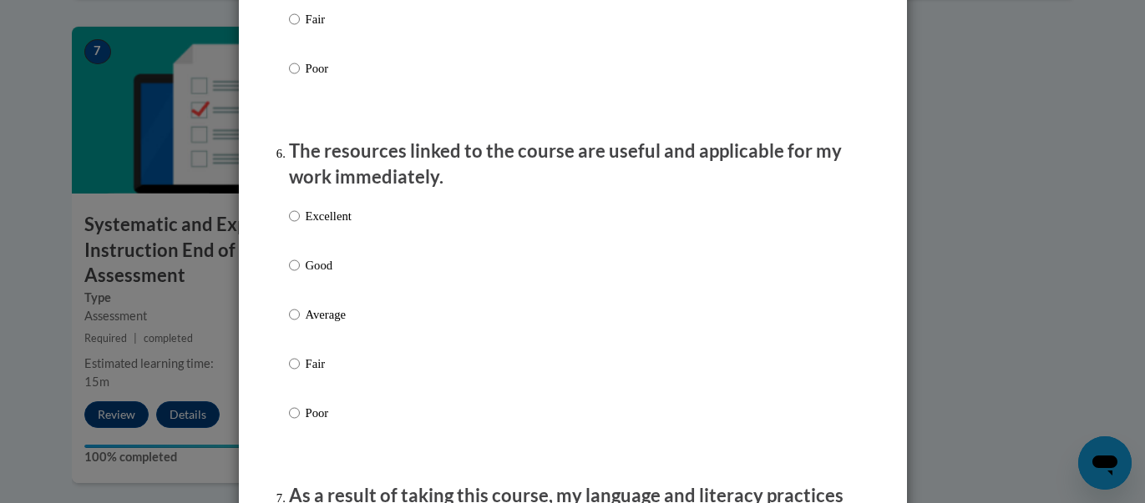
scroll to position [1770, 0]
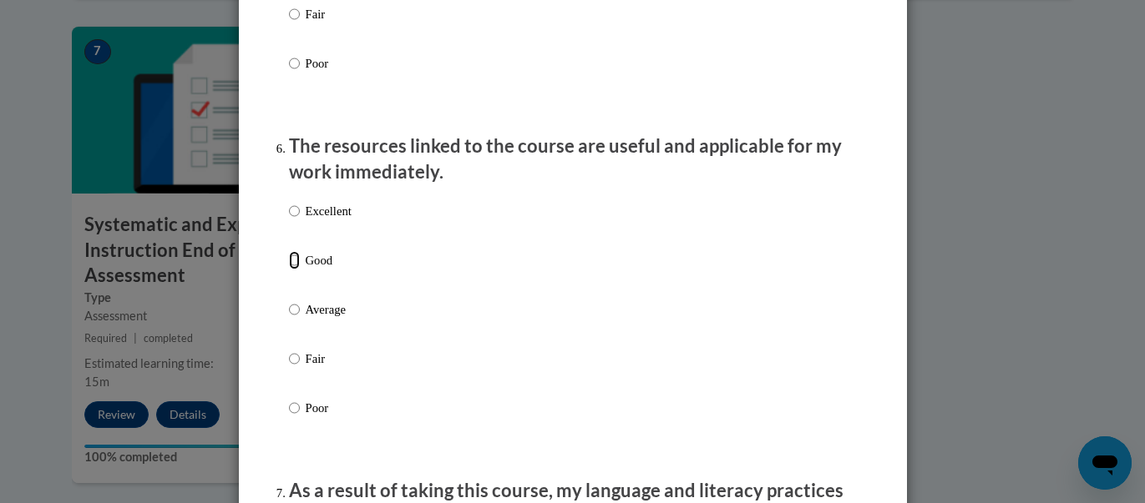
drag, startPoint x: 288, startPoint y: 280, endPoint x: 316, endPoint y: 276, distance: 27.9
click at [291, 270] on input "Good" at bounding box center [294, 260] width 11 height 18
radio input "true"
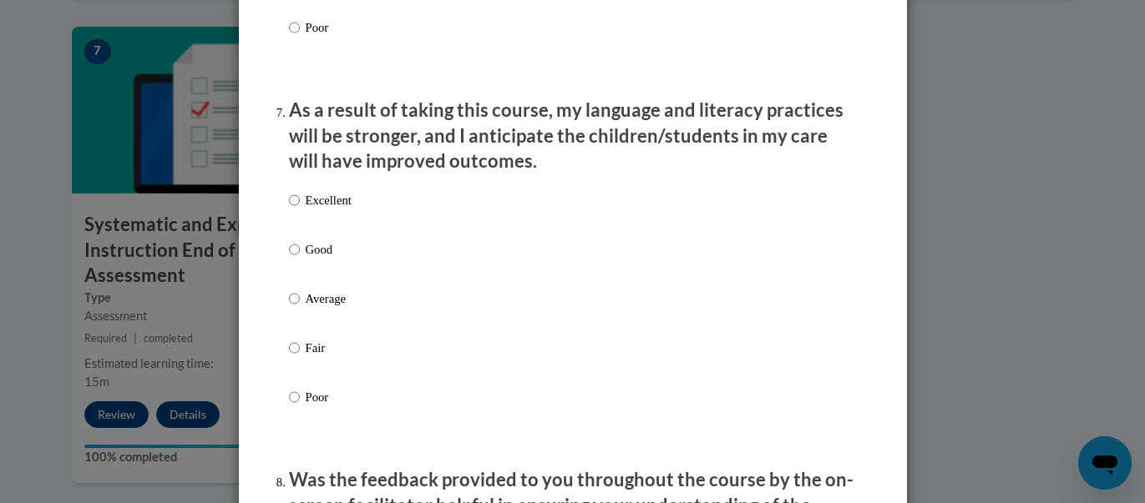
scroll to position [2227, 0]
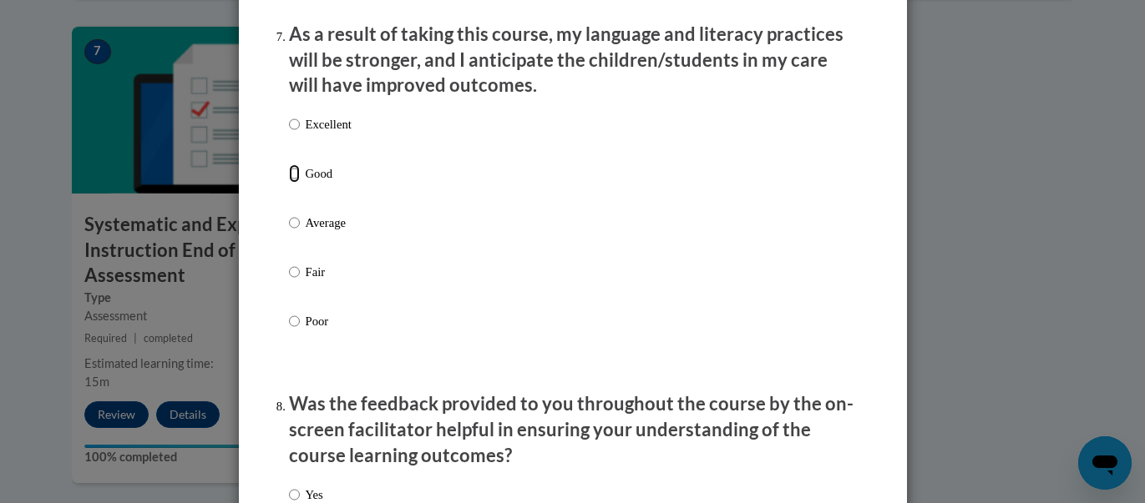
click at [291, 183] on input "Good" at bounding box center [294, 173] width 11 height 18
radio input "true"
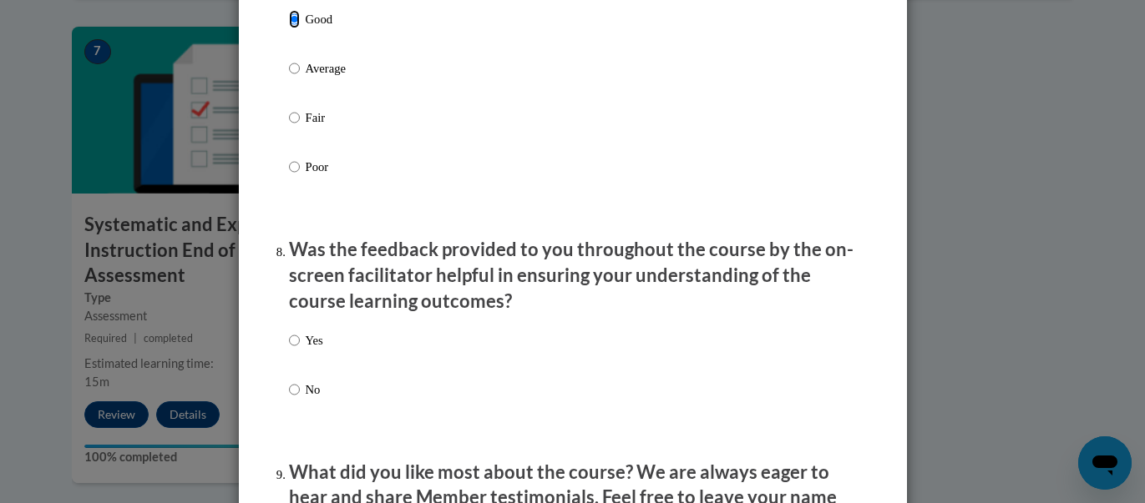
scroll to position [2455, 0]
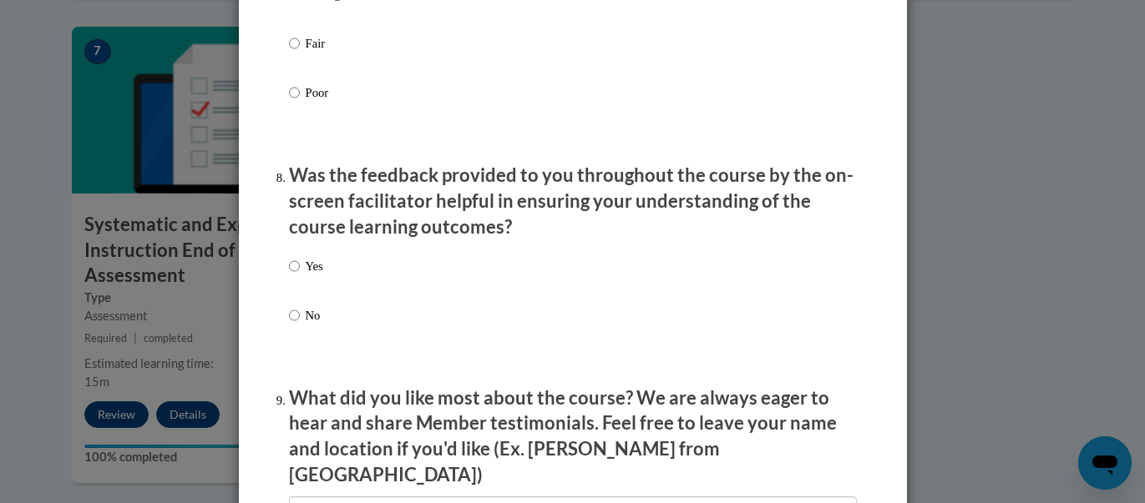
click at [296, 276] on input "Yes" at bounding box center [294, 266] width 11 height 18
radio input "true"
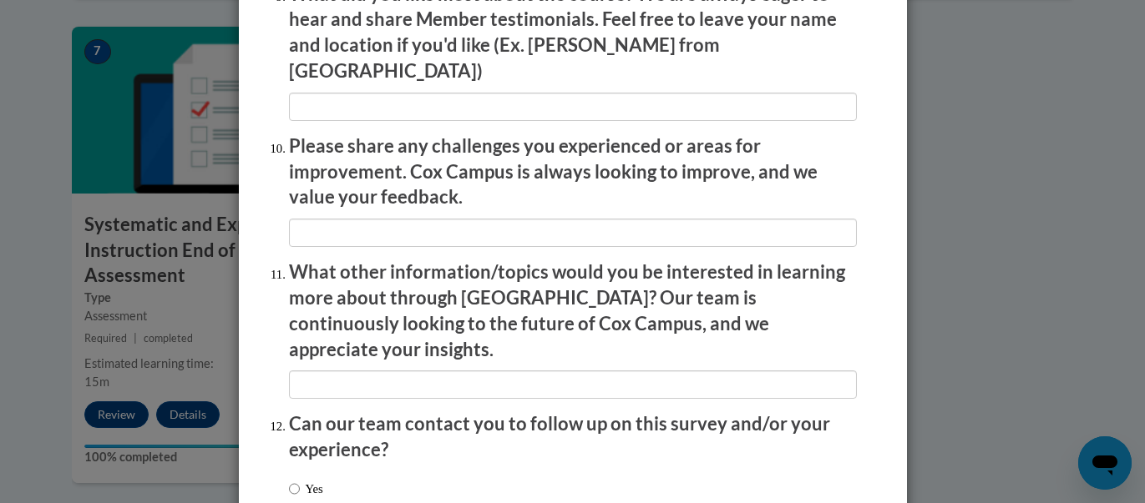
scroll to position [2860, 0]
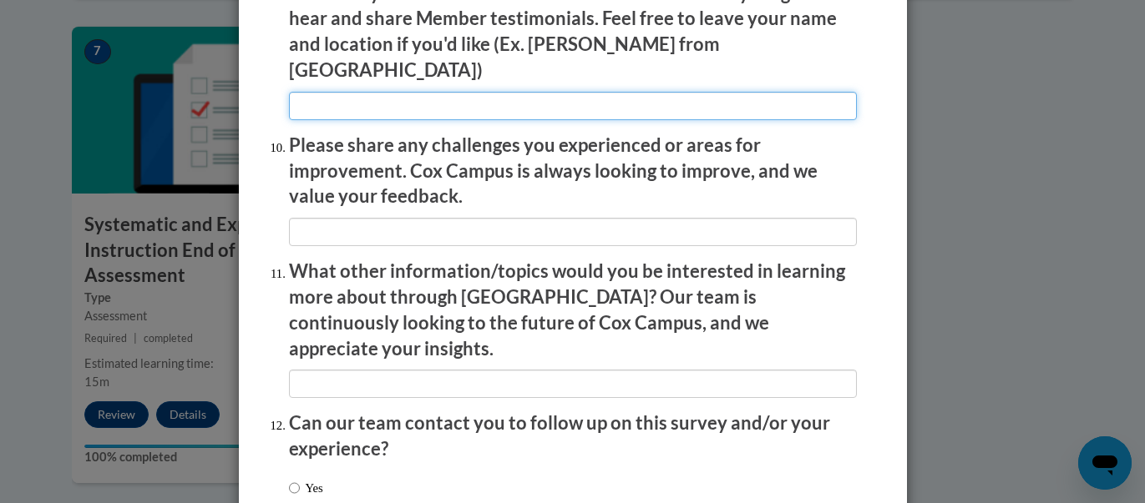
click at [503, 104] on input "textbox" at bounding box center [573, 106] width 568 height 28
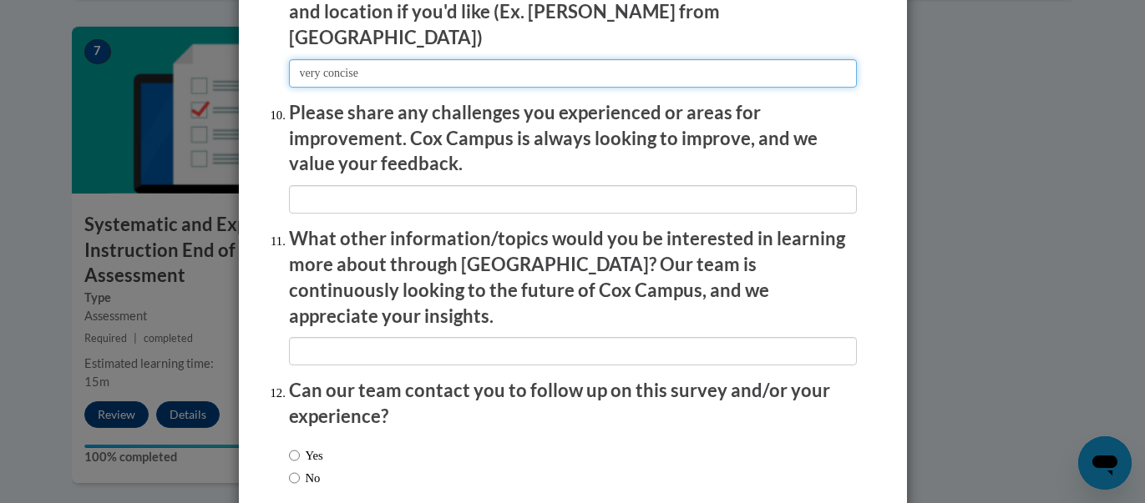
scroll to position [2915, 0]
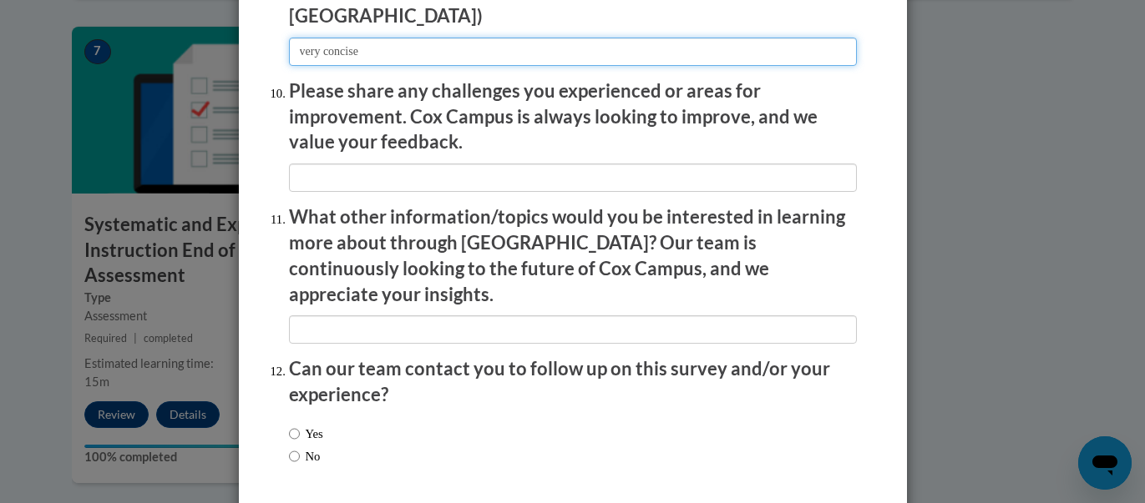
type input "very concise"
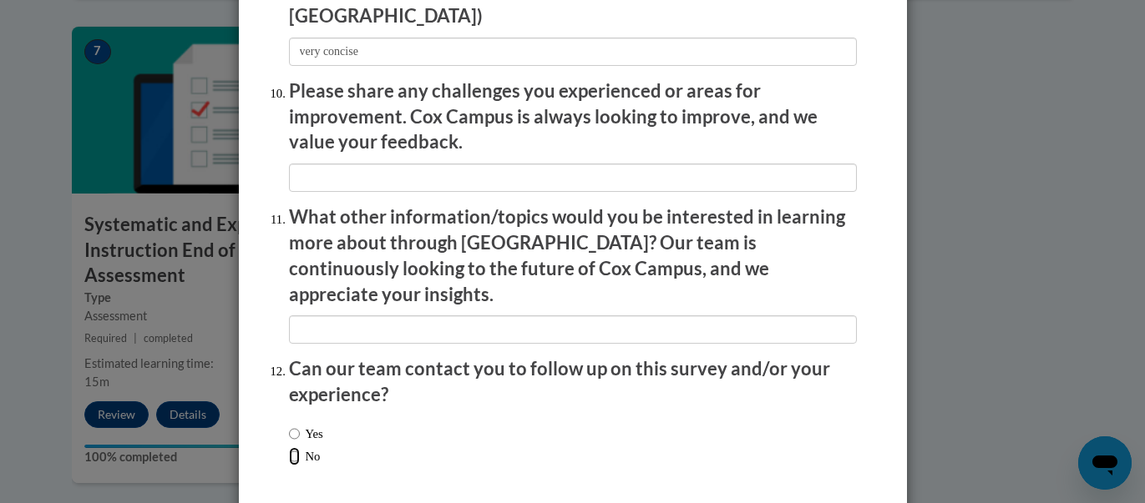
click at [292, 448] on input "No" at bounding box center [294, 457] width 11 height 18
radio input "true"
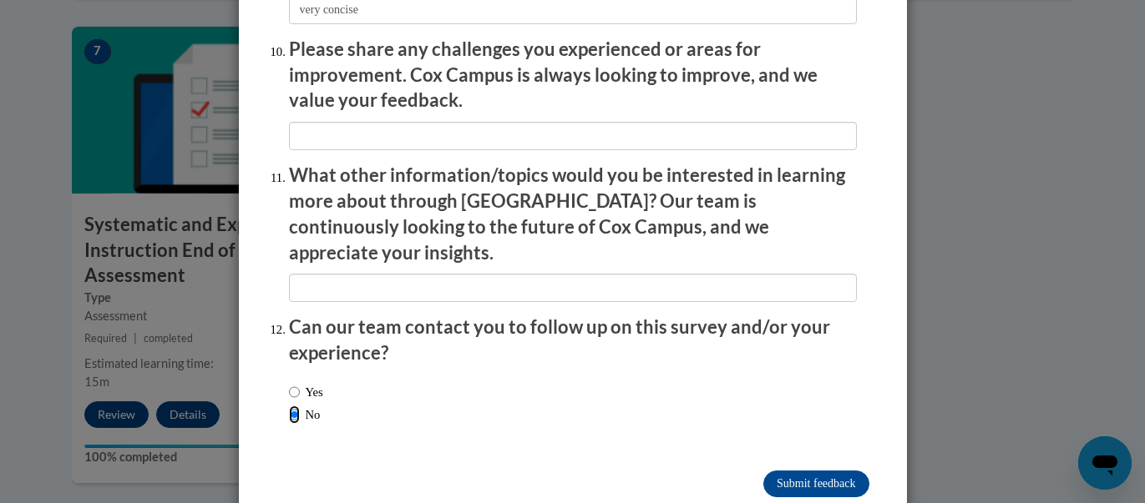
scroll to position [2975, 0]
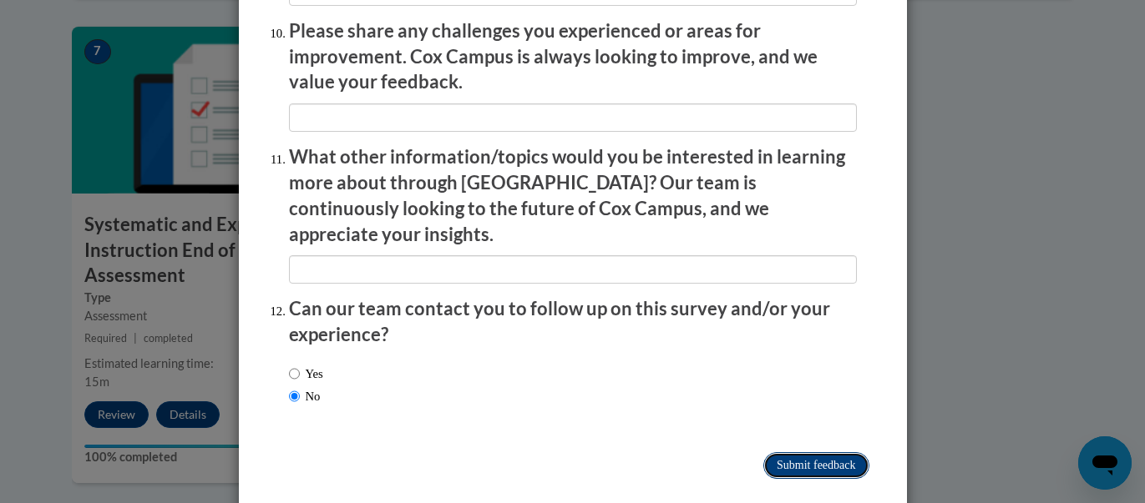
click at [803, 453] on input "Submit feedback" at bounding box center [815, 466] width 105 height 27
